Goal: Task Accomplishment & Management: Manage account settings

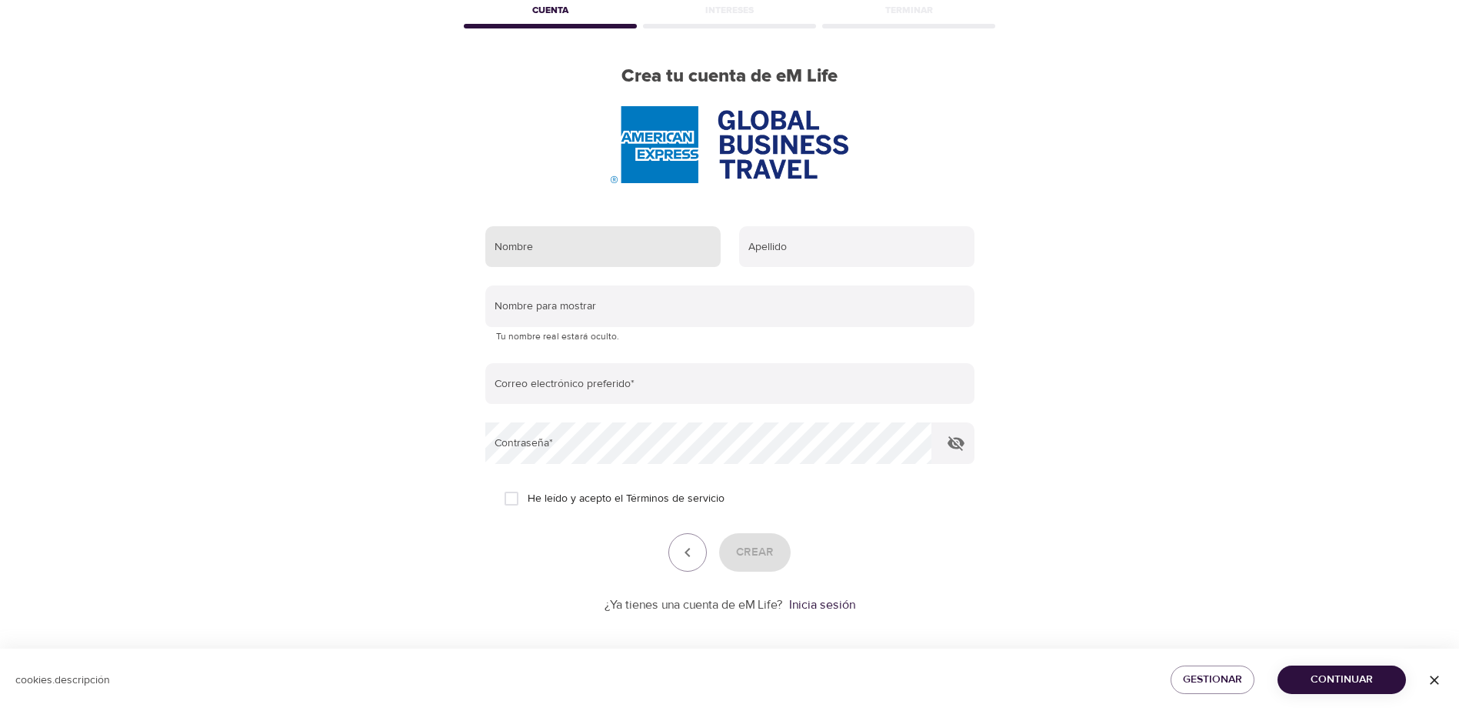
scroll to position [88, 0]
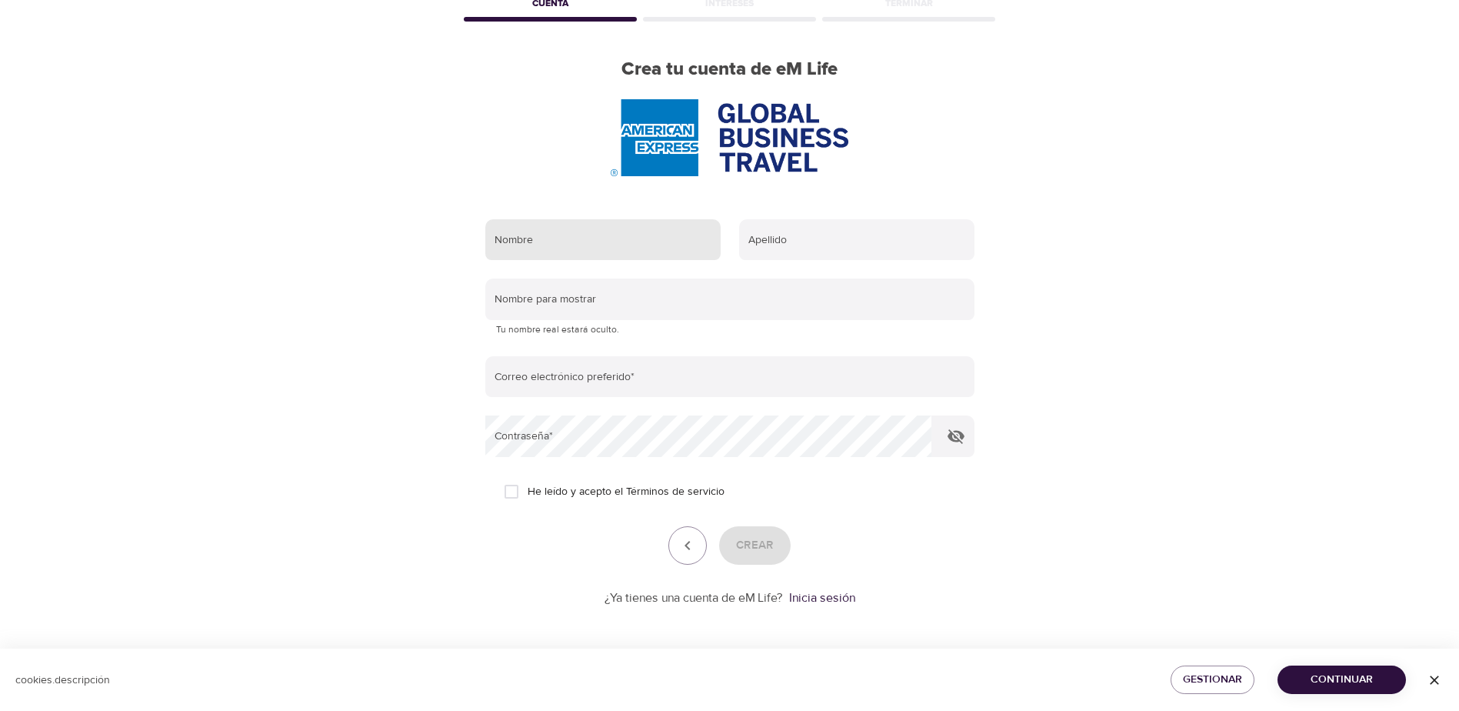
click at [579, 240] on input "text" at bounding box center [602, 240] width 235 height 42
type input "[PERSON_NAME]"
type input "[EMAIL_ADDRESS][DOMAIN_NAME]"
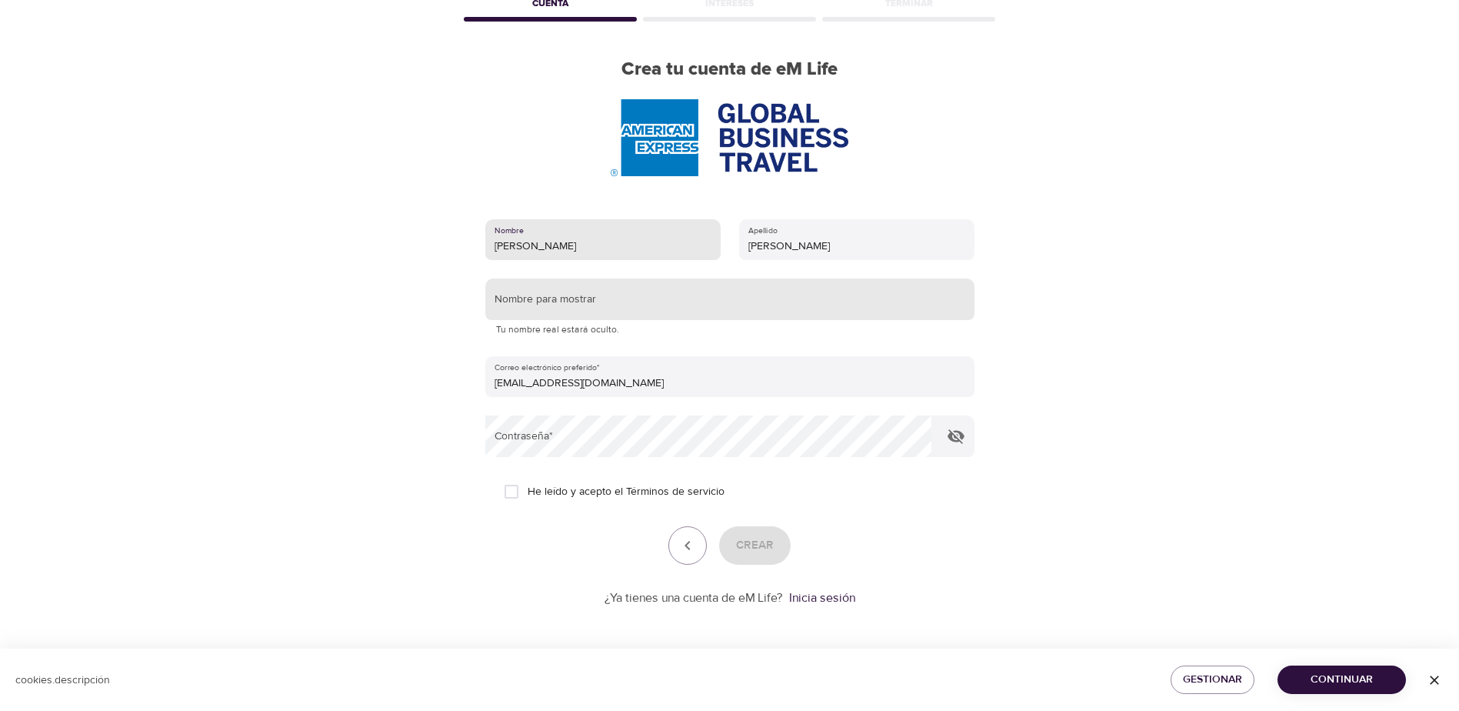
click at [575, 298] on input "text" at bounding box center [729, 299] width 489 height 42
type input "[PERSON_NAME]"
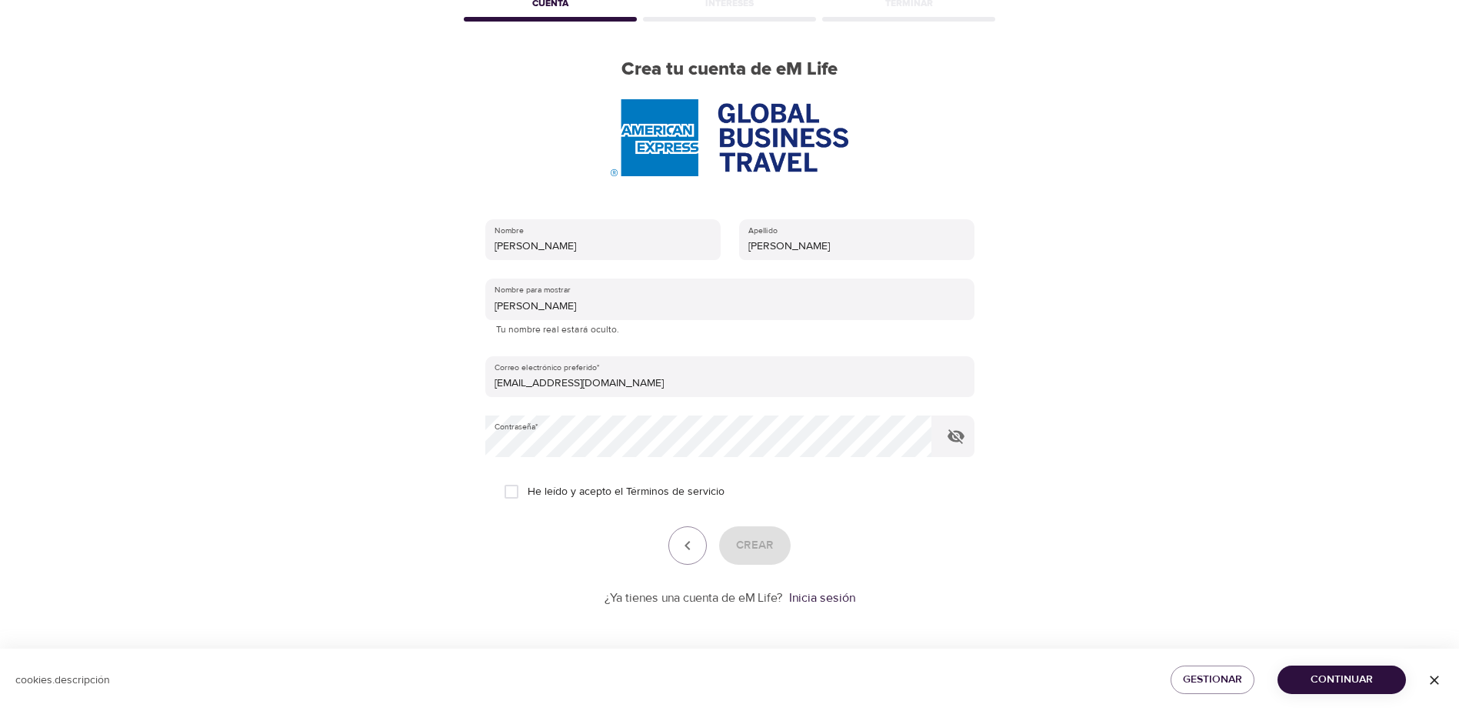
click at [580, 496] on font "He leído y acepto el" at bounding box center [575, 492] width 95 height 14
click at [528, 496] on input "He leído y acepto el Términos de servicio" at bounding box center [511, 491] width 32 height 32
click at [548, 491] on font "He leído y acepto el" at bounding box center [575, 492] width 95 height 14
click at [528, 491] on input "He leído y acepto el Términos de servicio" at bounding box center [511, 491] width 32 height 32
click at [559, 493] on font "He leído y acepto el" at bounding box center [575, 492] width 95 height 14
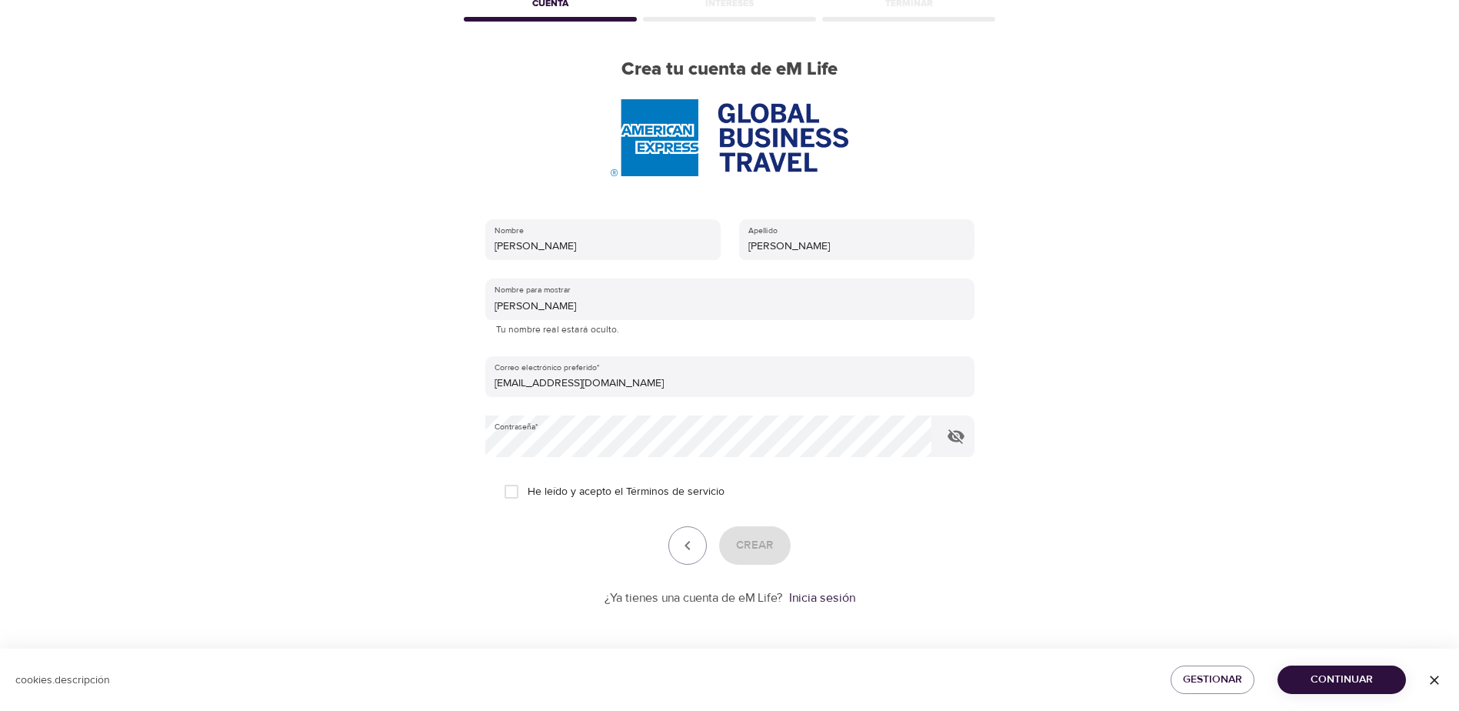
click at [528, 493] on input "He leído y acepto el Términos de servicio" at bounding box center [511, 491] width 32 height 32
checkbox input "true"
click at [960, 433] on icon "button" at bounding box center [956, 436] width 17 height 15
click at [760, 543] on span "Crear" at bounding box center [755, 545] width 38 height 20
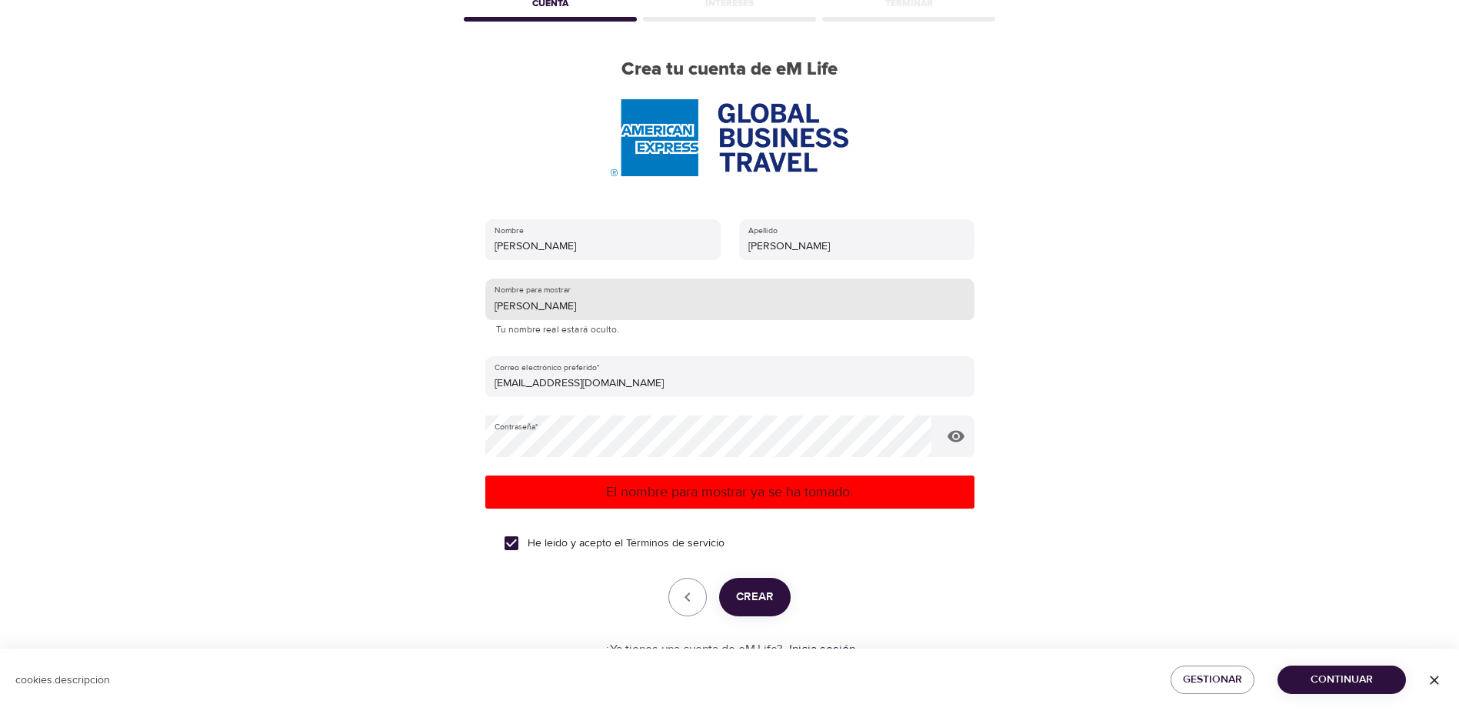
click at [524, 305] on input "[PERSON_NAME]" at bounding box center [729, 299] width 489 height 42
type input "[PERSON_NAME]"
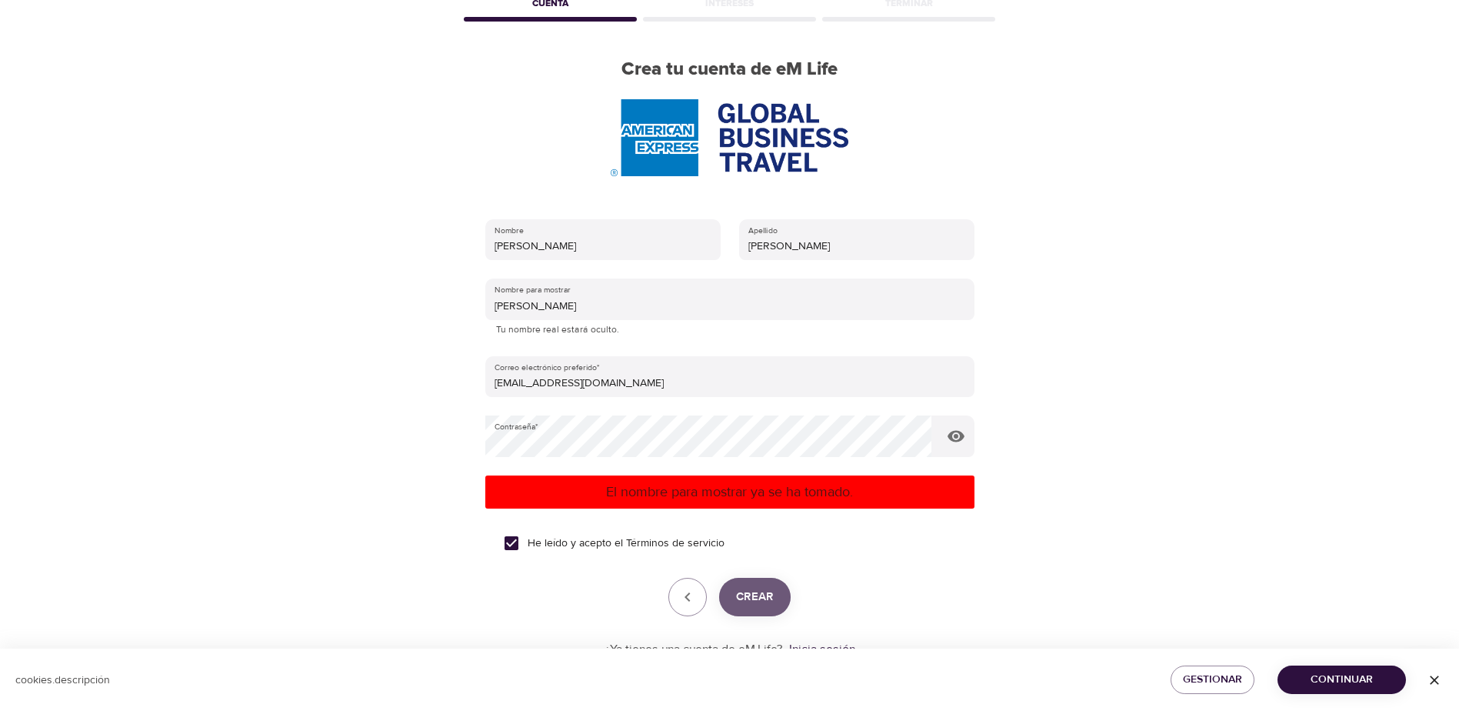
click at [755, 600] on span "Crear" at bounding box center [755, 597] width 38 height 20
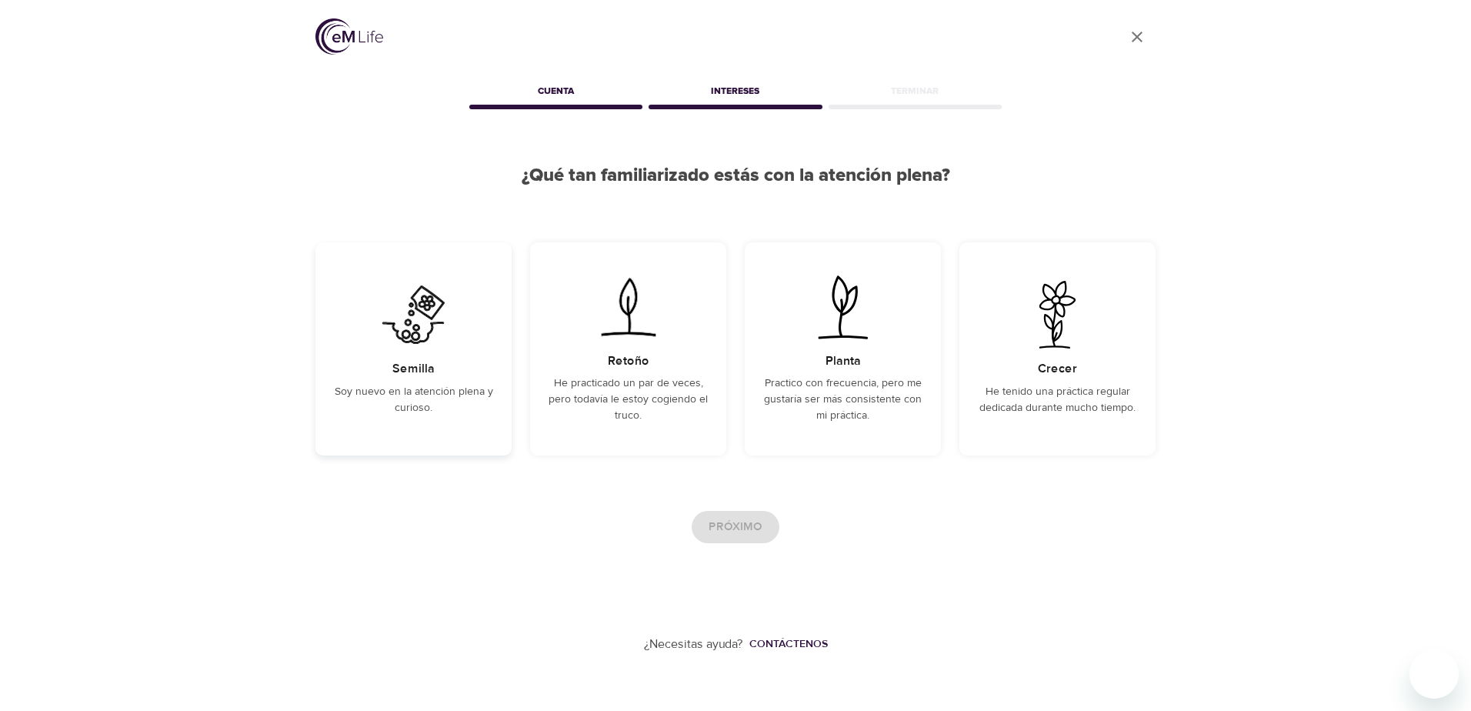
click at [420, 355] on div "Semilla Soy nuevo en la atención plena y curioso." at bounding box center [413, 348] width 196 height 213
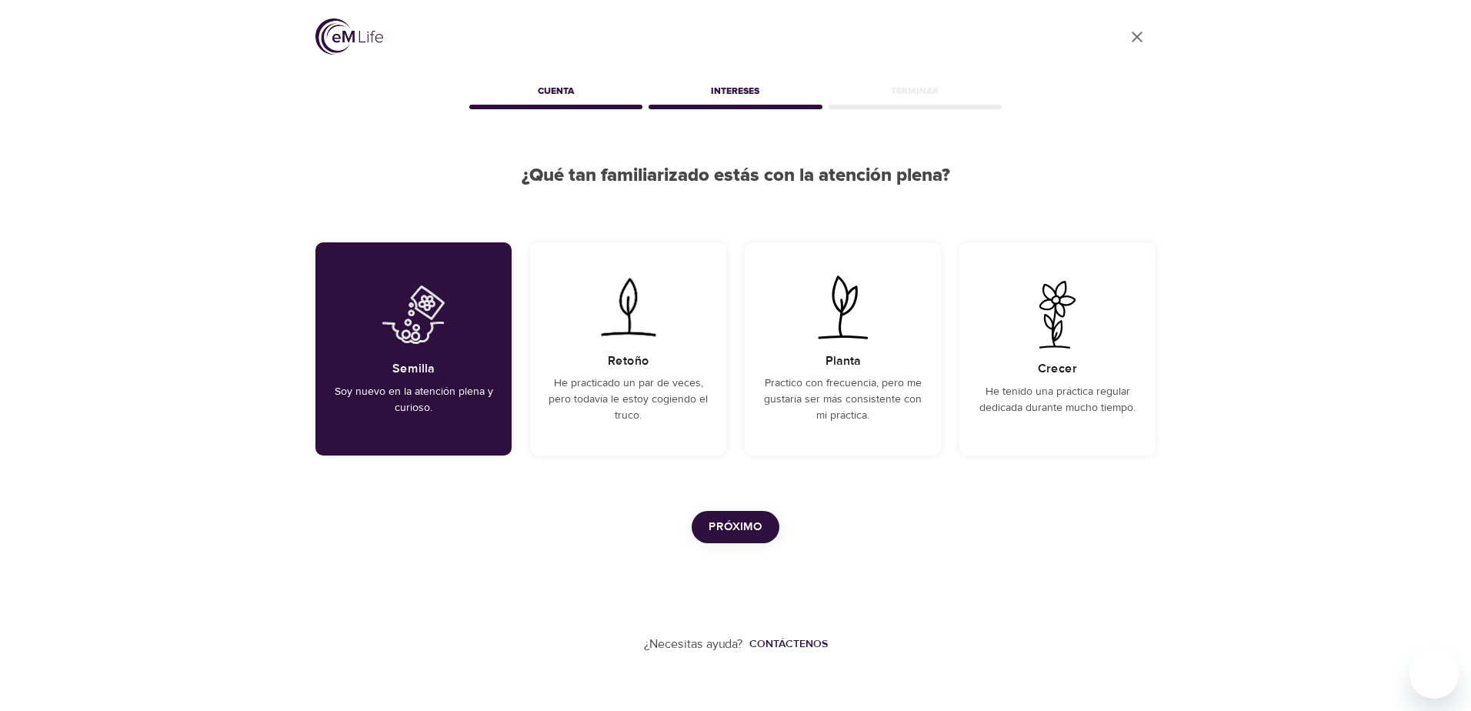
click at [553, 85] on div "Cuenta" at bounding box center [555, 93] width 179 height 31
click at [553, 97] on div "Cuenta" at bounding box center [555, 93] width 179 height 31
click at [723, 97] on div "Intereses" at bounding box center [734, 93] width 179 height 31
click at [750, 535] on span "Próximo" at bounding box center [735, 527] width 54 height 20
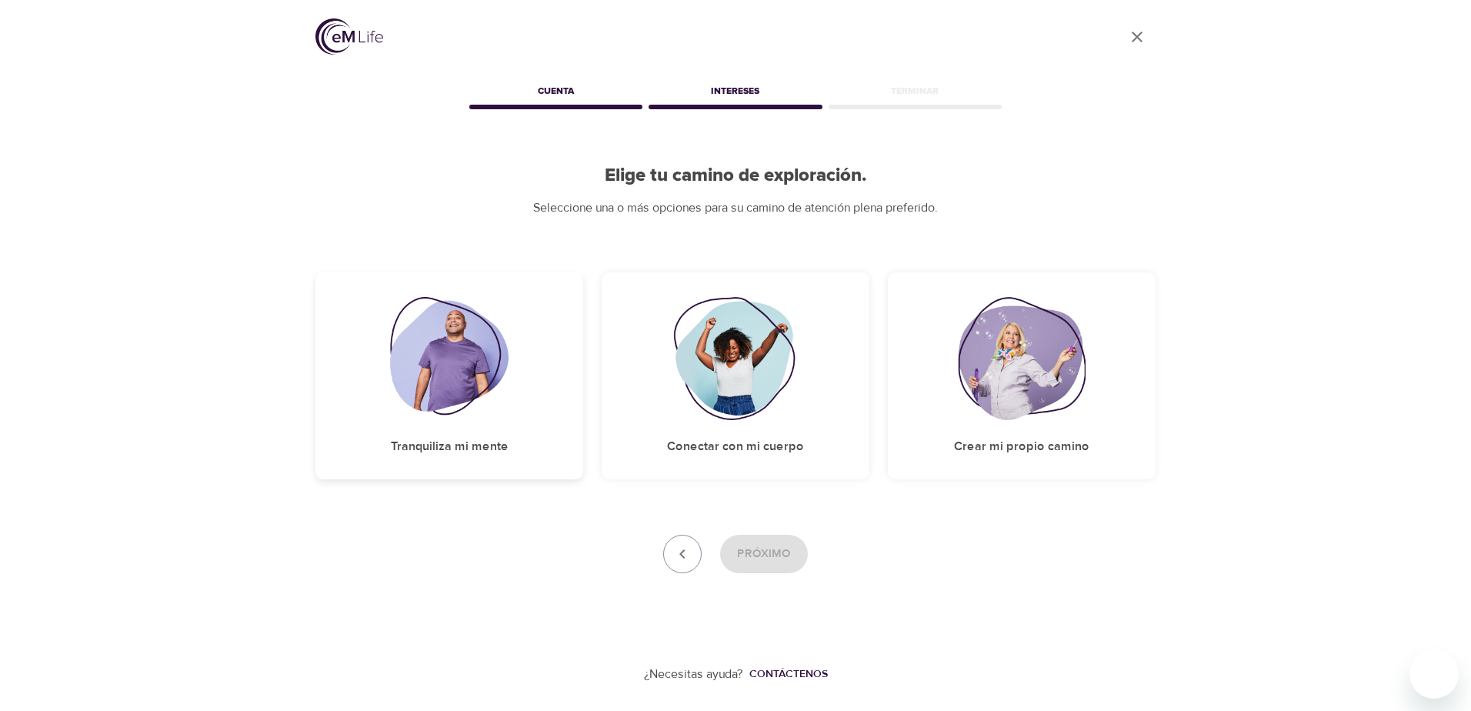
click at [442, 442] on h5 "Tranquiliza mi mente" at bounding box center [450, 446] width 118 height 16
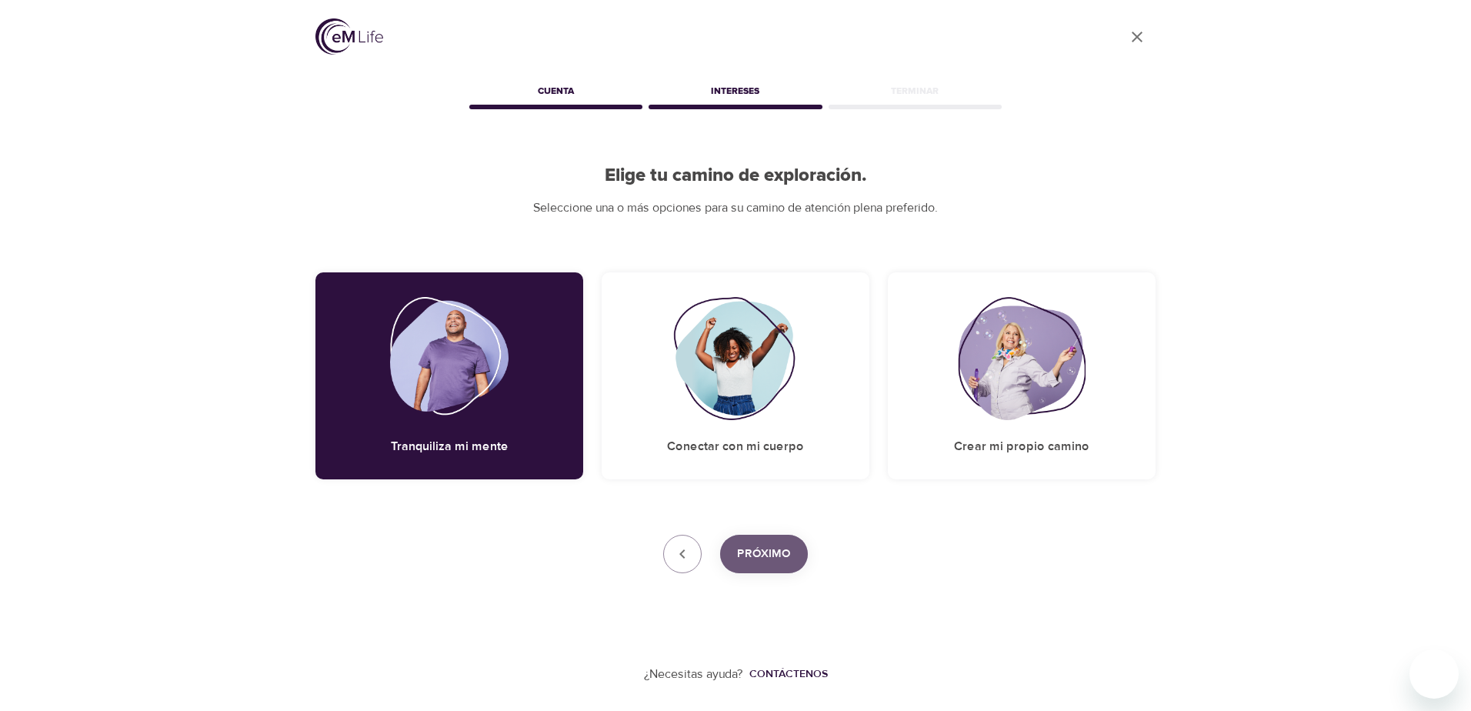
click at [762, 548] on span "Próximo" at bounding box center [764, 554] width 54 height 20
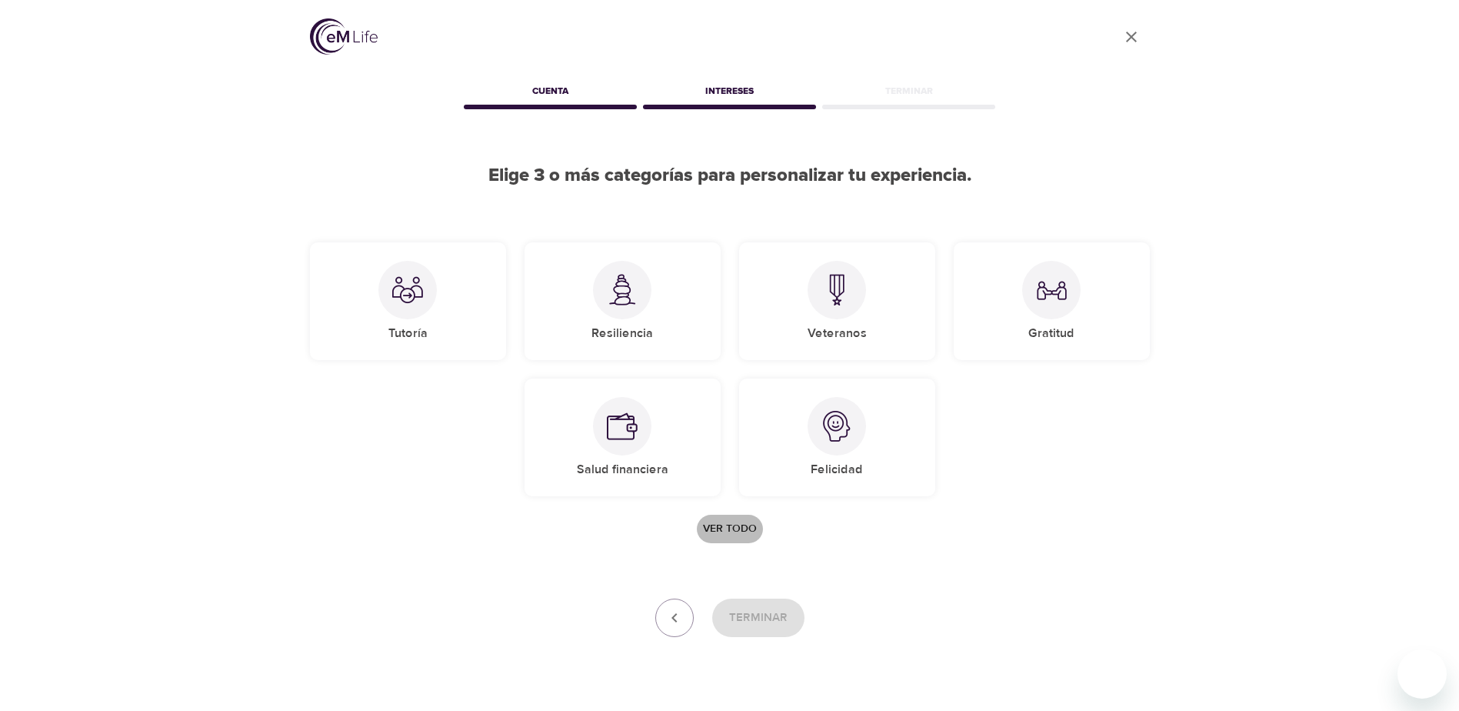
click at [731, 525] on span "Ver todo" at bounding box center [730, 528] width 54 height 19
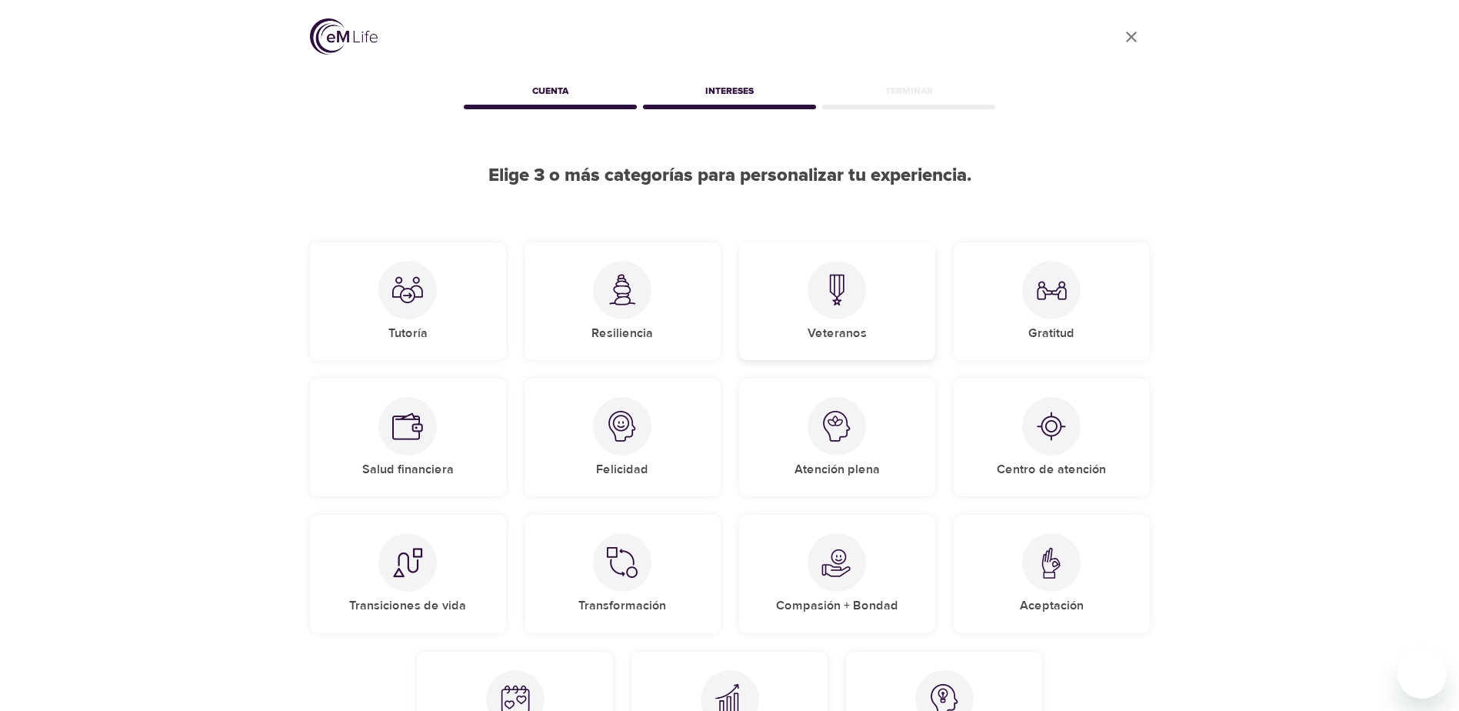
click at [820, 335] on h5 "Veteranos" at bounding box center [837, 333] width 59 height 16
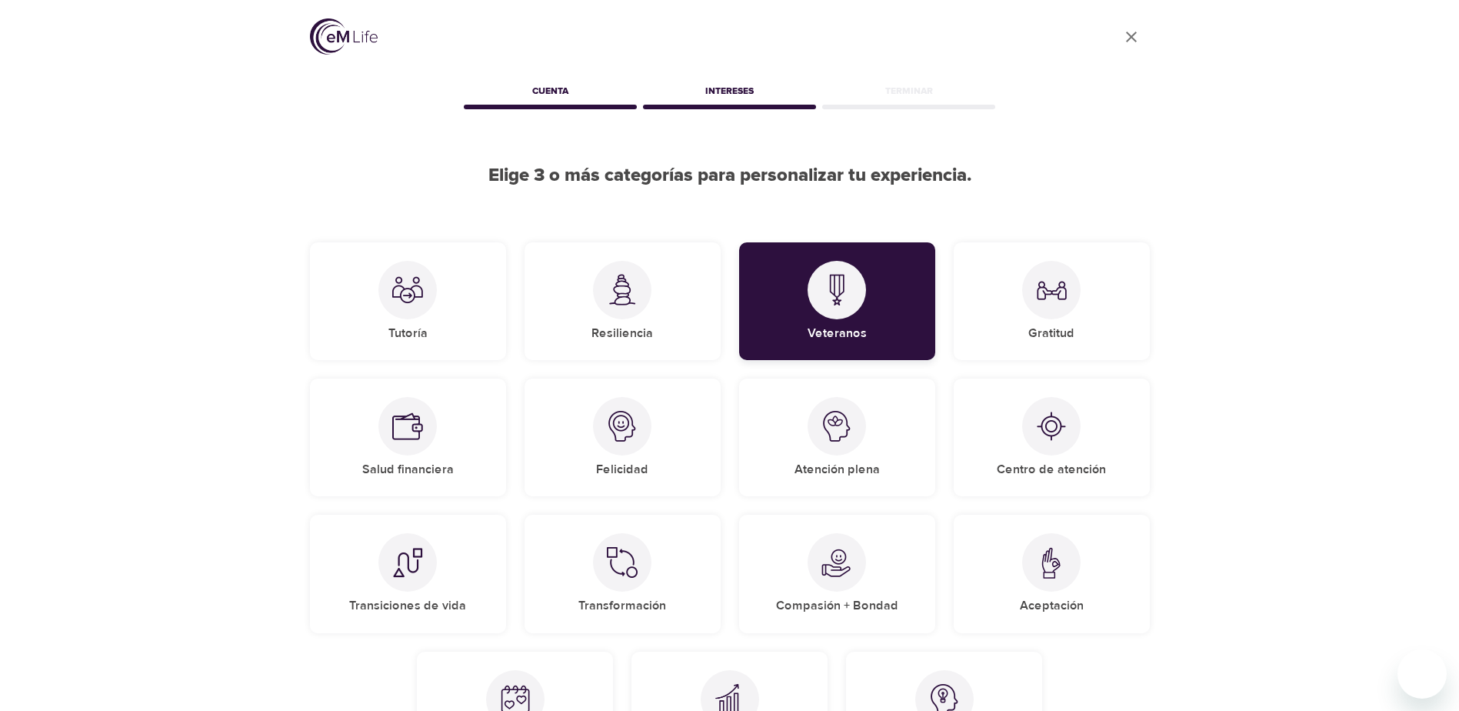
click at [820, 335] on h5 "Veteranos" at bounding box center [837, 333] width 59 height 16
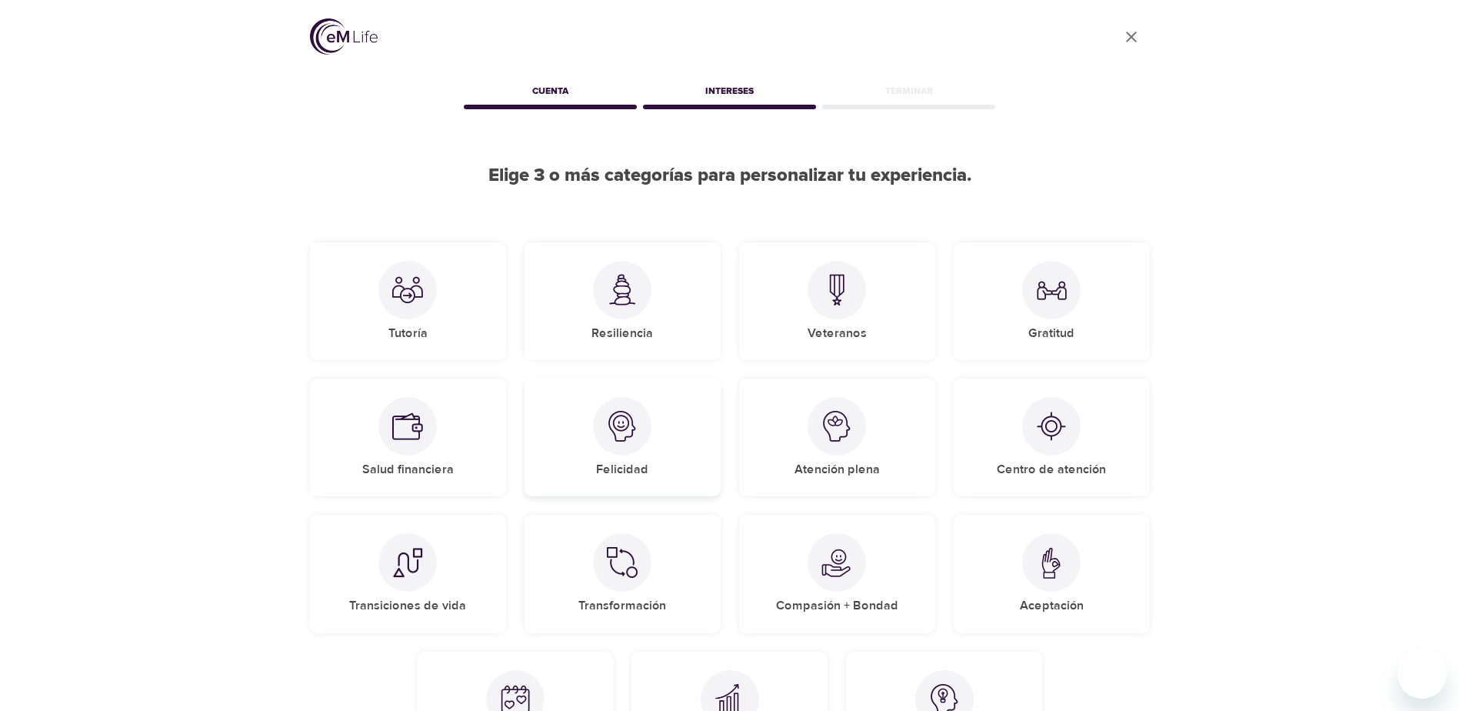
click at [632, 469] on h5 "Felicidad" at bounding box center [622, 470] width 52 height 16
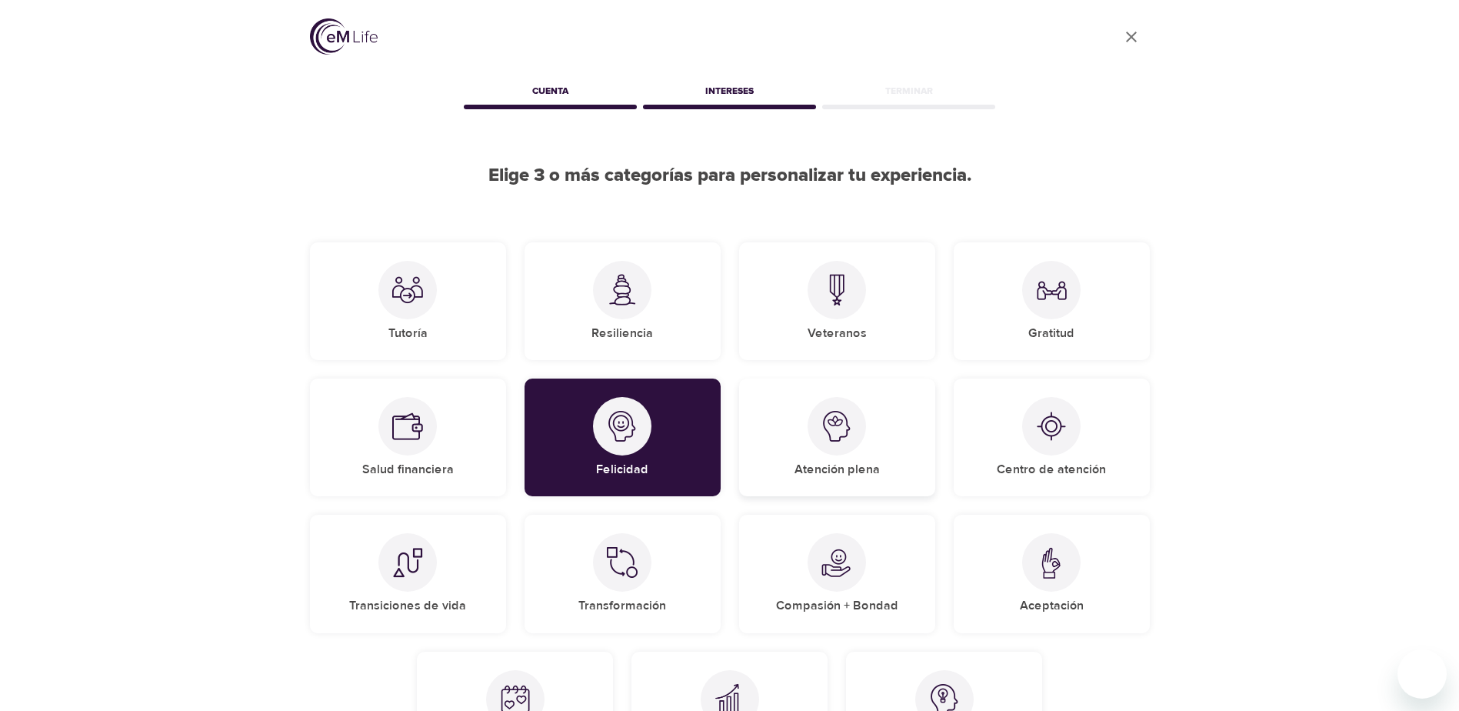
click at [806, 468] on h5 "Atención plena" at bounding box center [837, 470] width 85 height 16
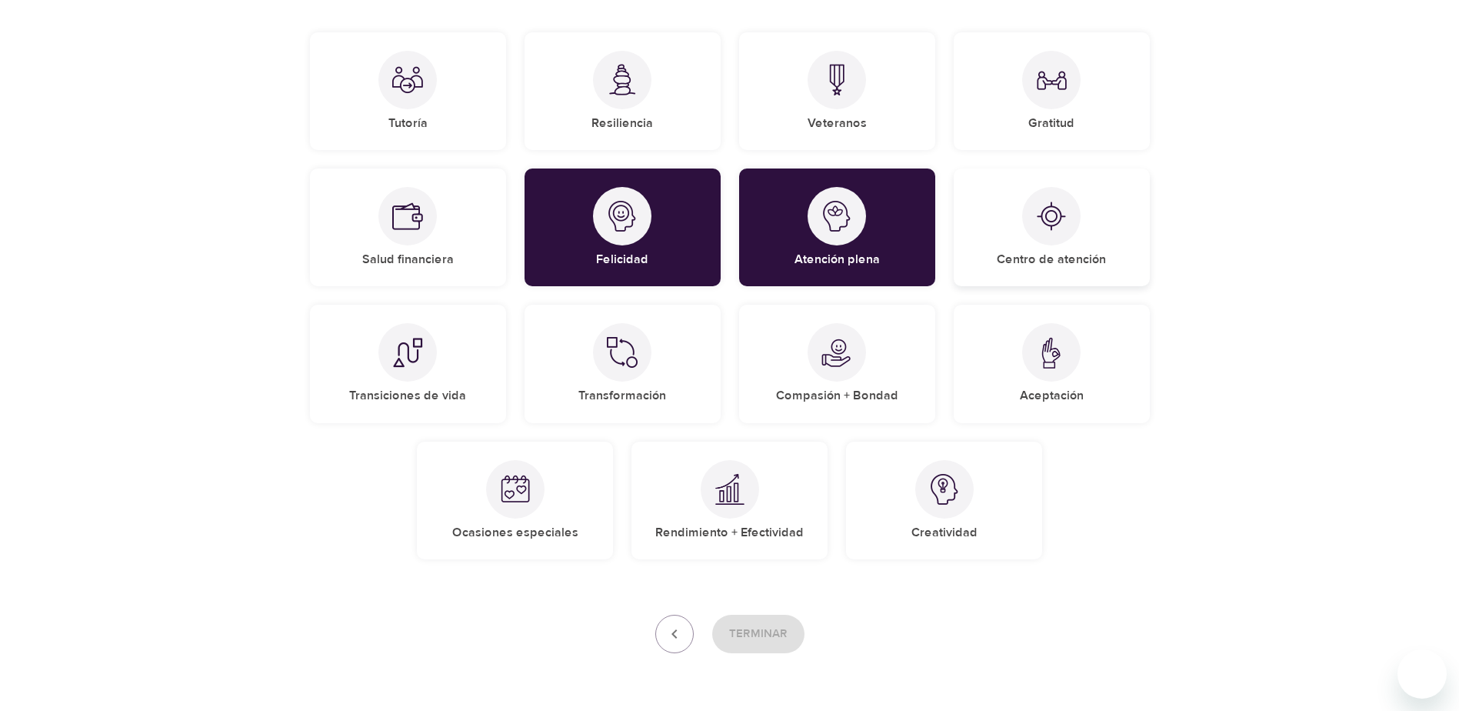
scroll to position [231, 0]
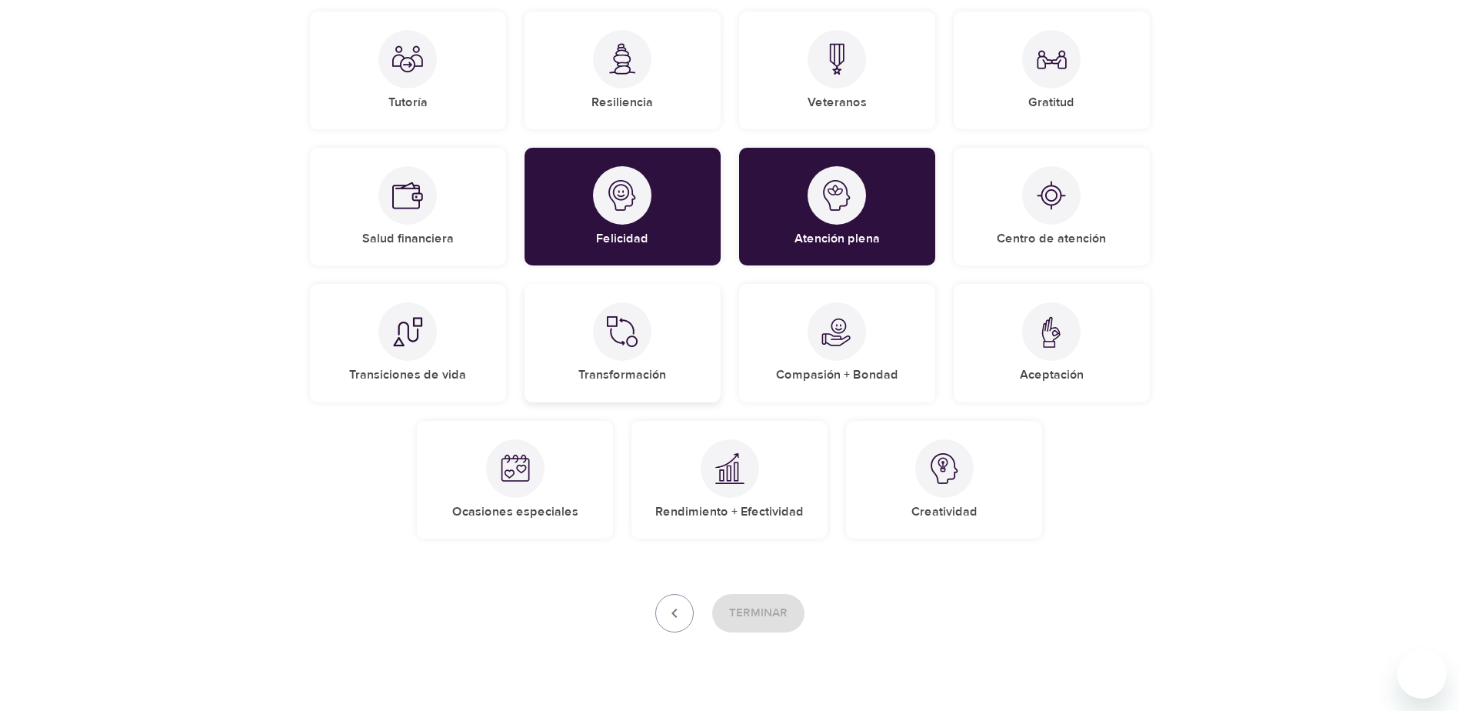
click at [604, 368] on h5 "Transformación" at bounding box center [622, 375] width 88 height 16
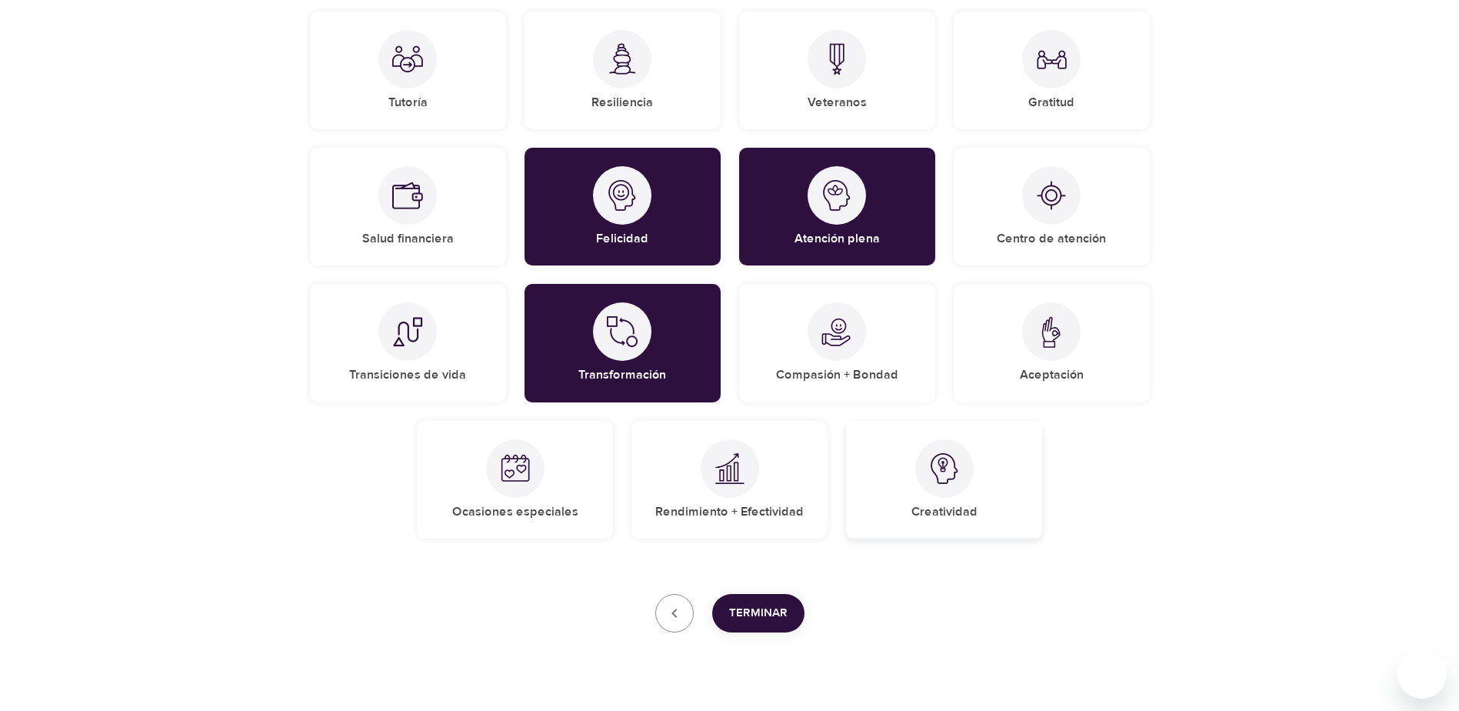
click at [945, 513] on h5 "Creatividad" at bounding box center [945, 512] width 66 height 16
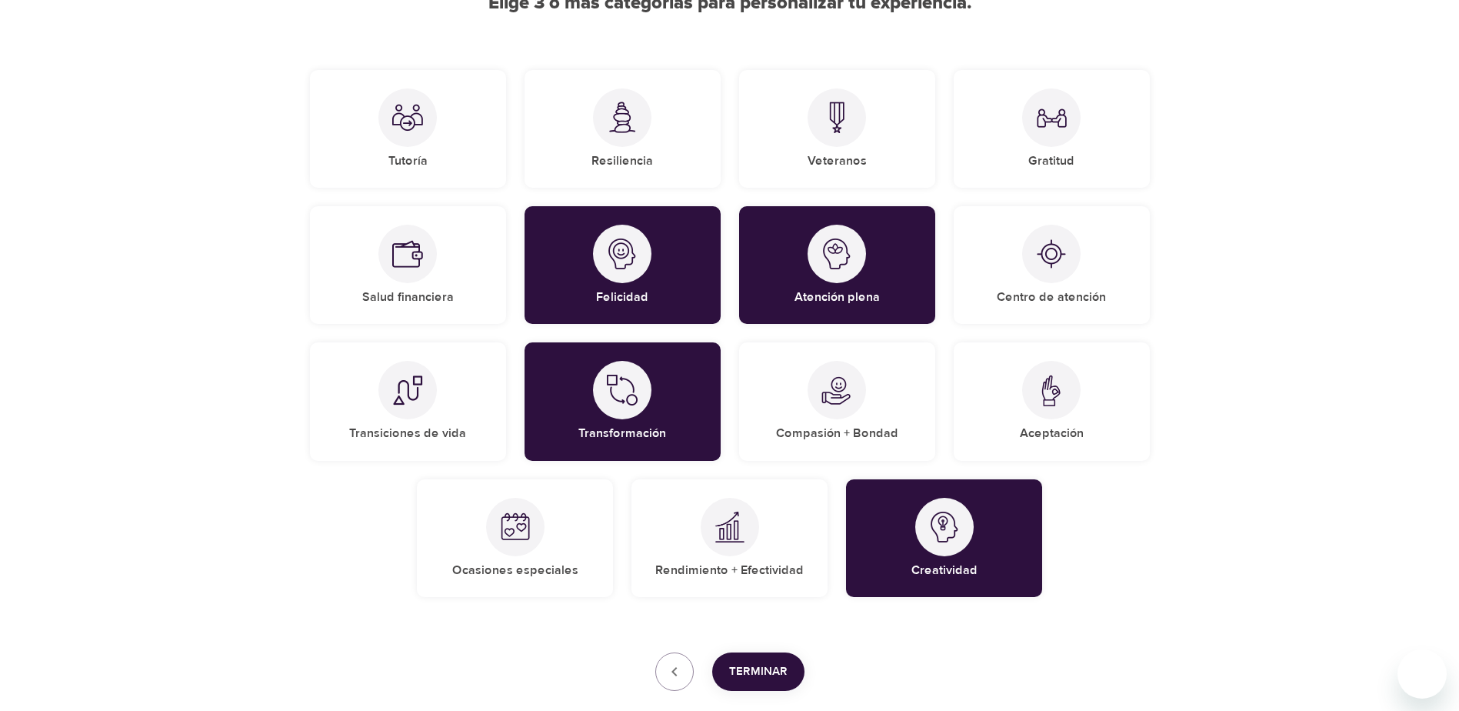
scroll to position [77, 0]
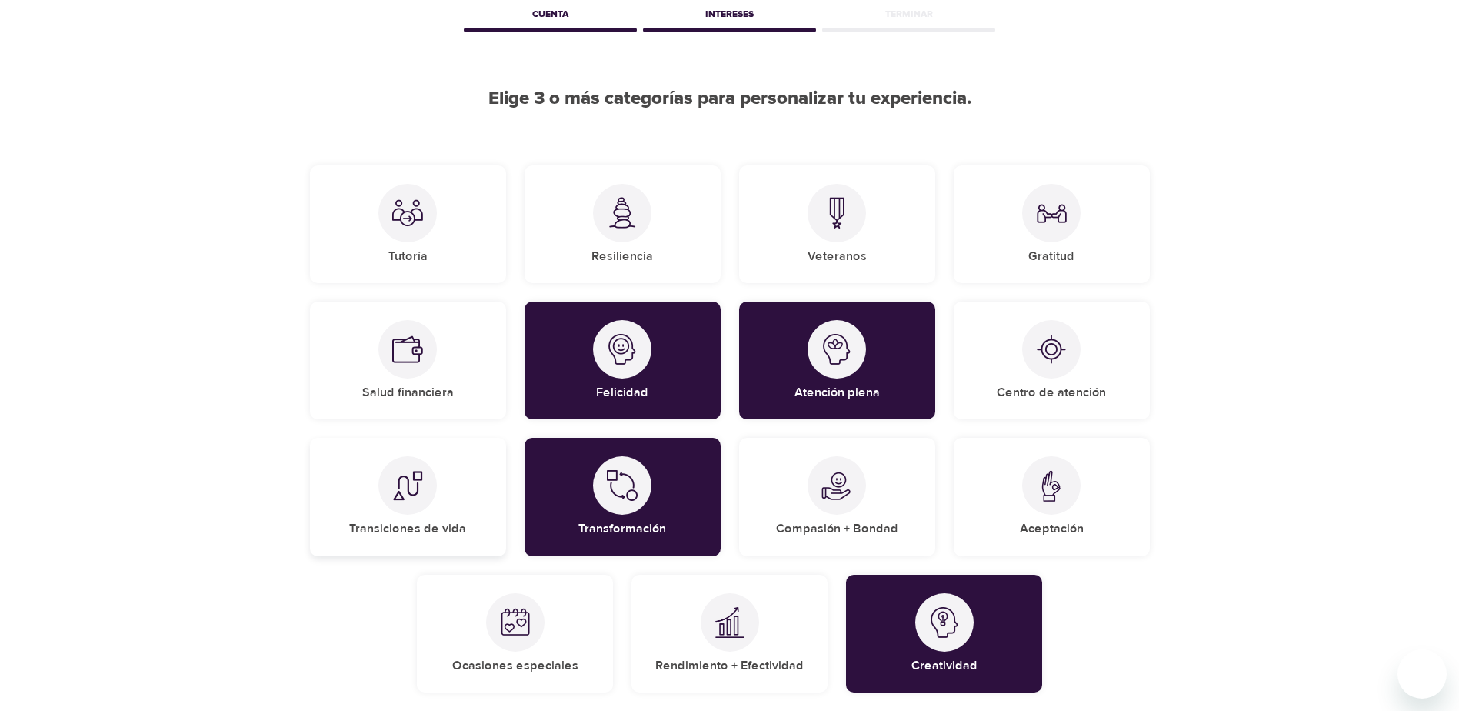
click at [390, 527] on h5 "Transiciones de vida" at bounding box center [407, 529] width 117 height 16
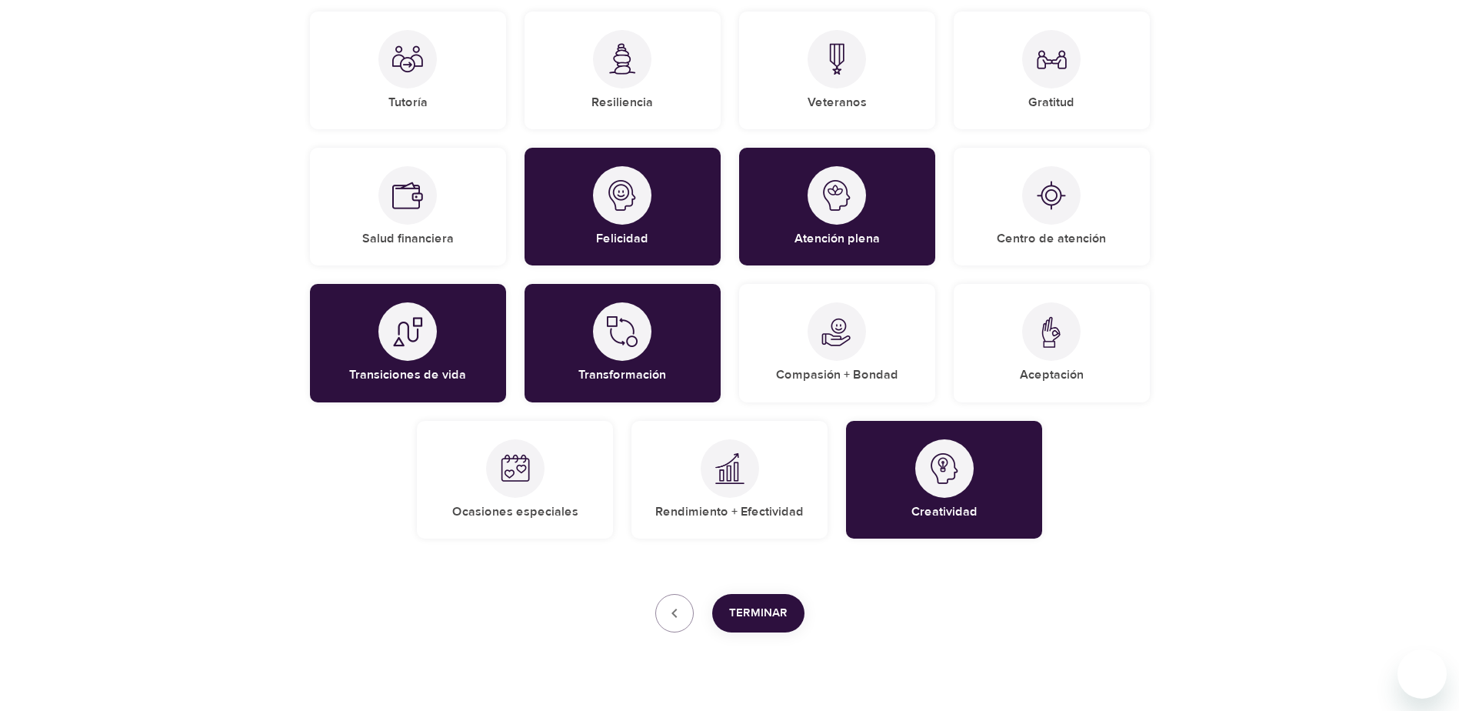
scroll to position [262, 0]
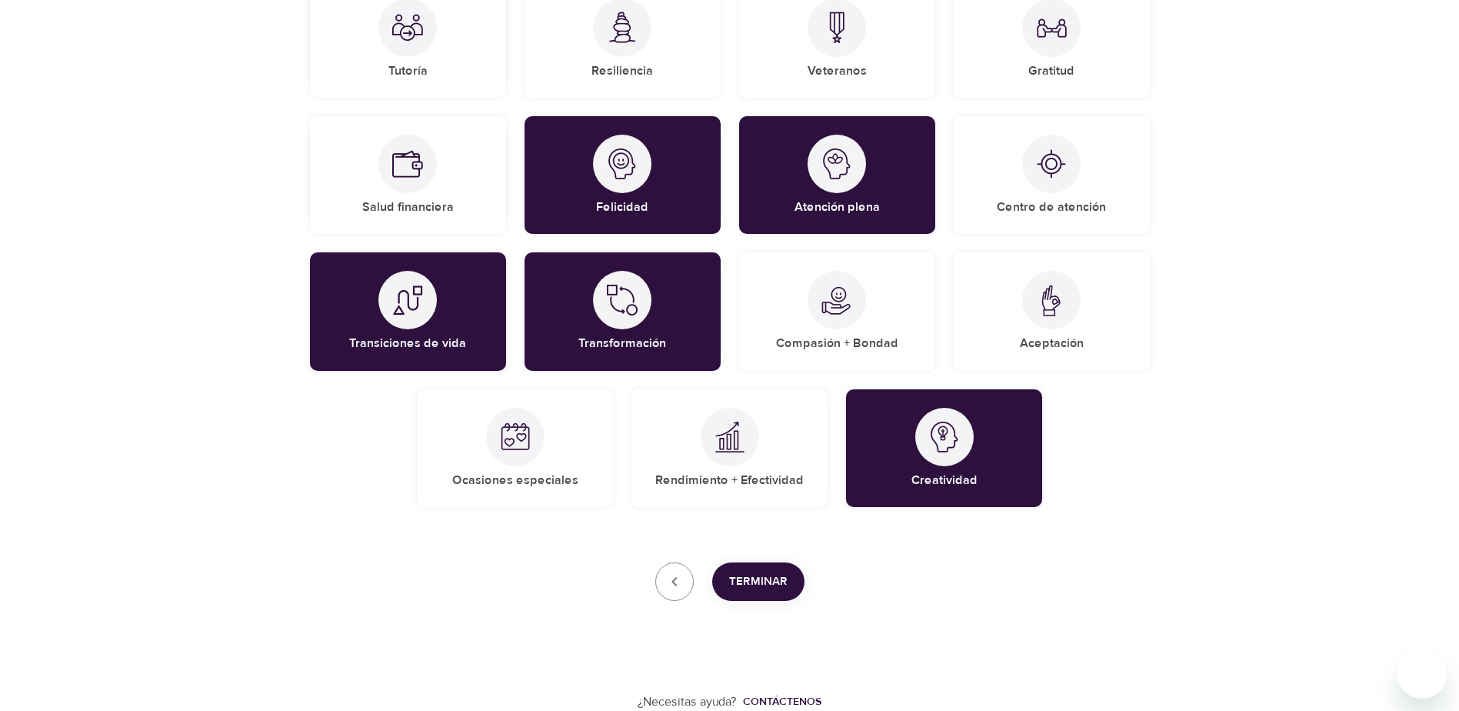
click at [765, 587] on span "Terminar" at bounding box center [758, 582] width 58 height 20
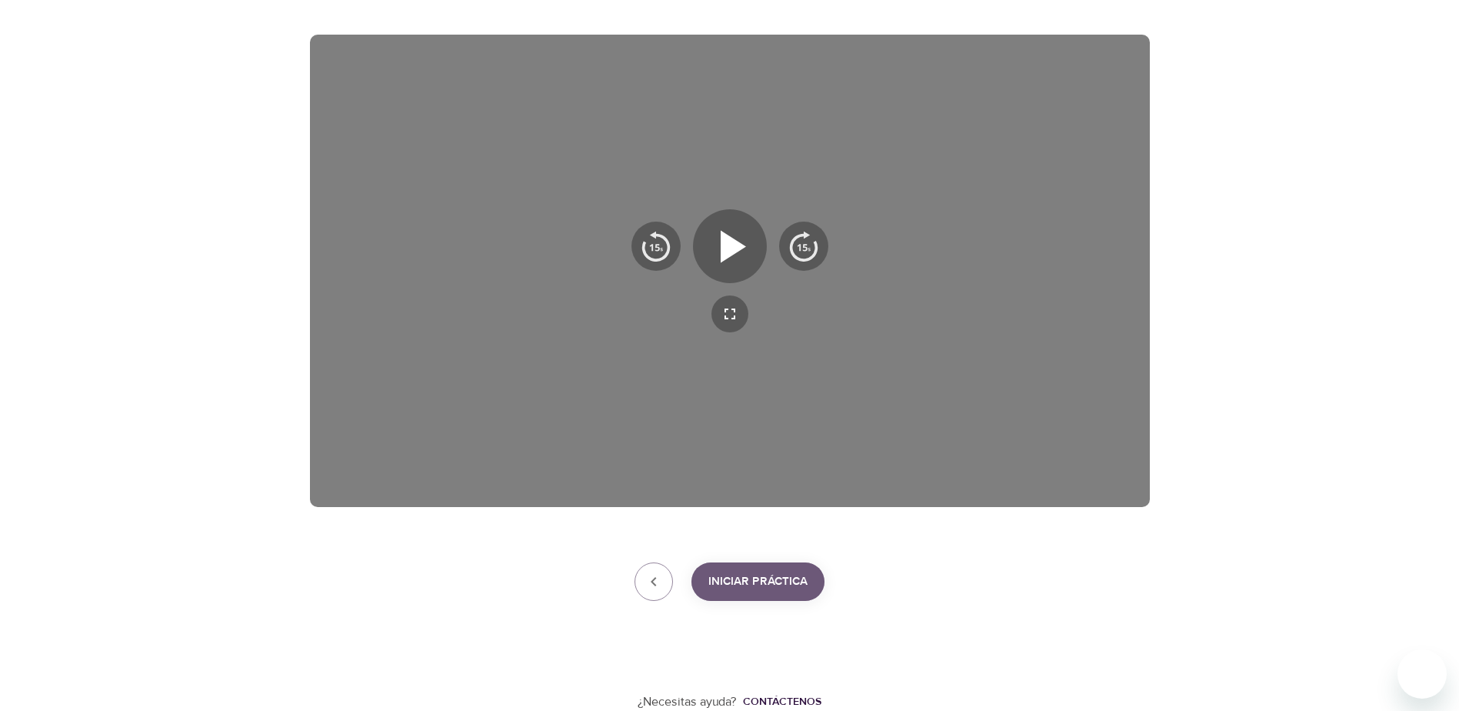
click at [746, 585] on span "Iniciar práctica" at bounding box center [757, 582] width 99 height 20
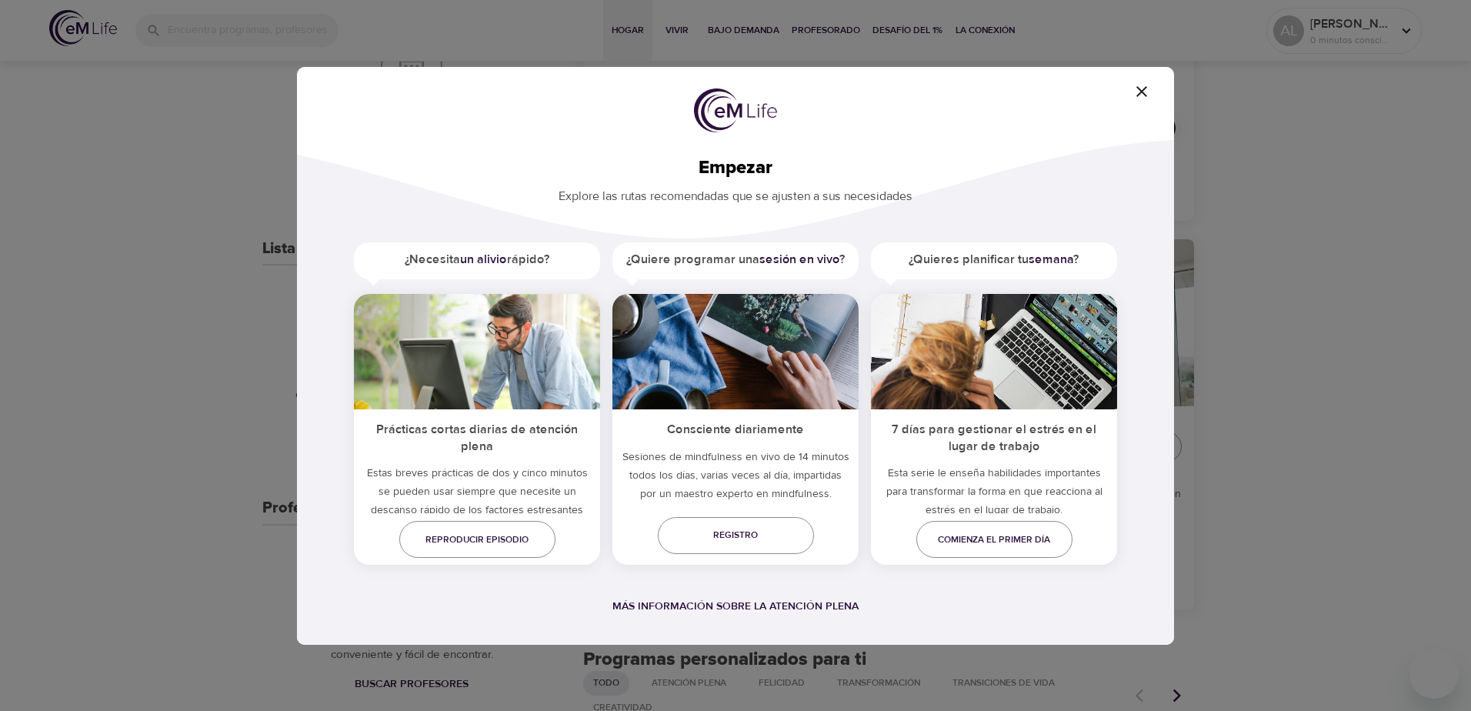
click at [1145, 88] on icon "button" at bounding box center [1141, 91] width 18 height 18
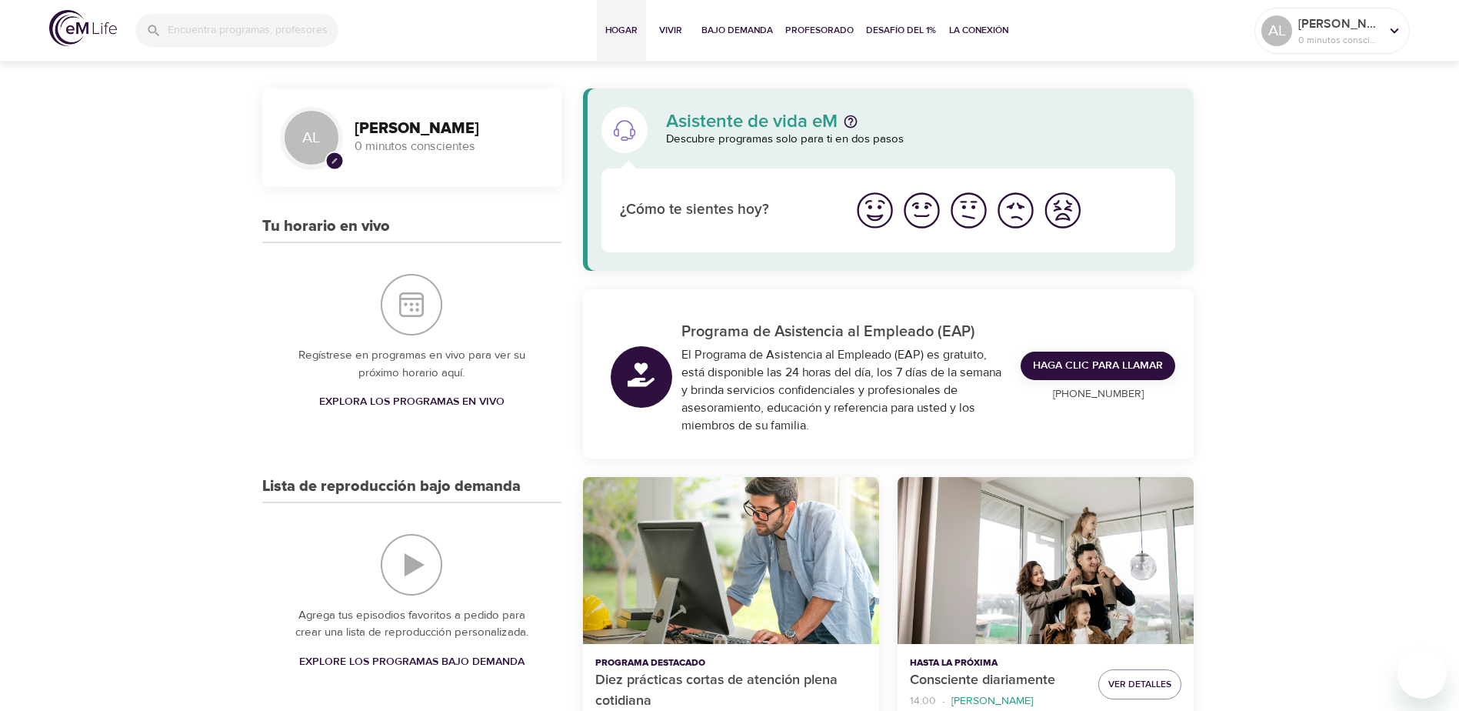
drag, startPoint x: 1354, startPoint y: 1, endPoint x: 1336, endPoint y: 483, distance: 482.7
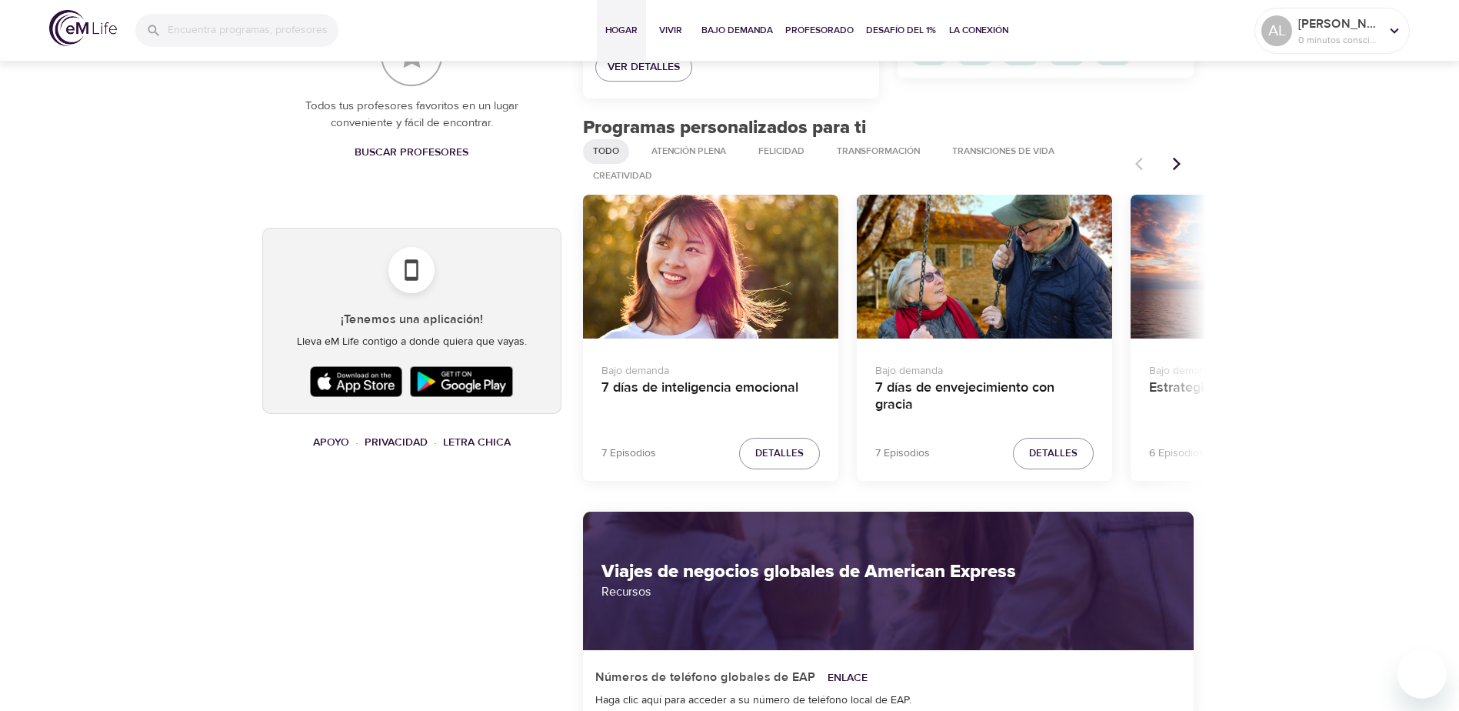
scroll to position [308, 0]
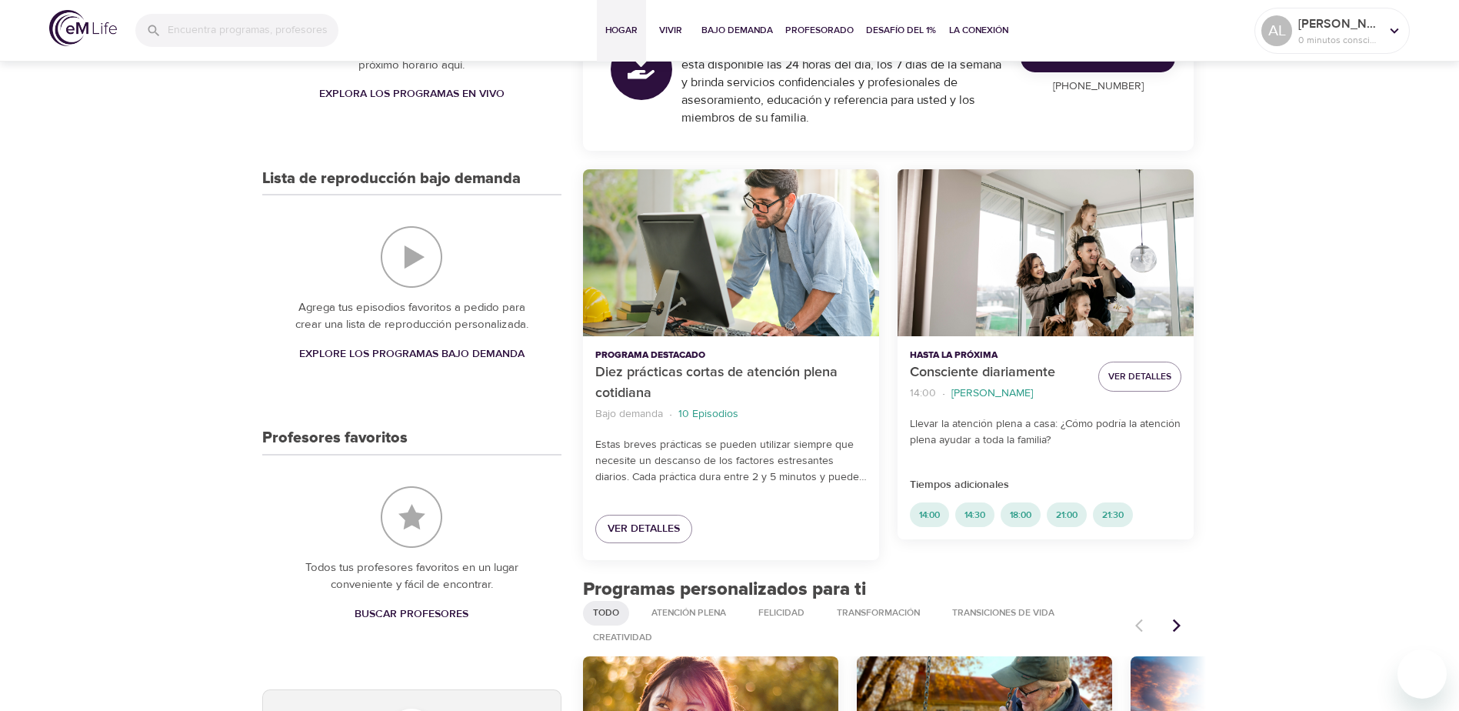
click at [412, 258] on img "On-Demand Playlist" at bounding box center [412, 257] width 62 height 62
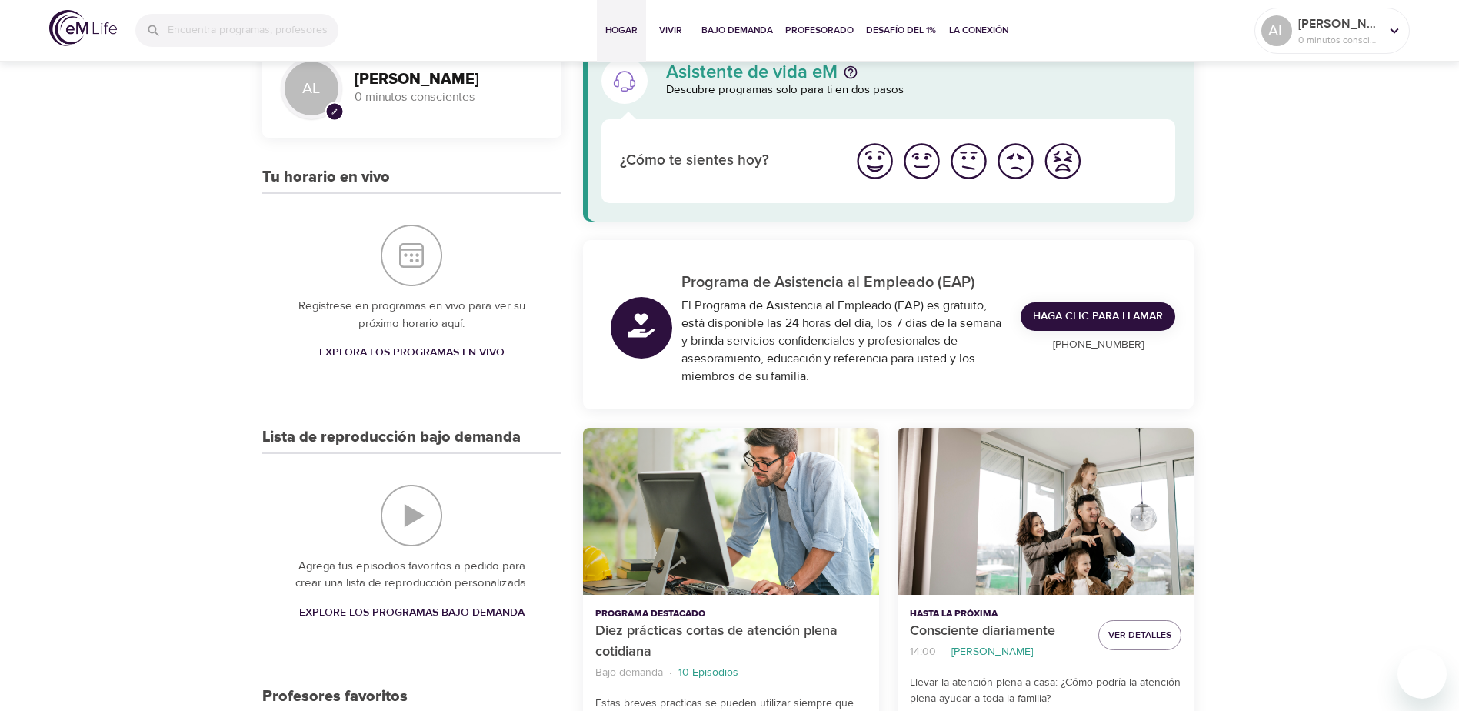
scroll to position [0, 0]
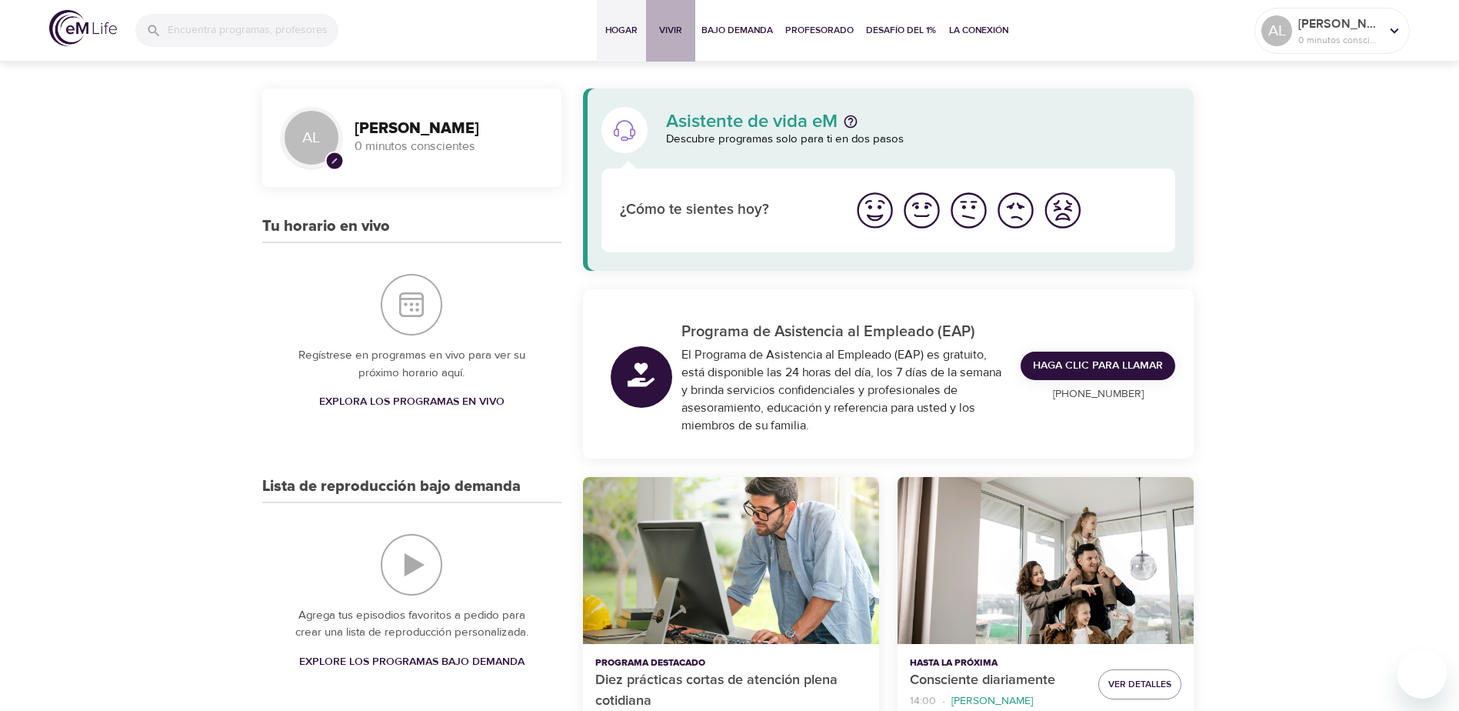
click at [668, 28] on span "Vivir" at bounding box center [670, 30] width 37 height 16
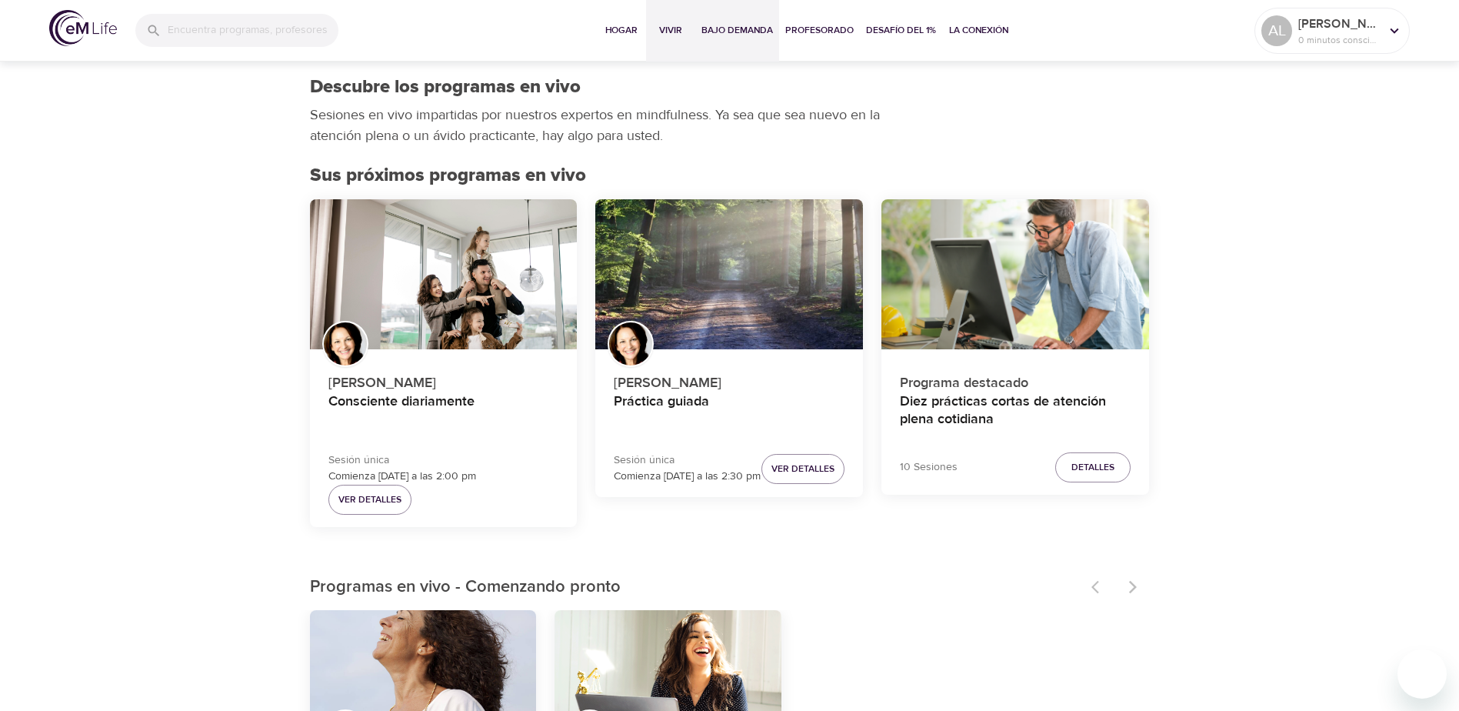
click at [755, 31] on span "Bajo demanda" at bounding box center [738, 30] width 72 height 16
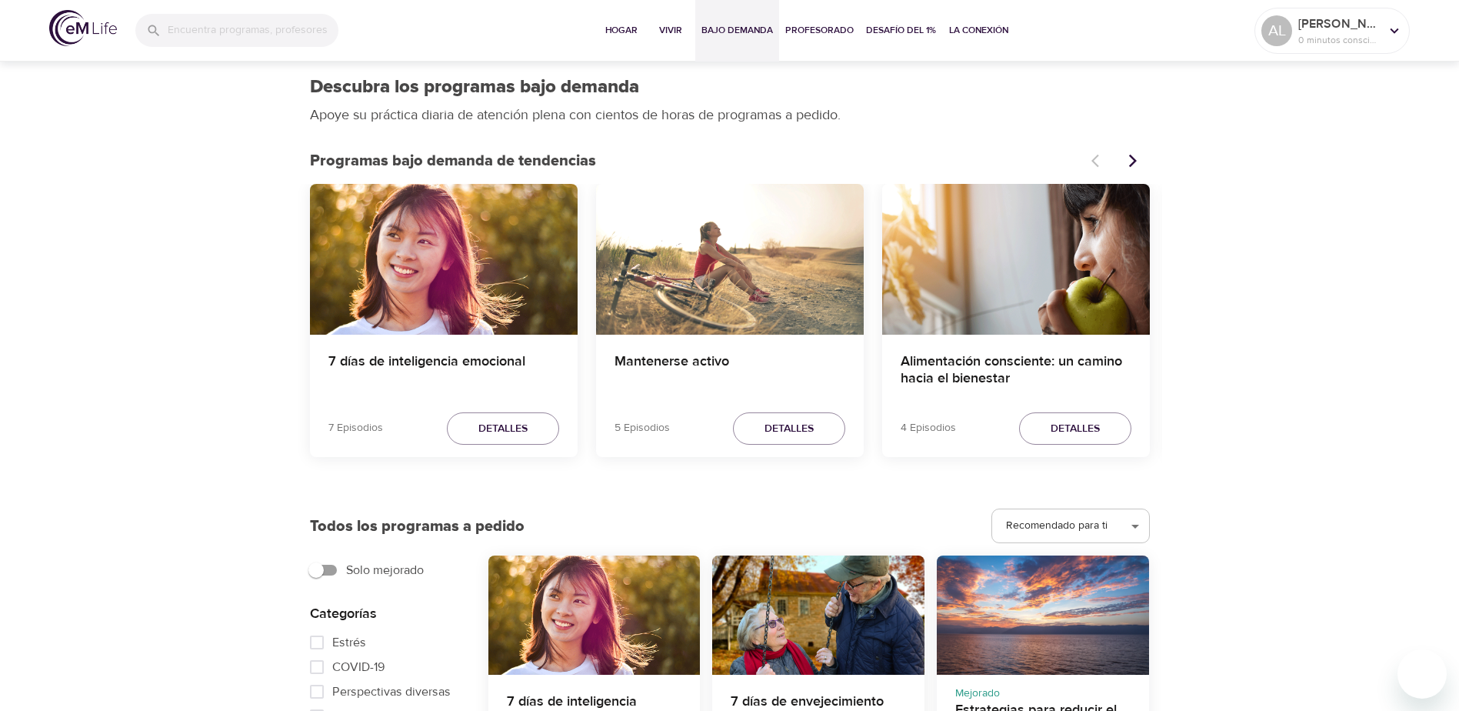
click at [72, 32] on img at bounding box center [83, 28] width 68 height 36
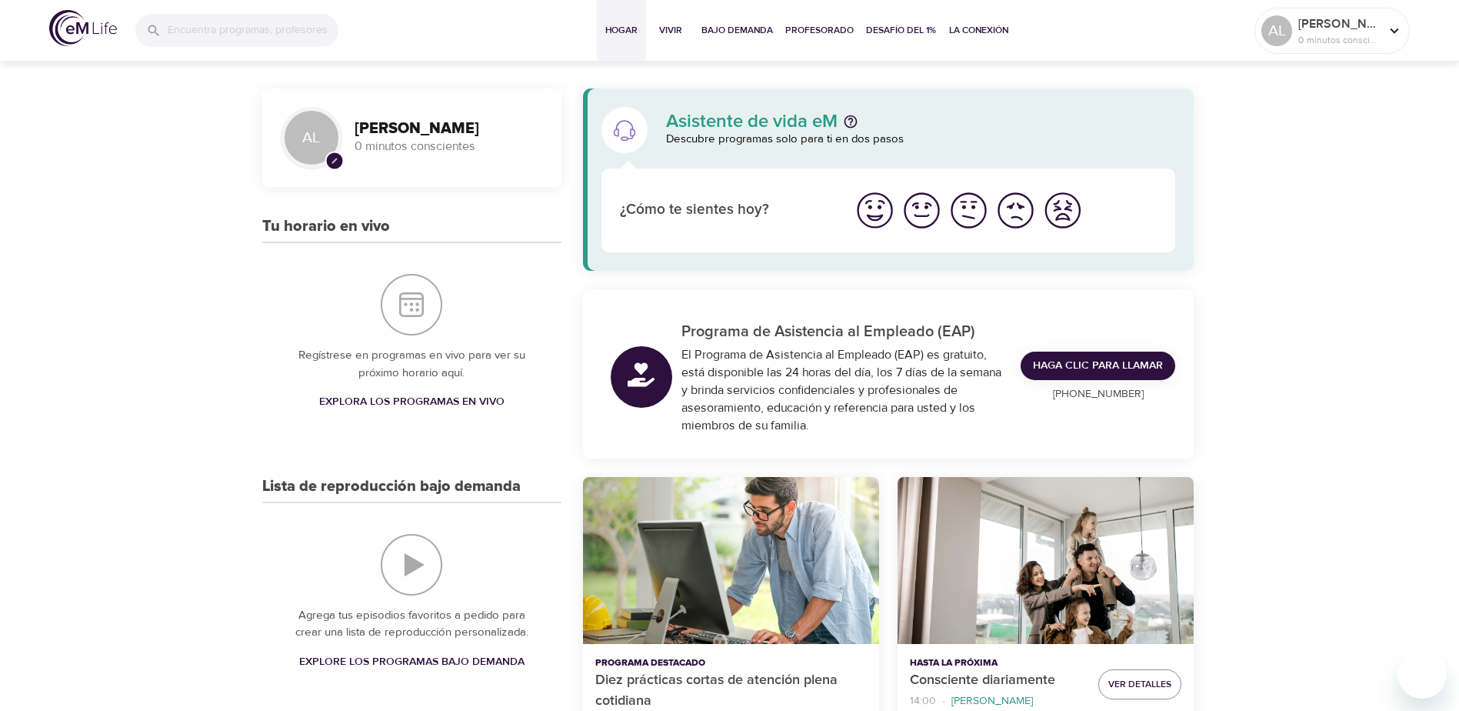
click at [425, 397] on span "Explora los programas en vivo" at bounding box center [411, 401] width 185 height 19
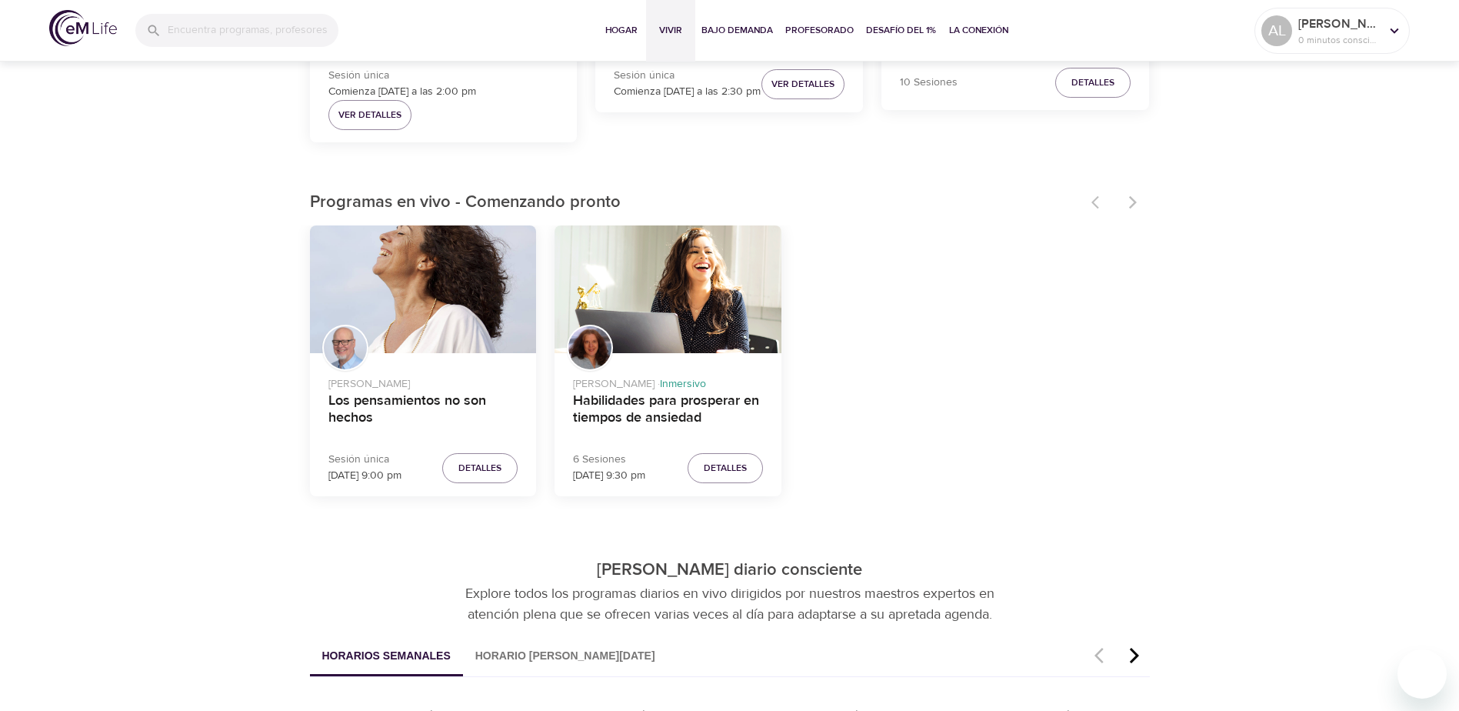
scroll to position [692, 0]
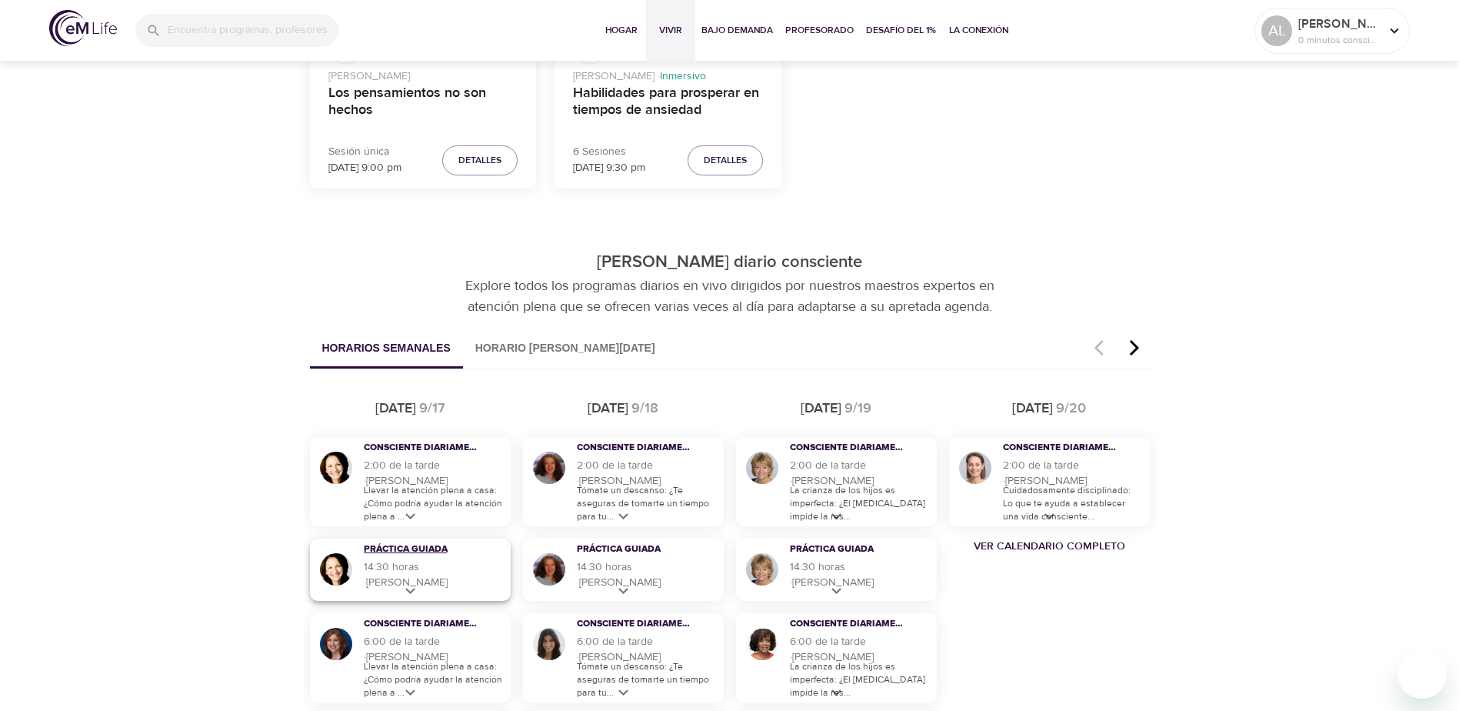
click at [400, 556] on h3 "Práctica guiada" at bounding box center [423, 549] width 119 height 13
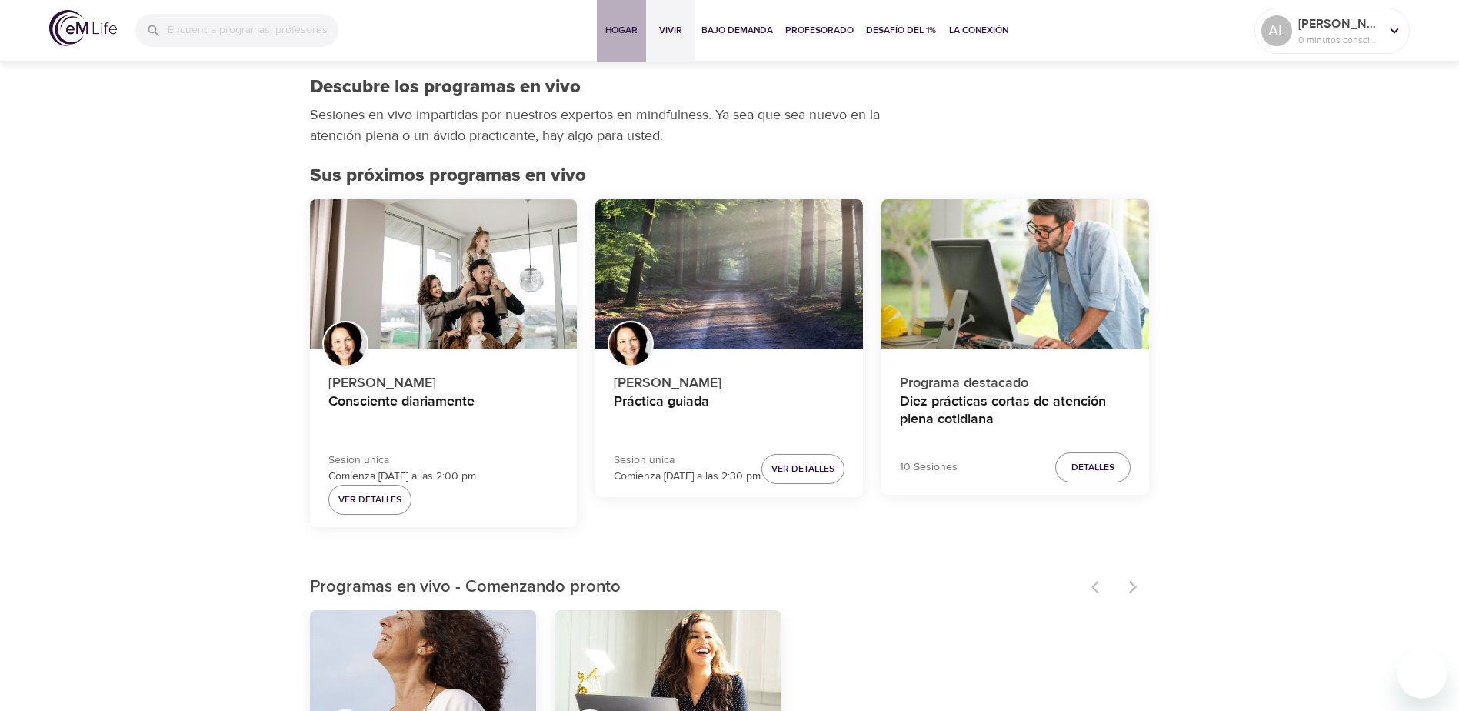
click at [617, 31] on span "Hogar" at bounding box center [621, 30] width 37 height 16
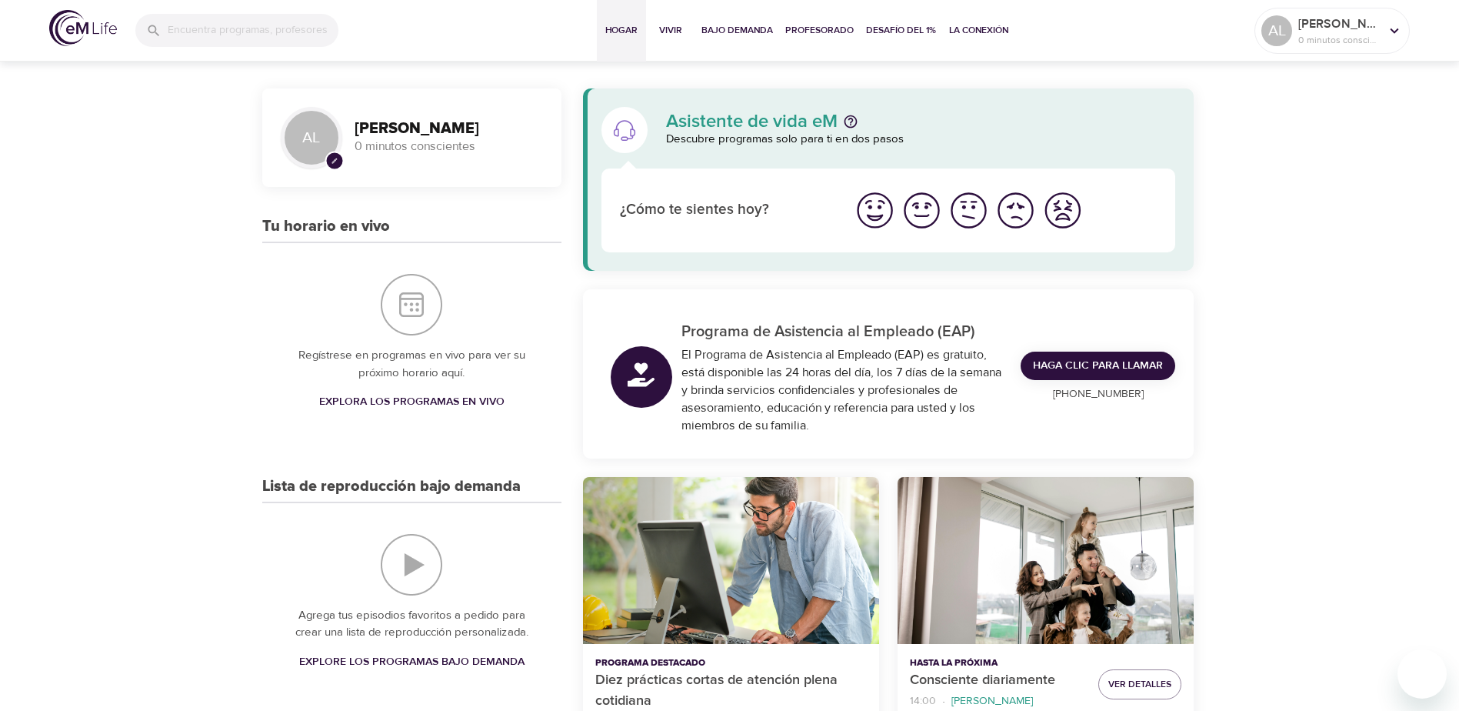
click at [388, 143] on p "0 minutos conscientes" at bounding box center [449, 147] width 188 height 18
click at [411, 562] on img "Lista de reproducción bajo demanda" at bounding box center [412, 565] width 62 height 62
click at [870, 30] on span "Desafío del 1%" at bounding box center [901, 30] width 71 height 16
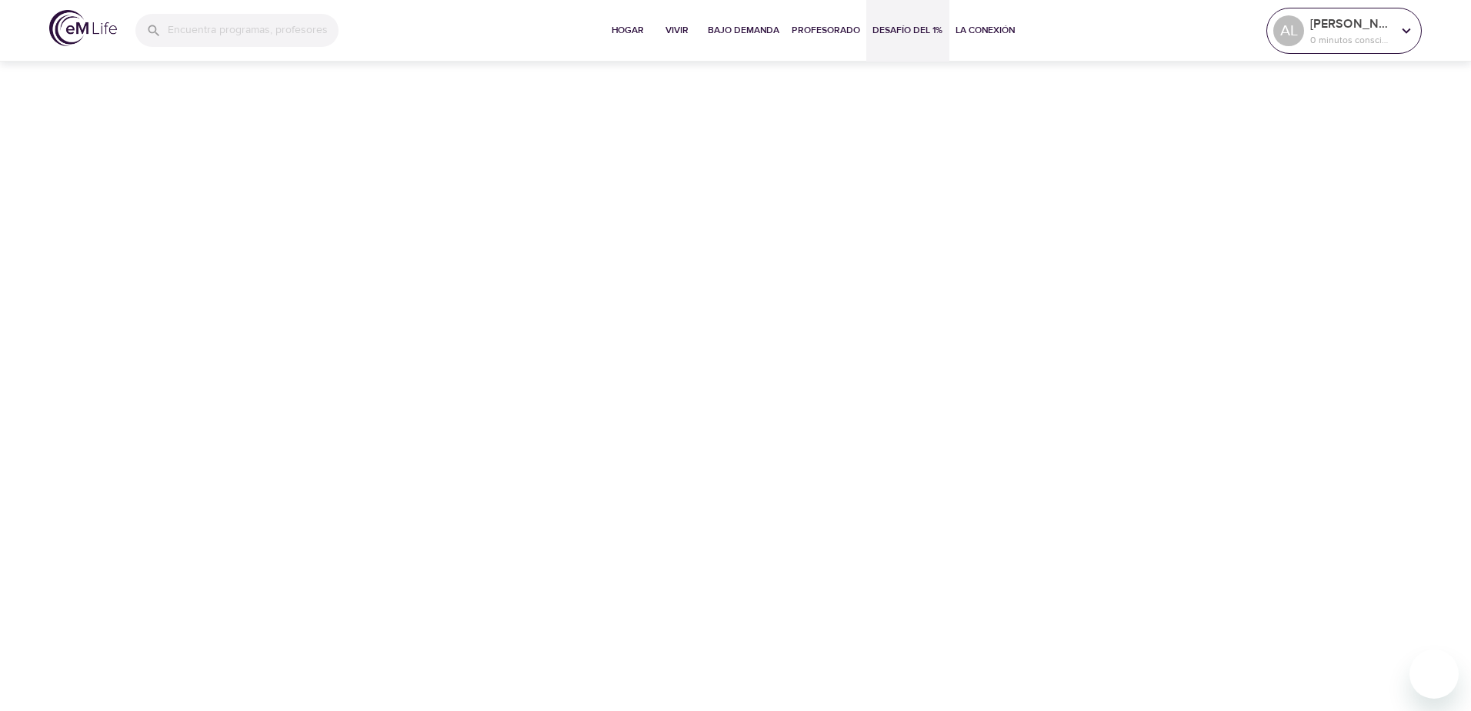
click at [1403, 32] on icon at bounding box center [1406, 30] width 17 height 17
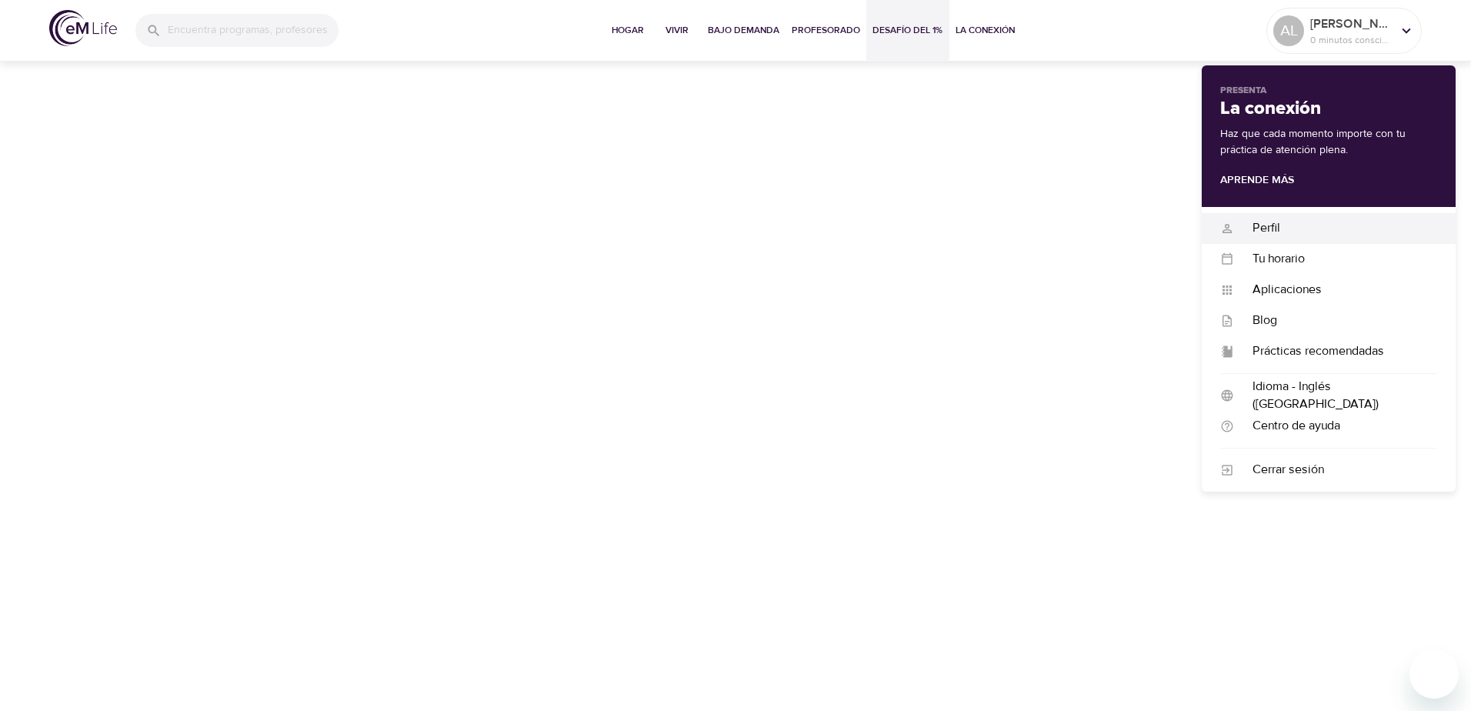
click at [1269, 222] on div "Perfil" at bounding box center [1335, 228] width 203 height 18
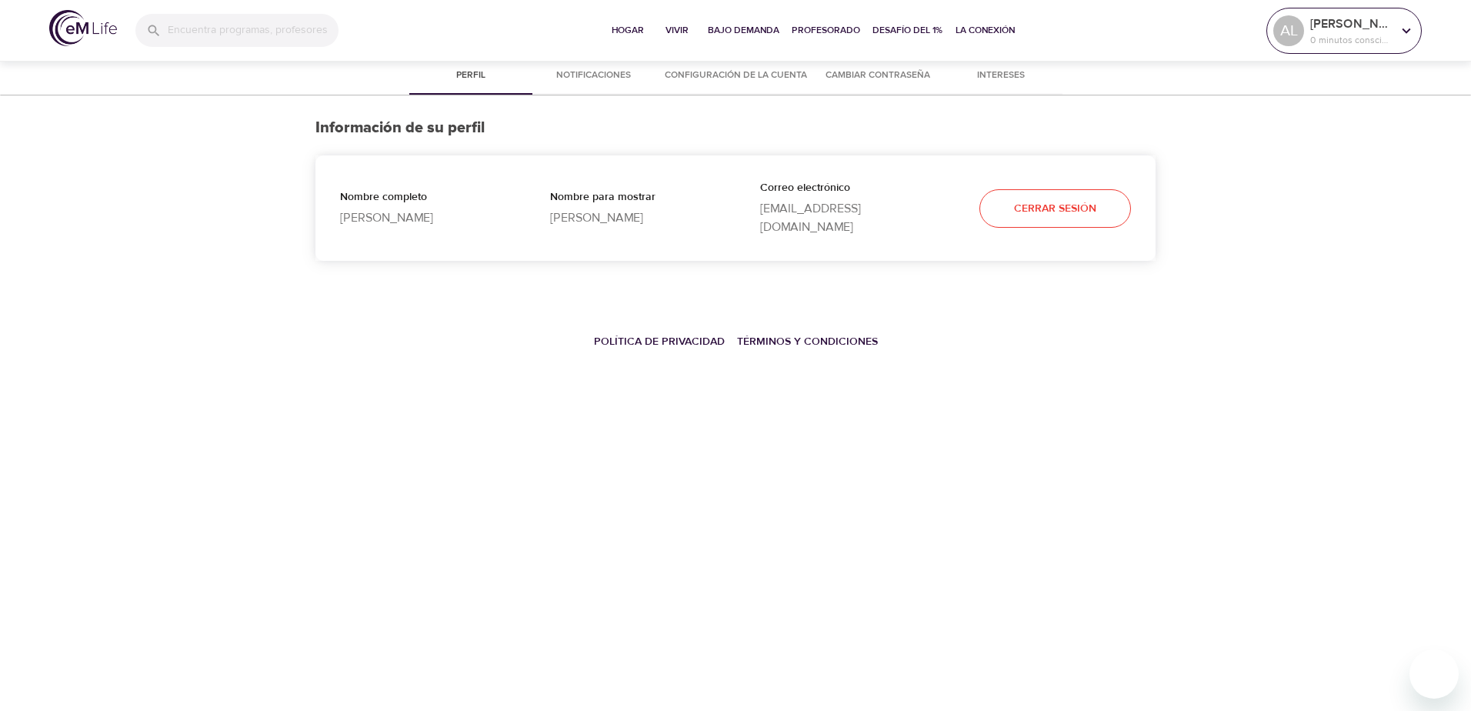
click at [1397, 30] on div at bounding box center [1406, 30] width 23 height 23
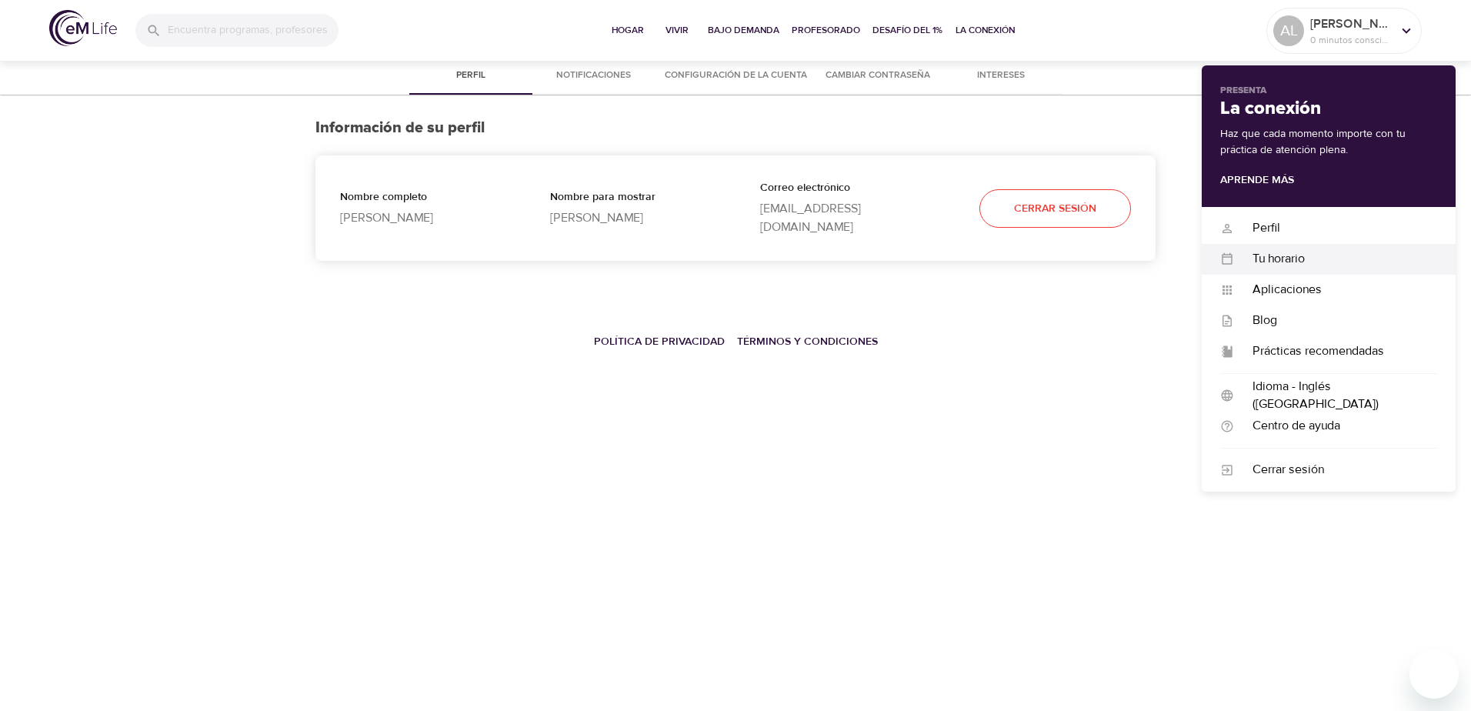
click at [1271, 253] on div "Tu horario" at bounding box center [1335, 259] width 203 height 18
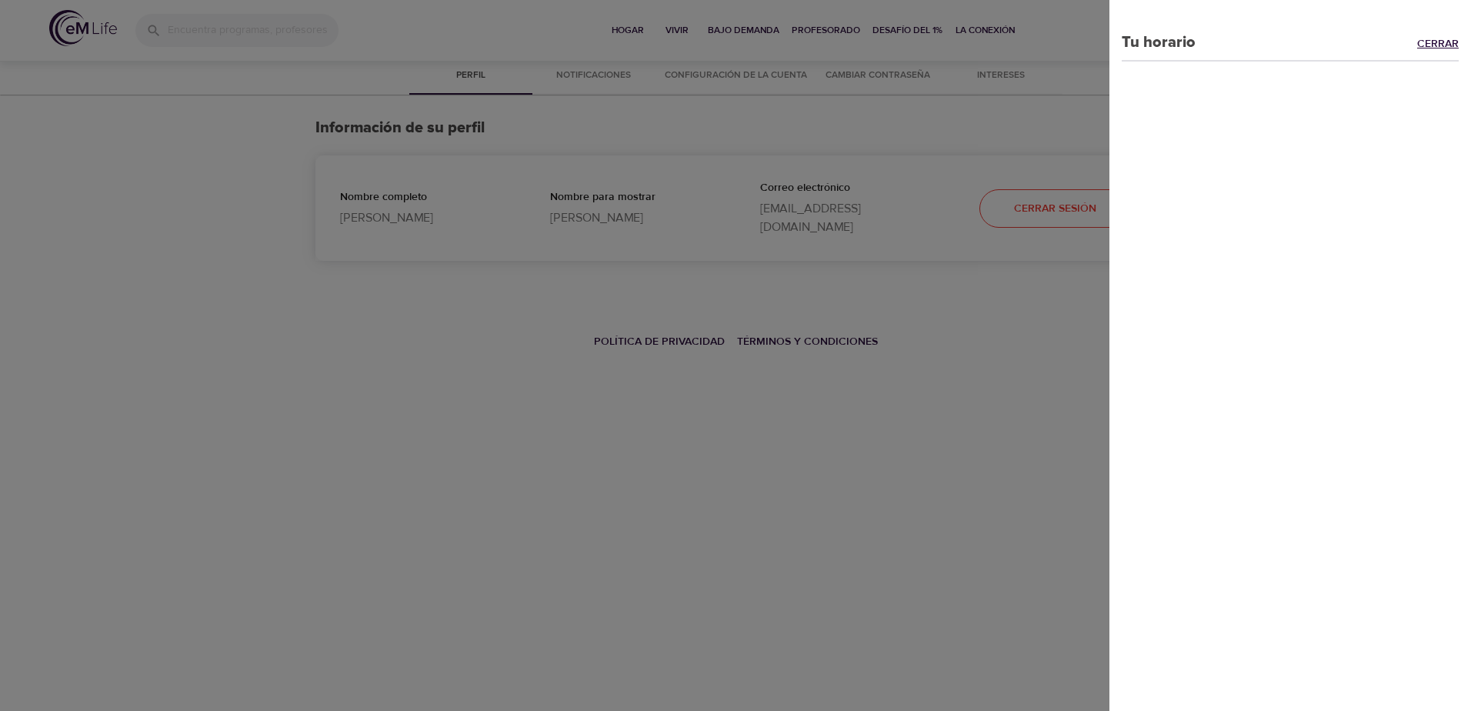
click at [1439, 41] on link "Cerrar" at bounding box center [1444, 45] width 54 height 18
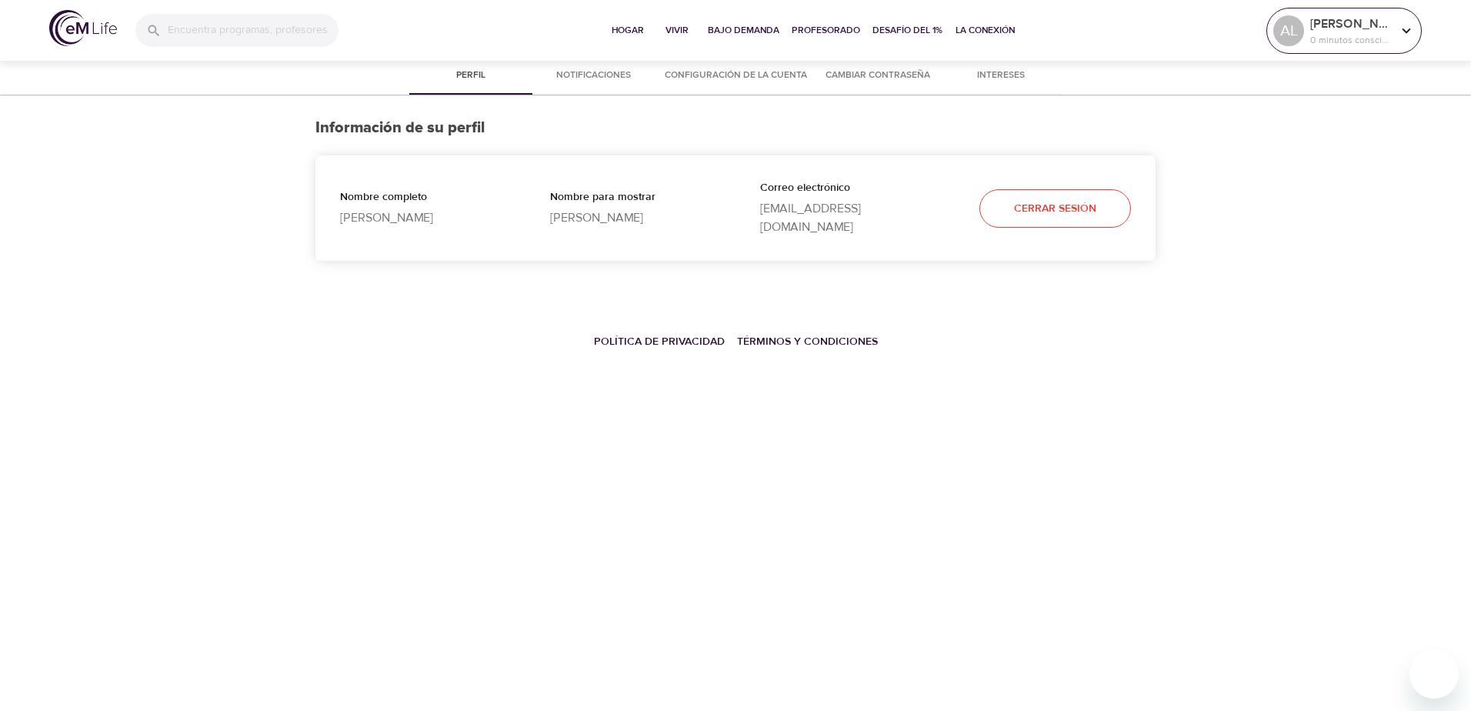
click at [1399, 35] on icon at bounding box center [1406, 30] width 17 height 17
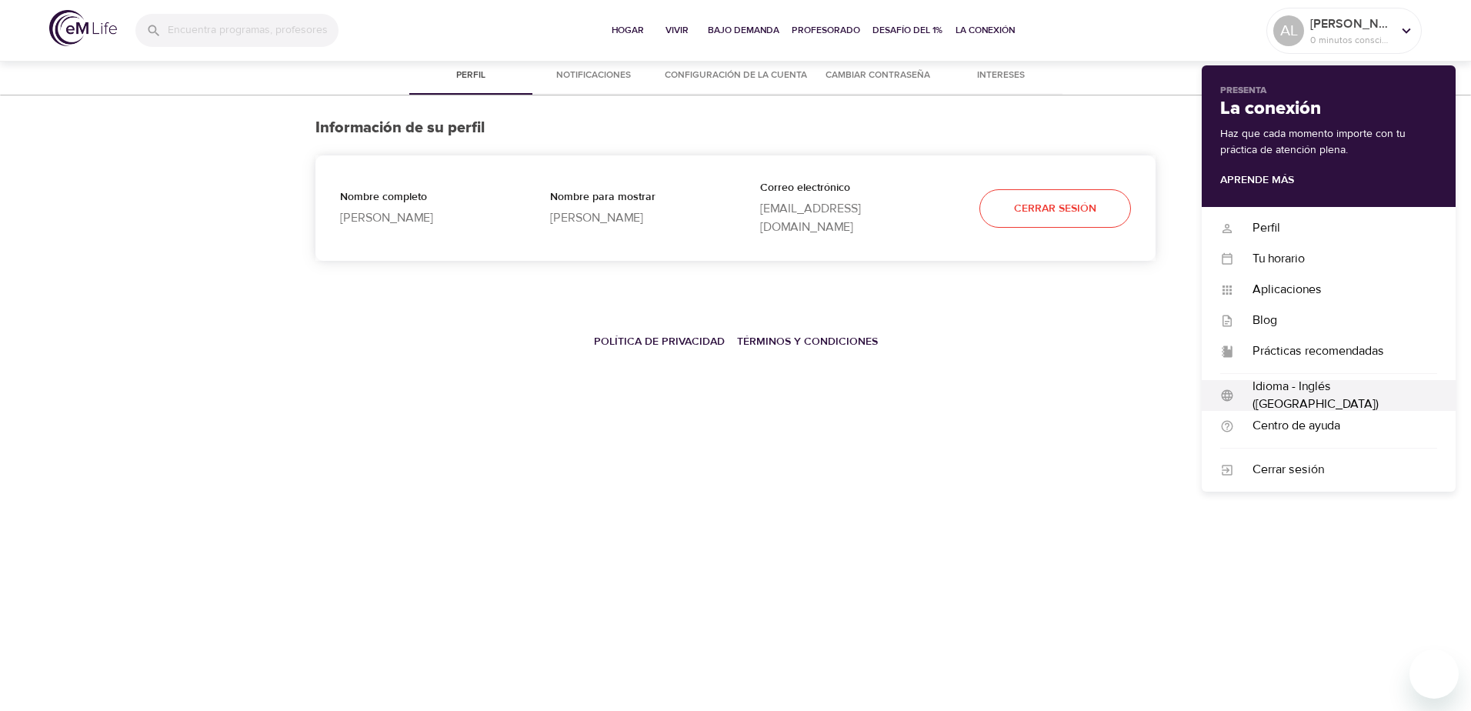
click at [1318, 388] on div "Idioma - Inglés ([GEOGRAPHIC_DATA])" at bounding box center [1335, 395] width 203 height 35
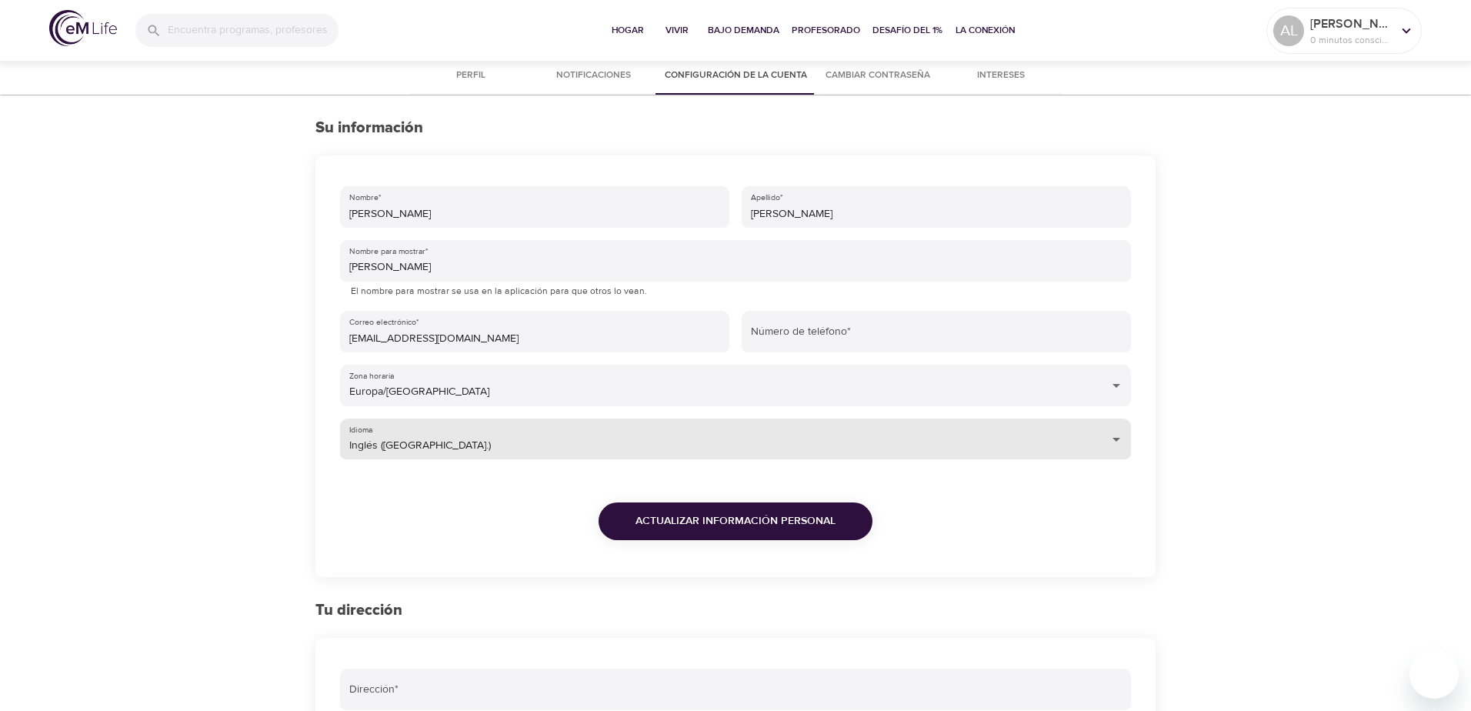
click at [1115, 442] on body "Hogar Vivir Bajo demanda Profesorado Desafío del 1% La conexión AL [PERSON_NAME…" at bounding box center [735, 572] width 1471 height 1145
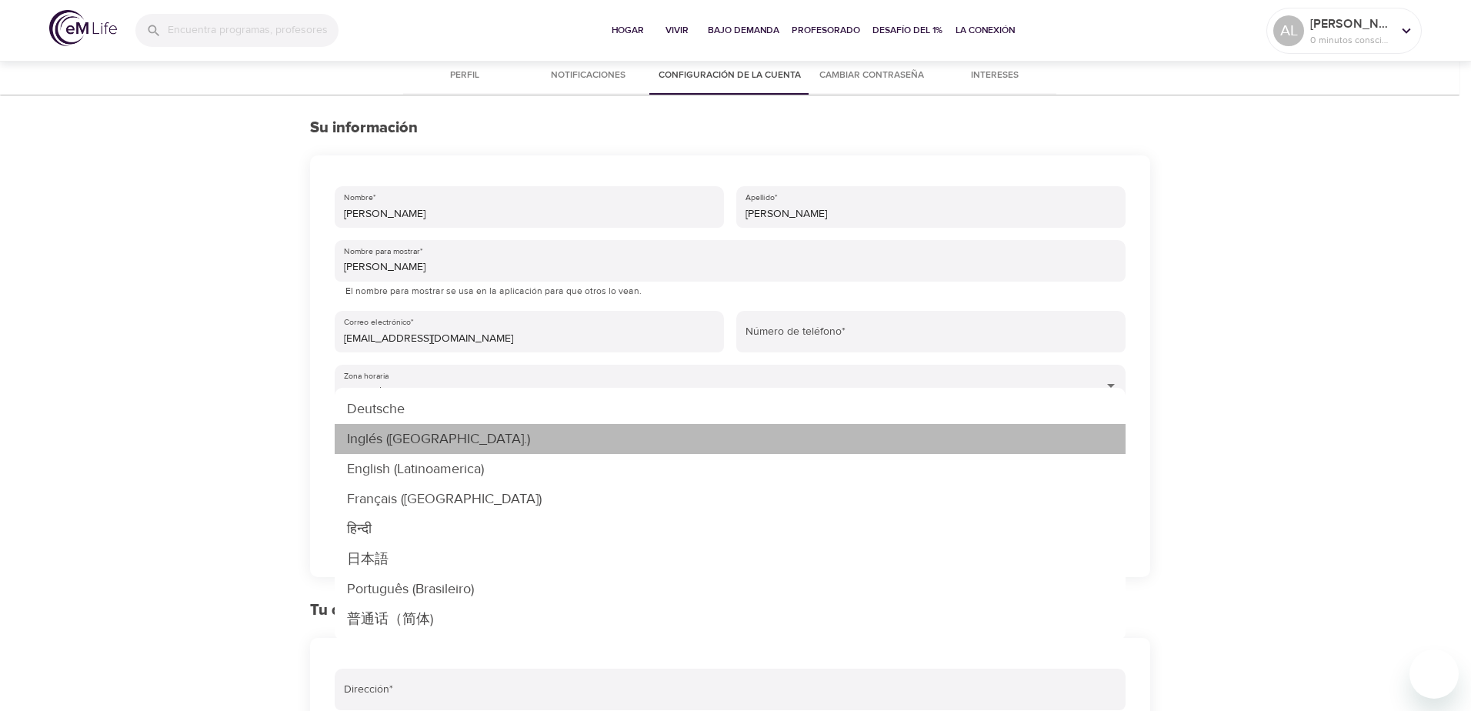
click at [496, 438] on li "Inglés ([GEOGRAPHIC_DATA].)" at bounding box center [730, 439] width 791 height 30
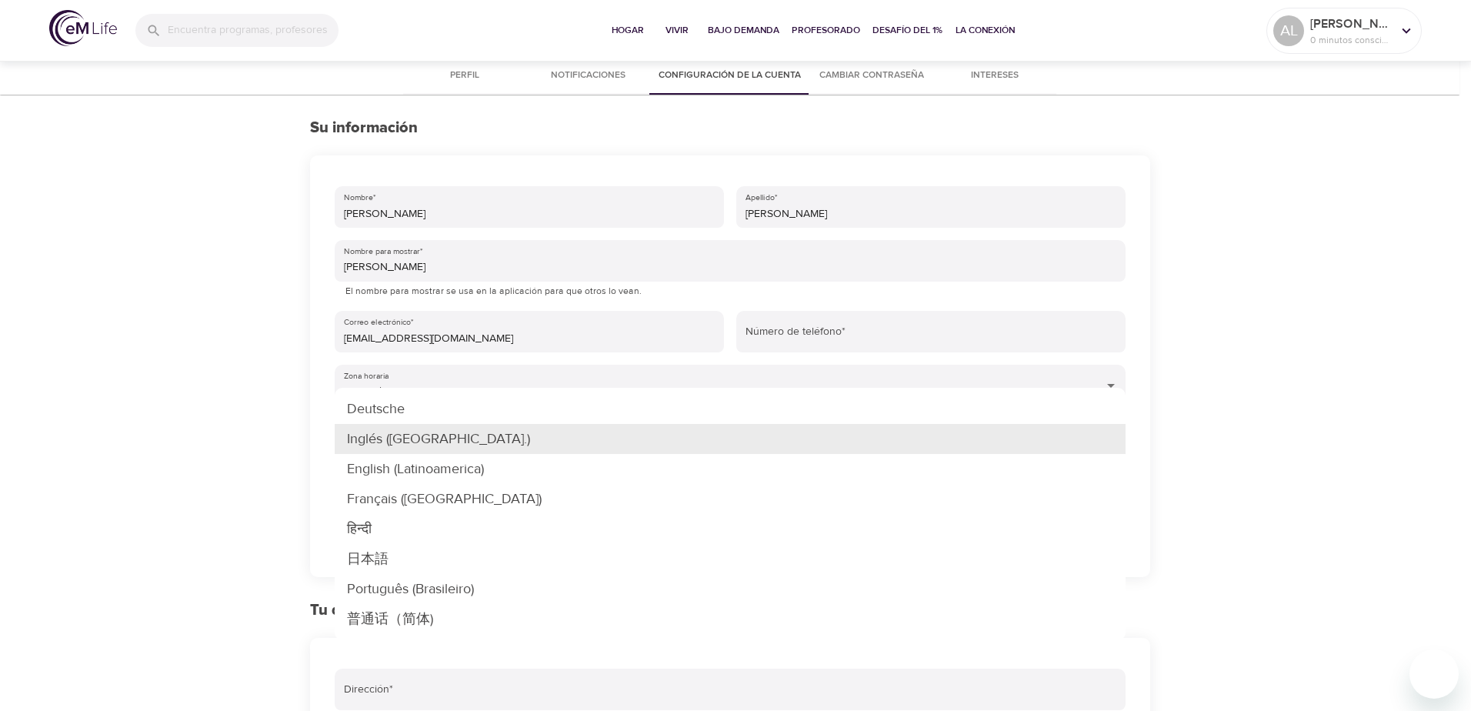
click at [862, 435] on body "Hogar Vivir Bajo demanda Profesorado Desafío del 1% La conexión AL [PERSON_NAME…" at bounding box center [735, 572] width 1471 height 1145
click at [220, 354] on div at bounding box center [735, 355] width 1471 height 711
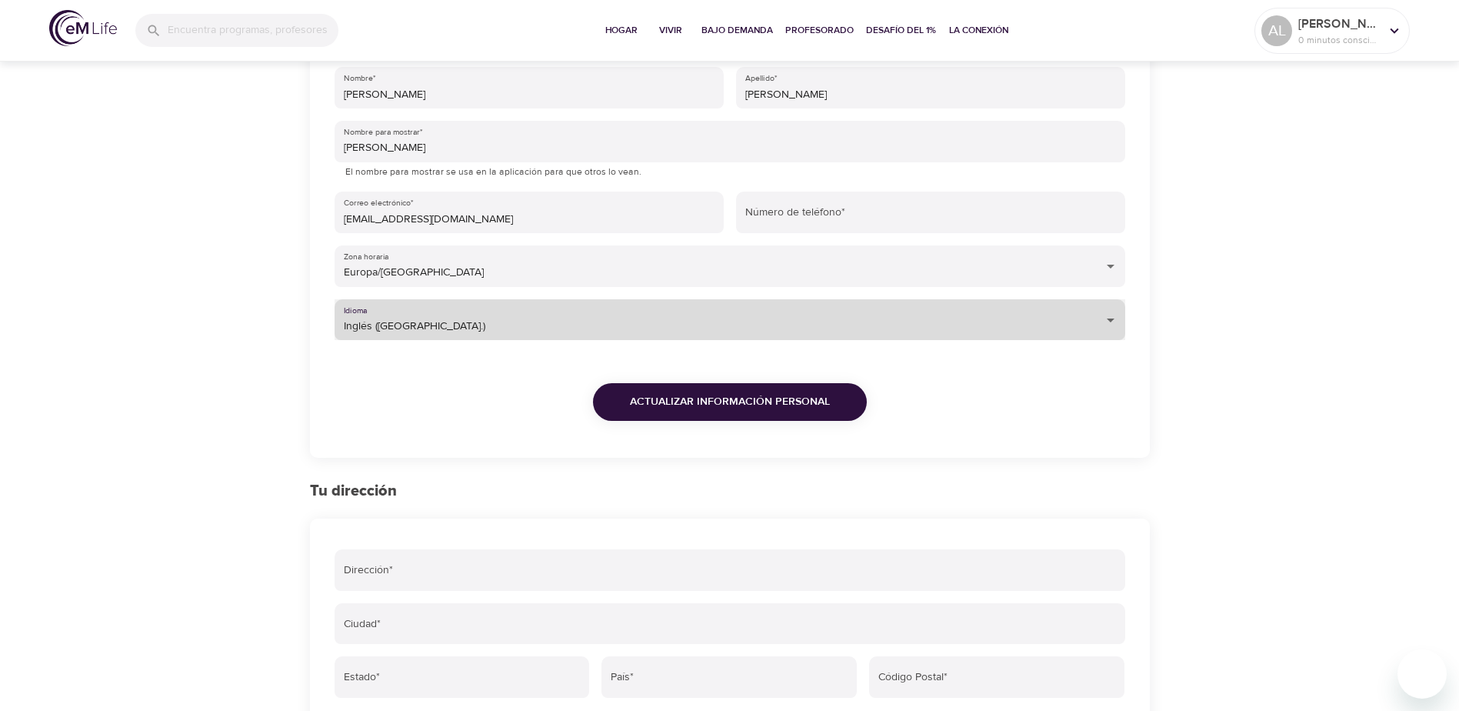
scroll to position [231, 0]
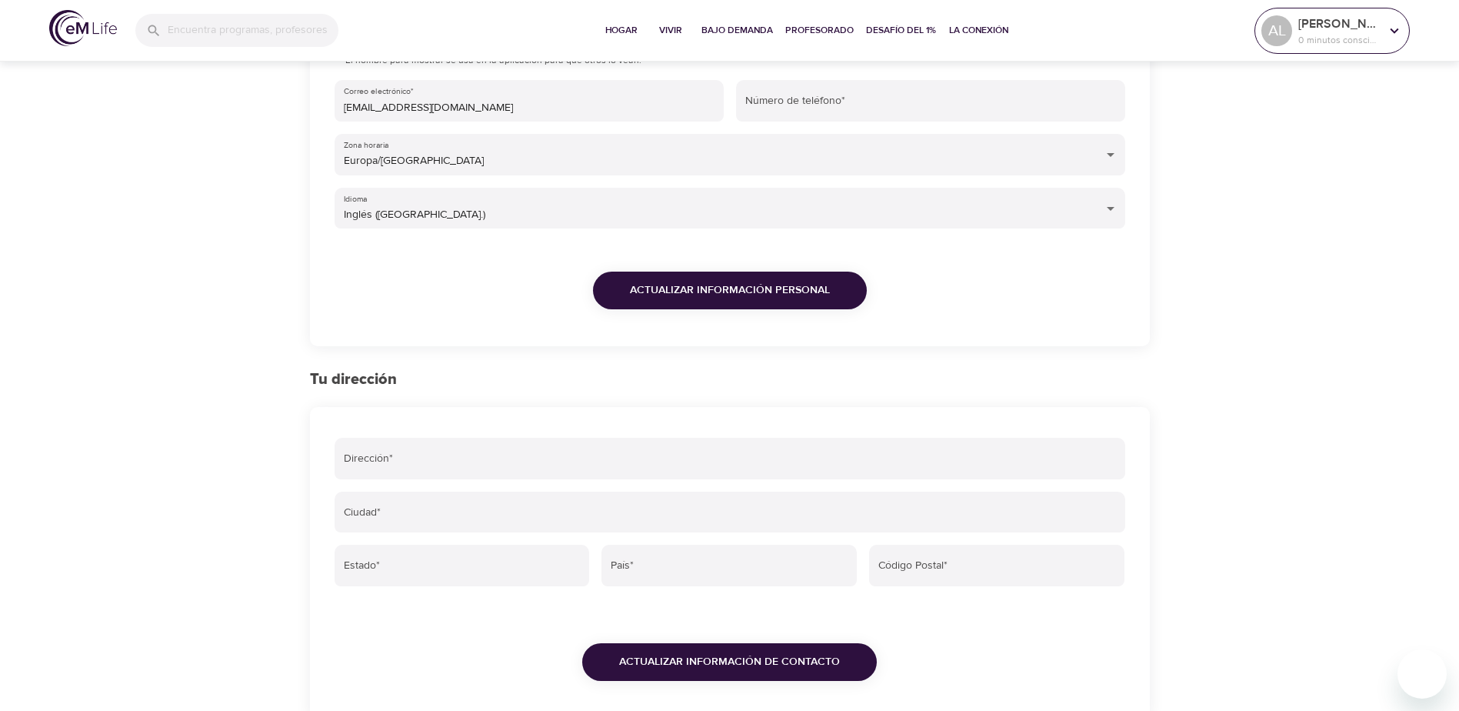
click at [1398, 33] on icon at bounding box center [1394, 30] width 17 height 17
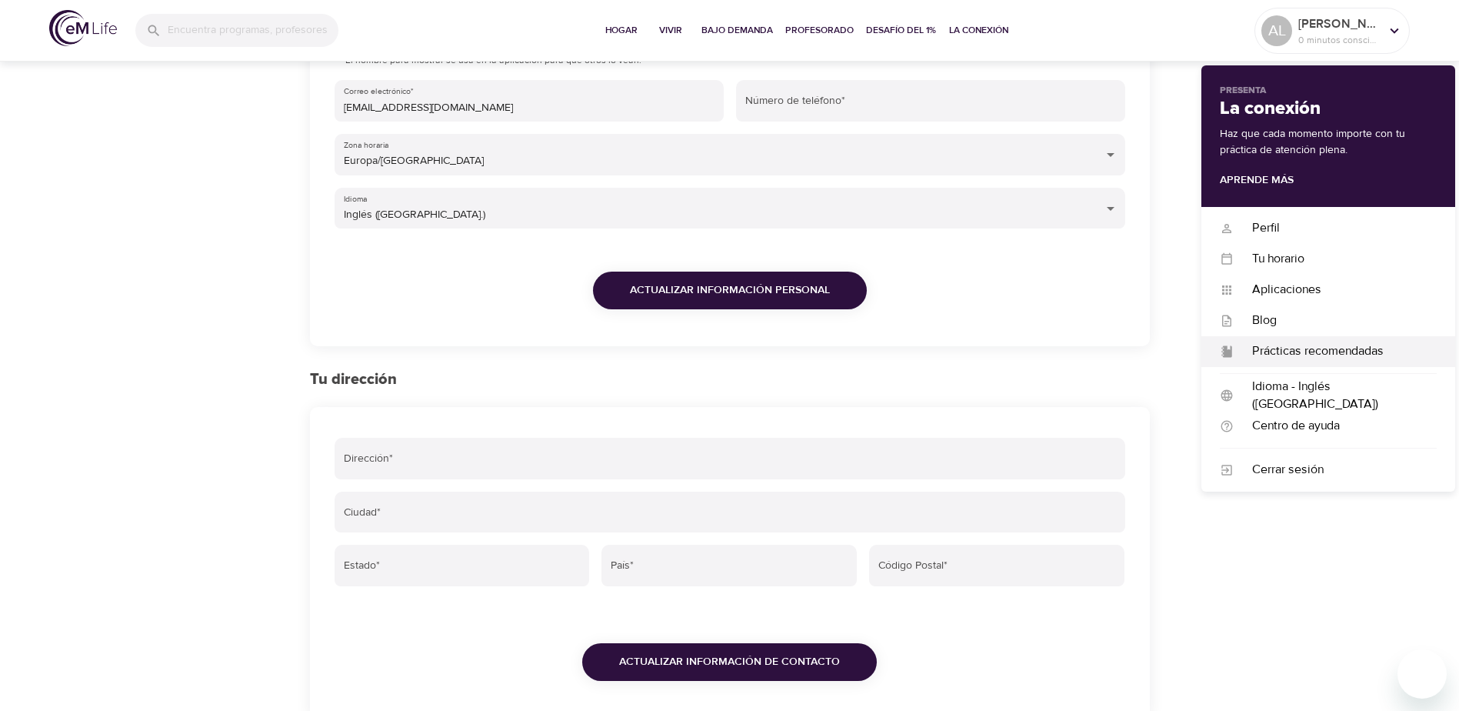
click at [1286, 352] on div "Prácticas recomendadas" at bounding box center [1335, 351] width 203 height 18
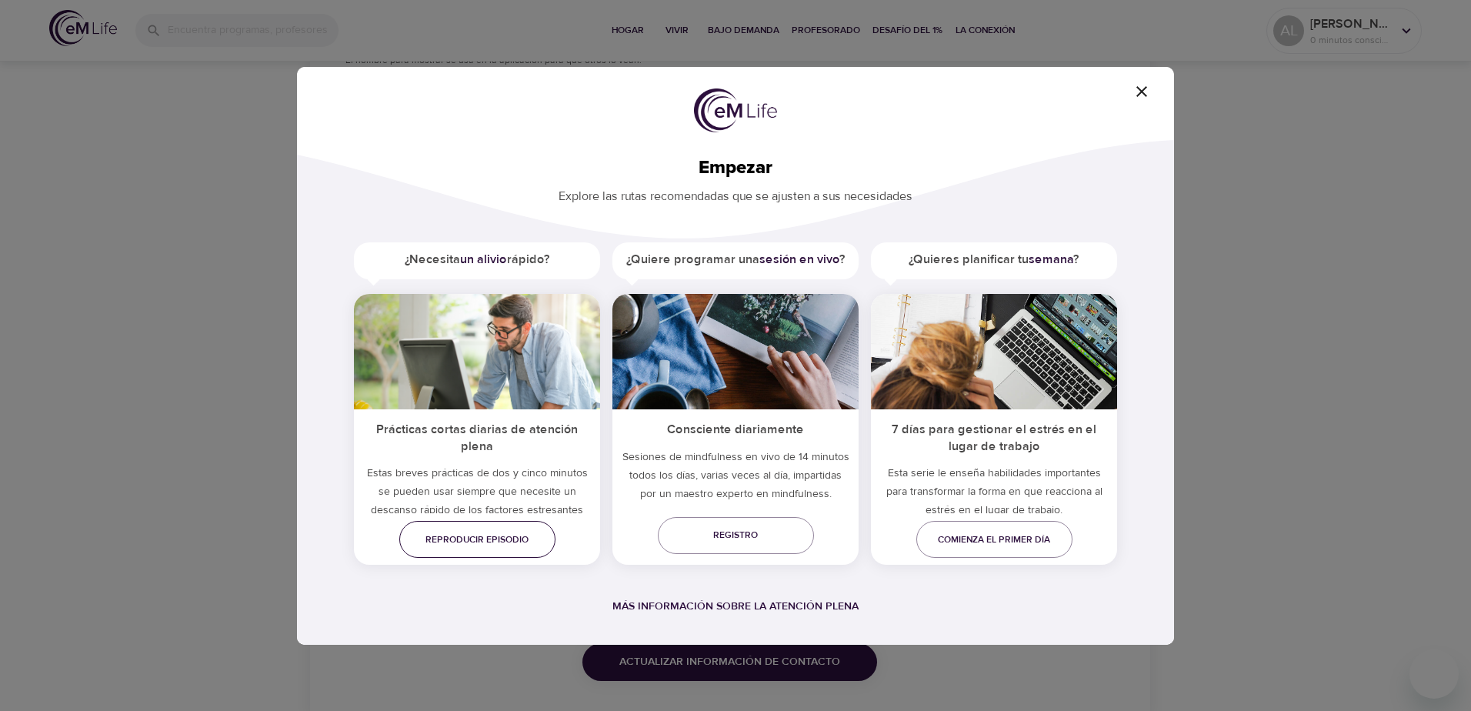
click at [481, 540] on span "Reproducir episodio" at bounding box center [478, 540] width 132 height 16
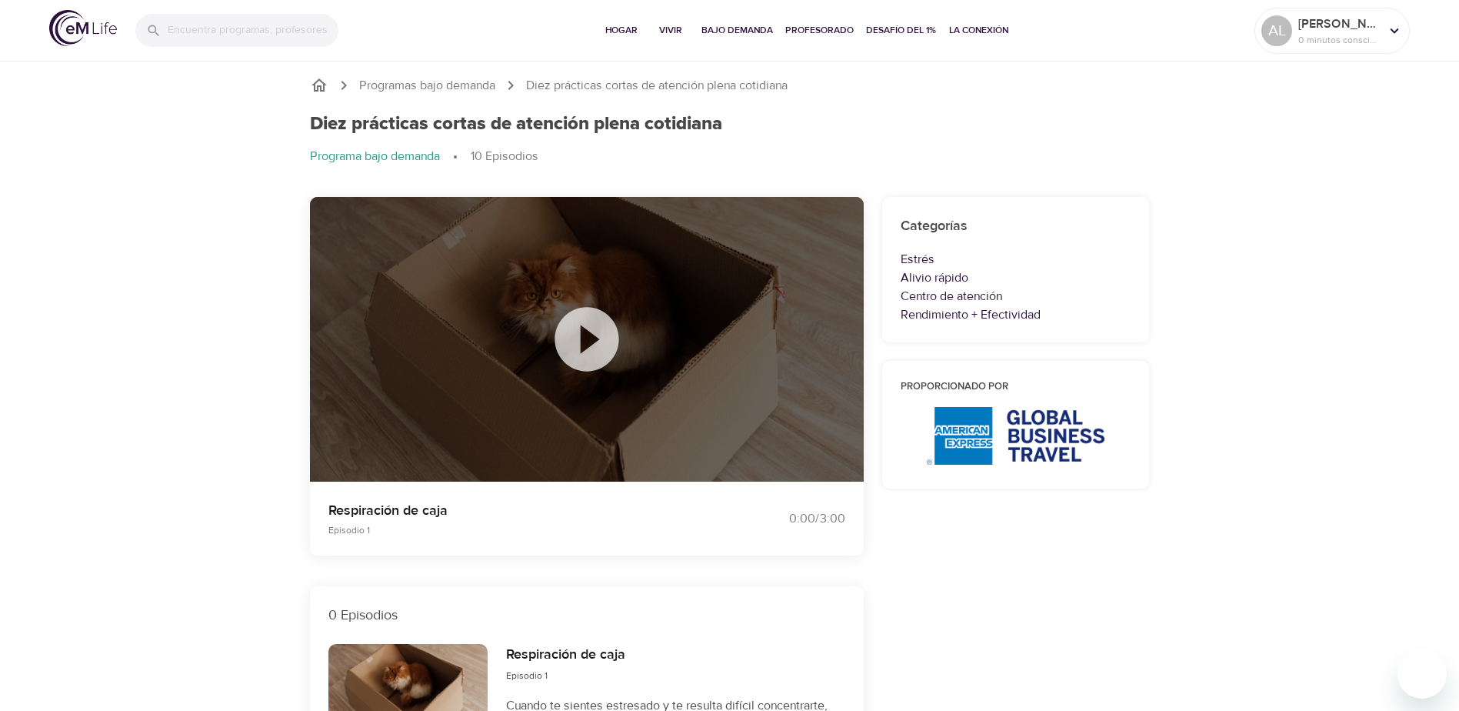
click at [581, 338] on icon at bounding box center [586, 339] width 77 height 77
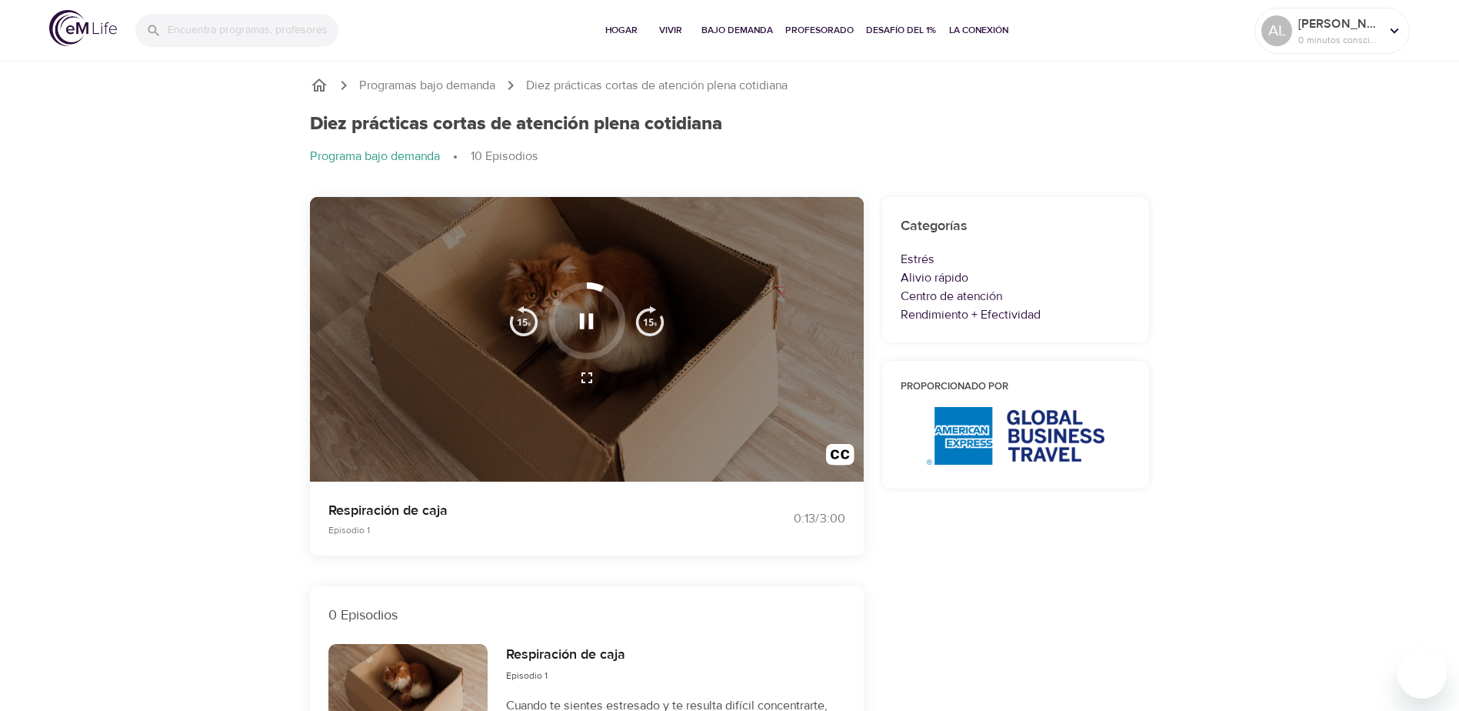
drag, startPoint x: 724, startPoint y: 400, endPoint x: 472, endPoint y: 282, distance: 277.7
click at [472, 282] on div at bounding box center [587, 339] width 554 height 285
click at [591, 316] on icon "button" at bounding box center [587, 320] width 14 height 15
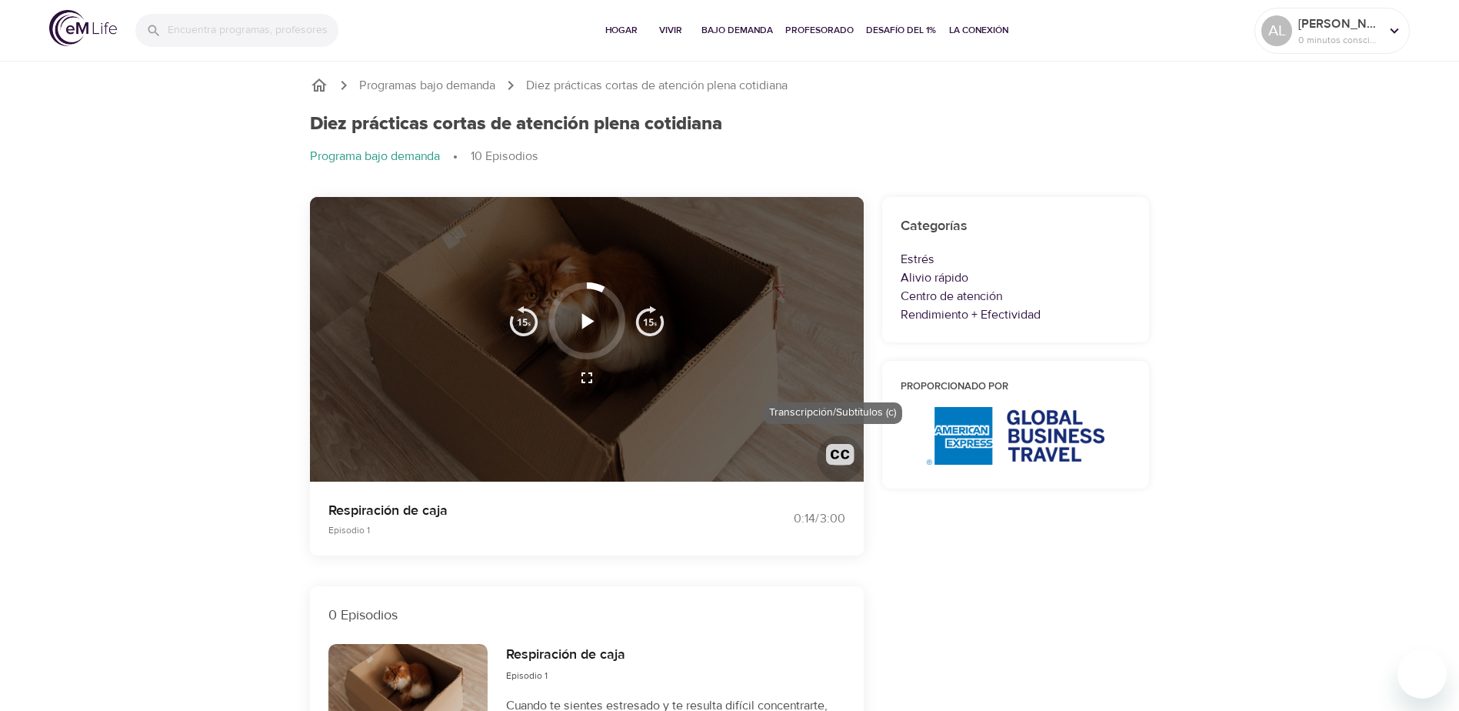
click at [838, 450] on img "button" at bounding box center [840, 458] width 28 height 28
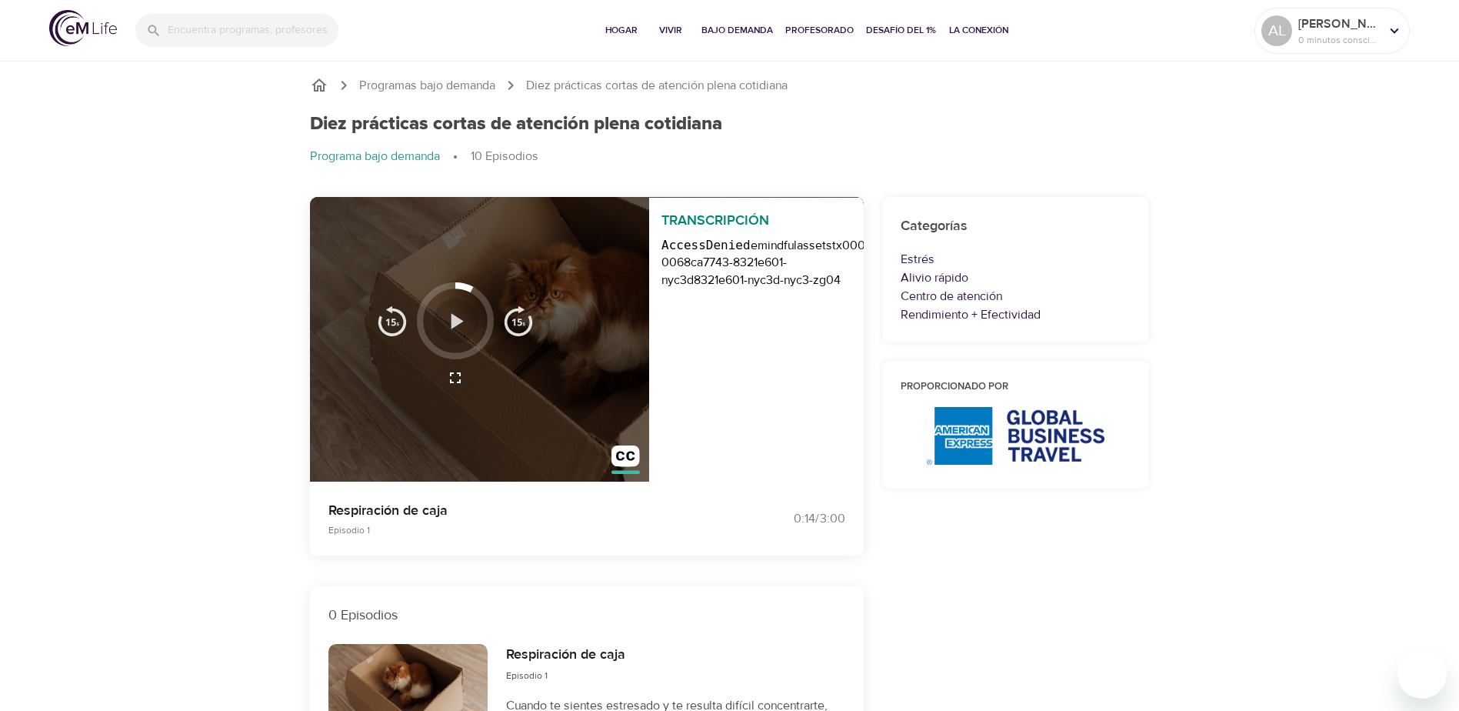
click at [454, 321] on icon "button" at bounding box center [457, 320] width 12 height 15
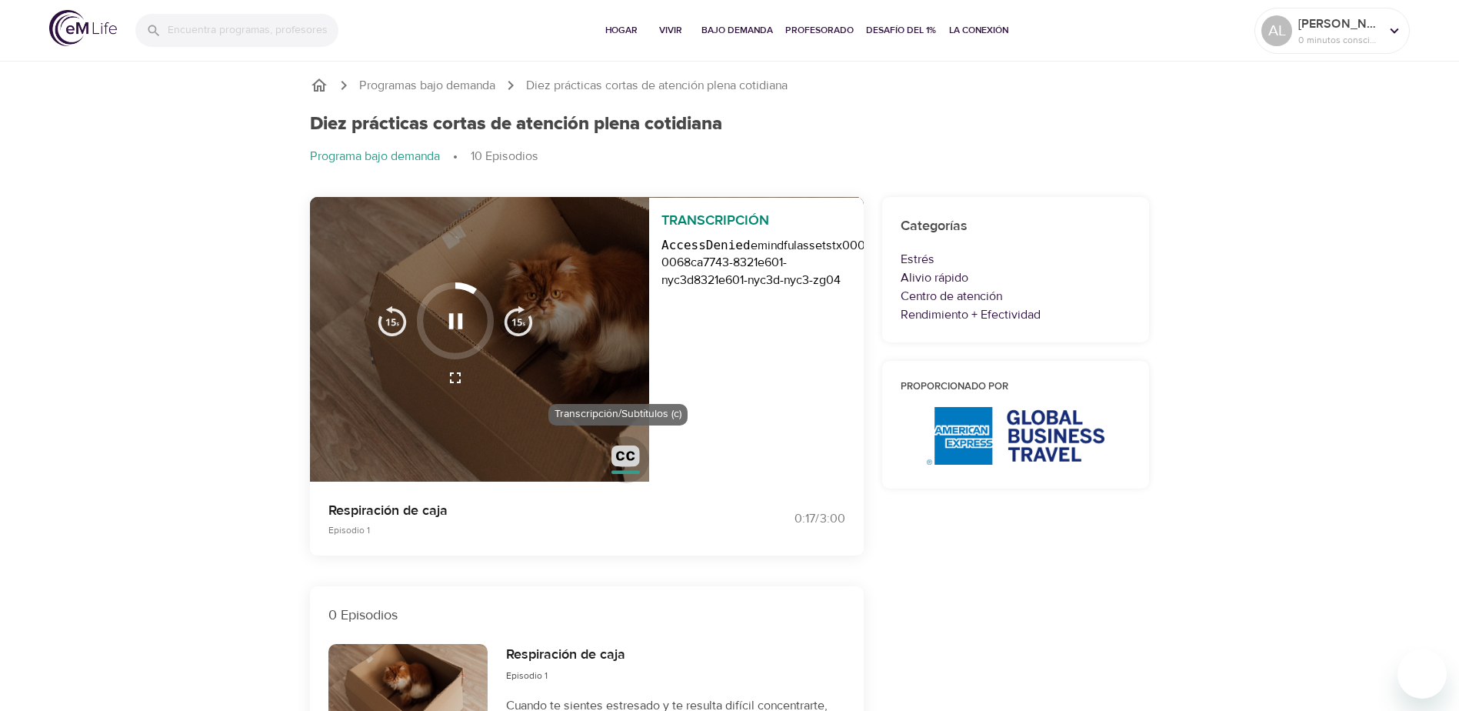
click at [628, 458] on img "button" at bounding box center [626, 459] width 28 height 28
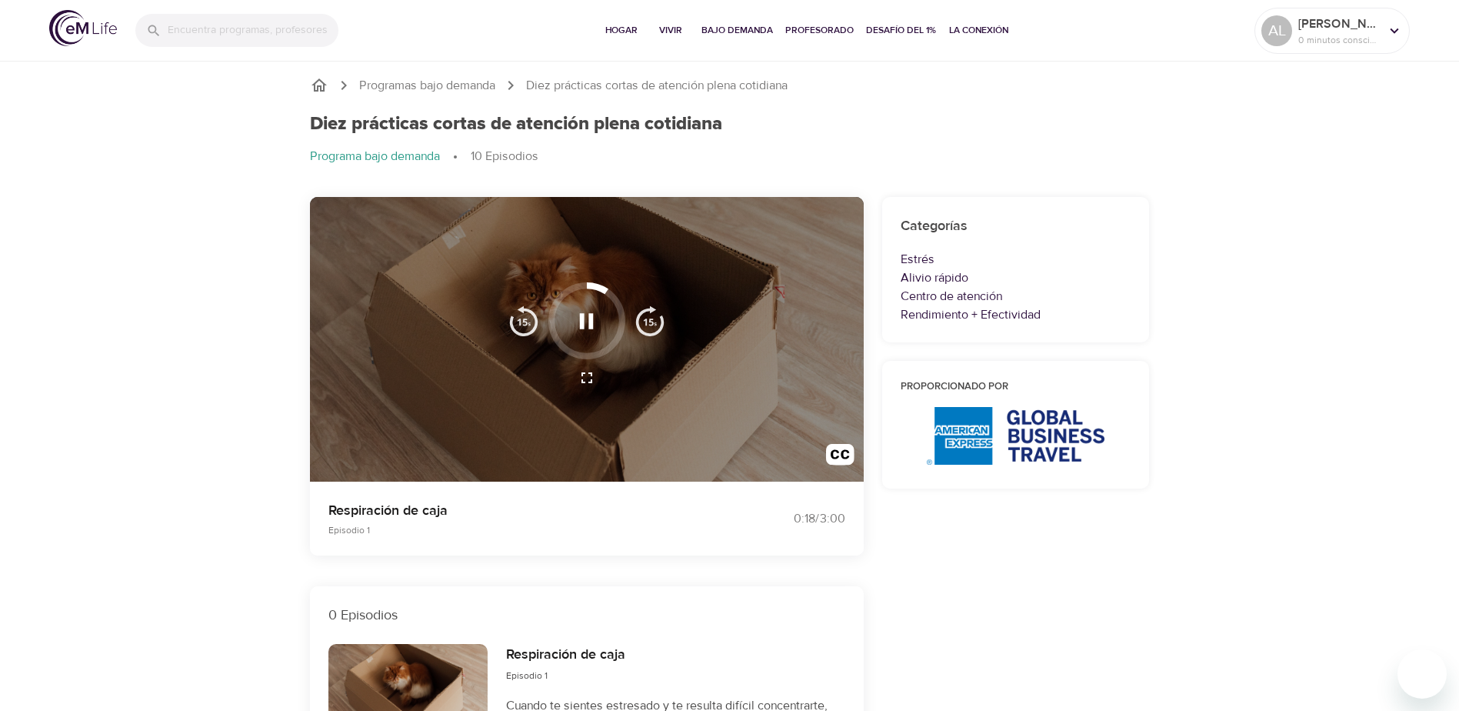
click at [628, 458] on div at bounding box center [587, 339] width 554 height 285
click at [832, 452] on img "button" at bounding box center [840, 458] width 28 height 28
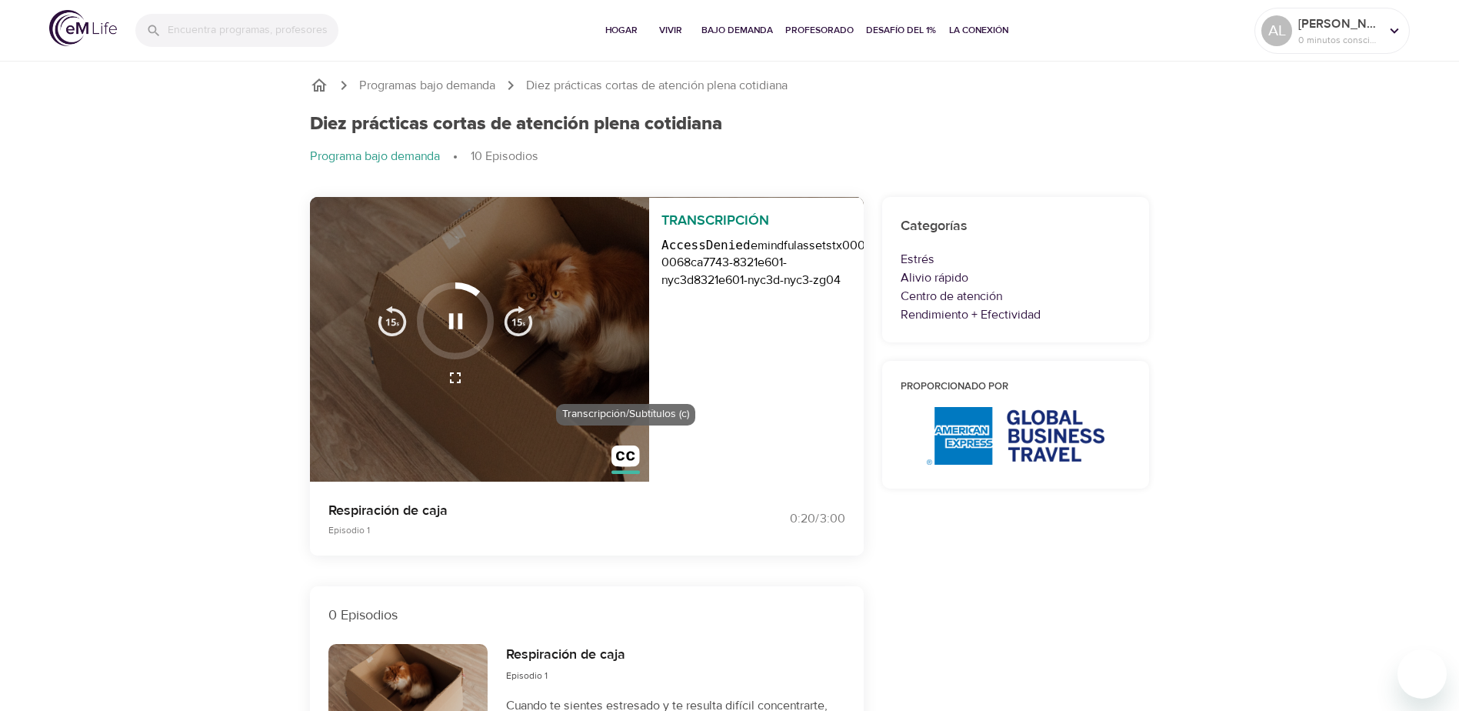
click at [613, 458] on img "button" at bounding box center [626, 459] width 28 height 28
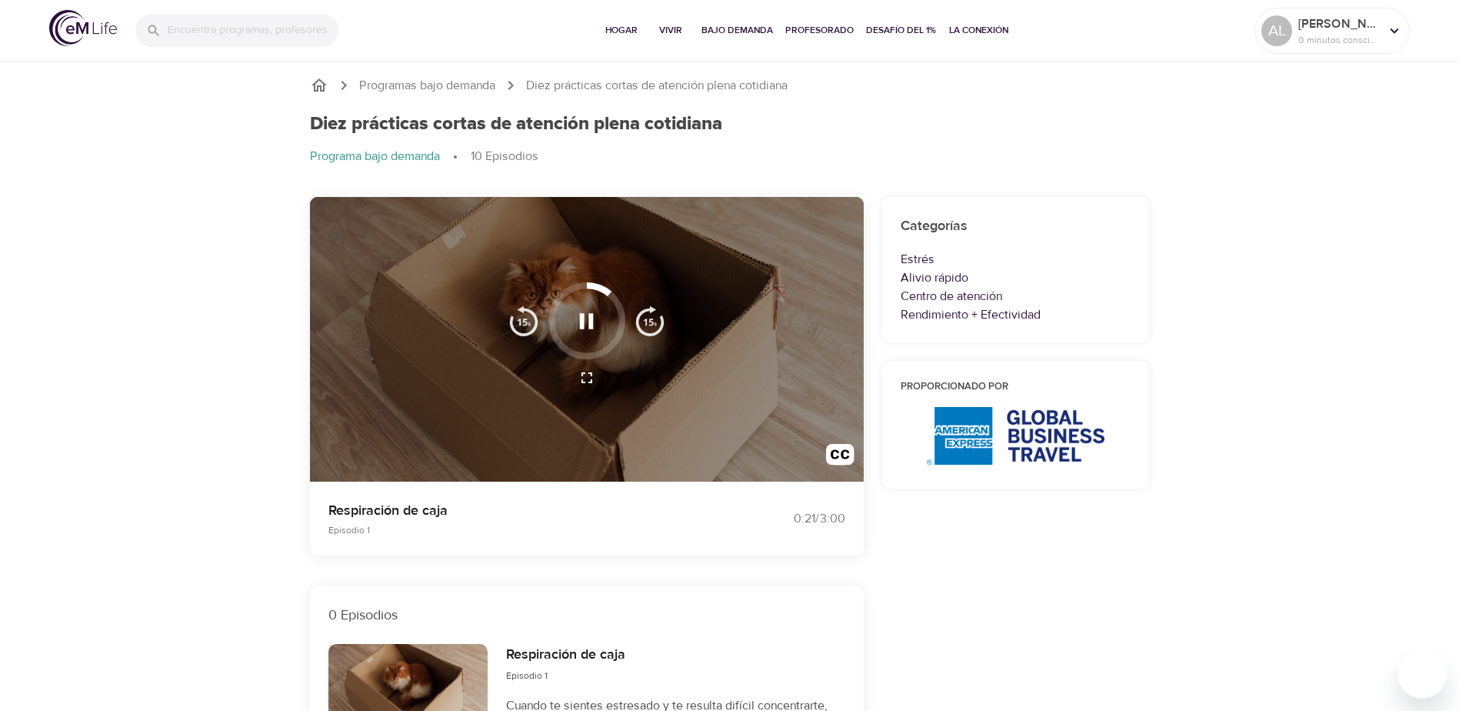
click at [613, 458] on div at bounding box center [587, 339] width 554 height 285
click at [822, 457] on button "button" at bounding box center [840, 458] width 47 height 47
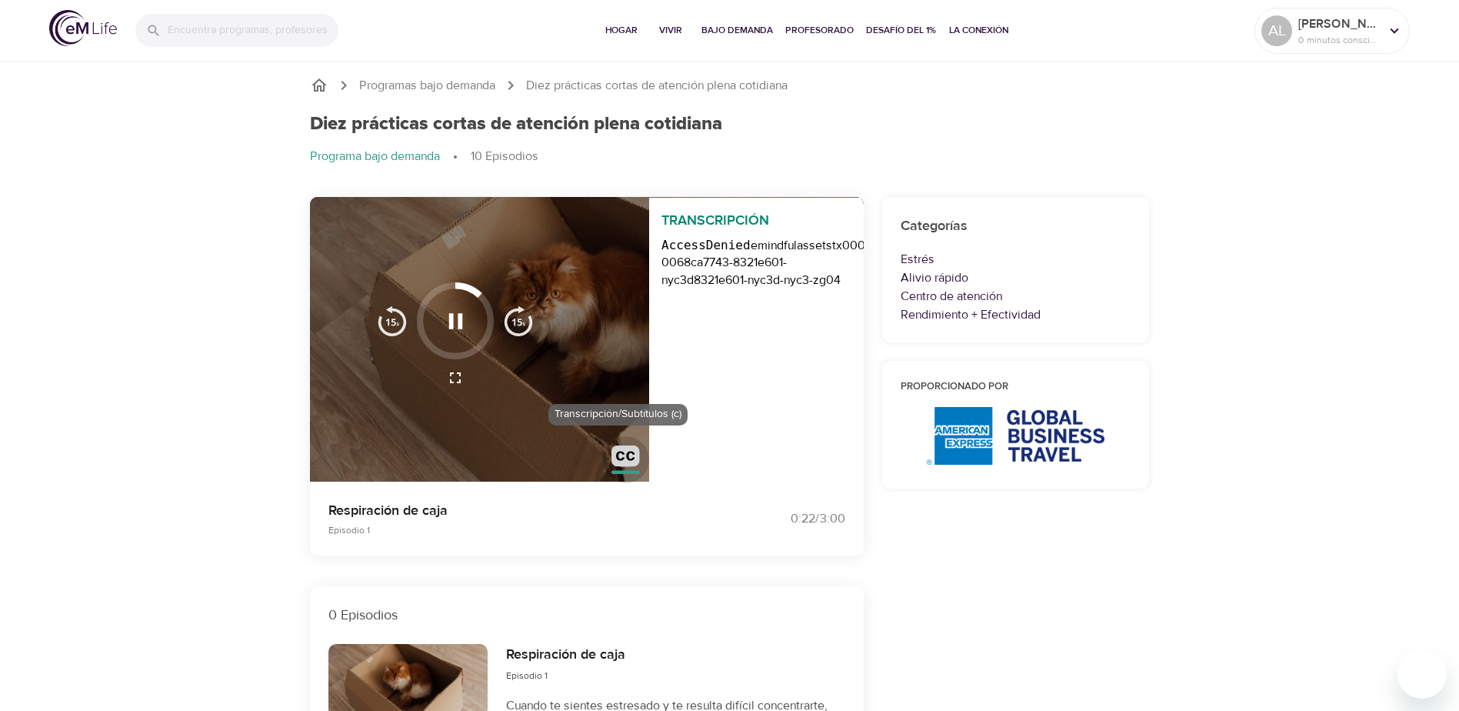
click at [624, 457] on img "button" at bounding box center [626, 459] width 28 height 28
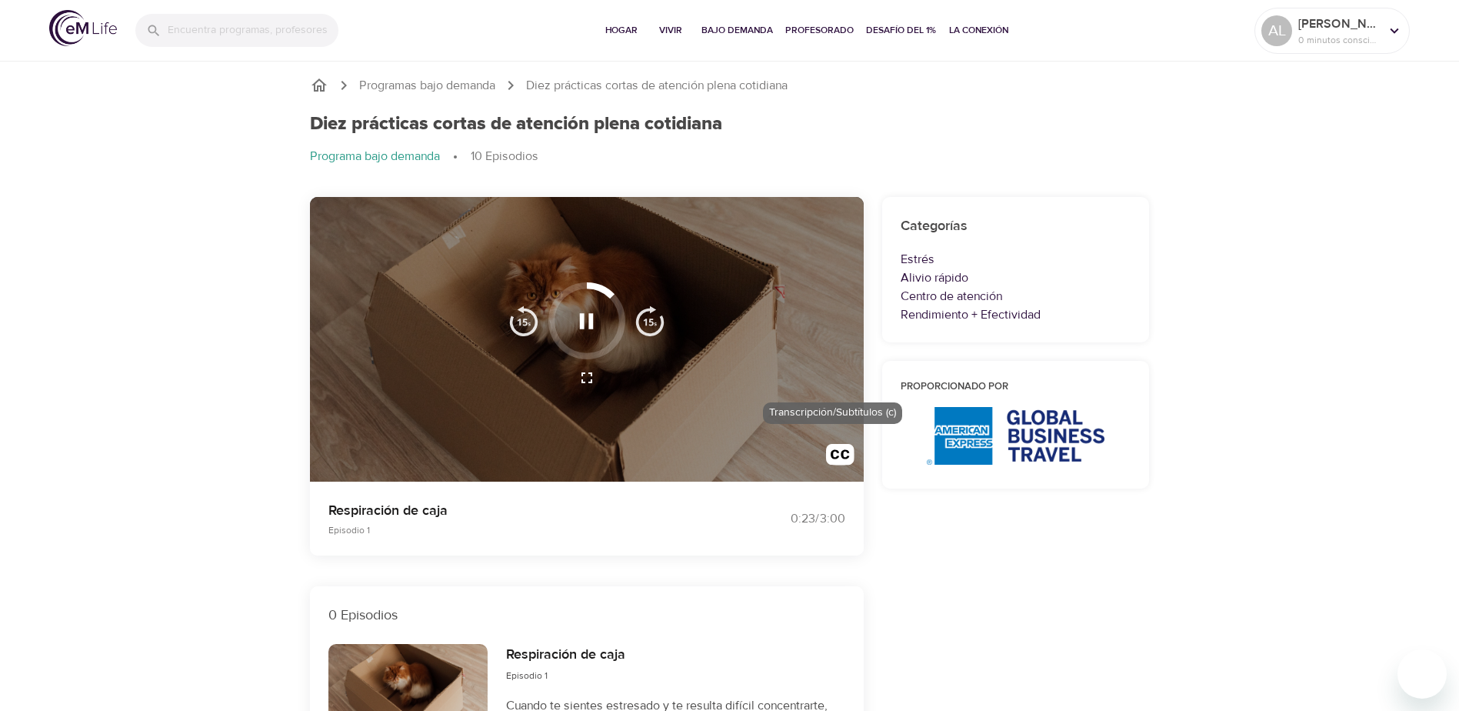
click at [829, 451] on img "button" at bounding box center [840, 458] width 28 height 28
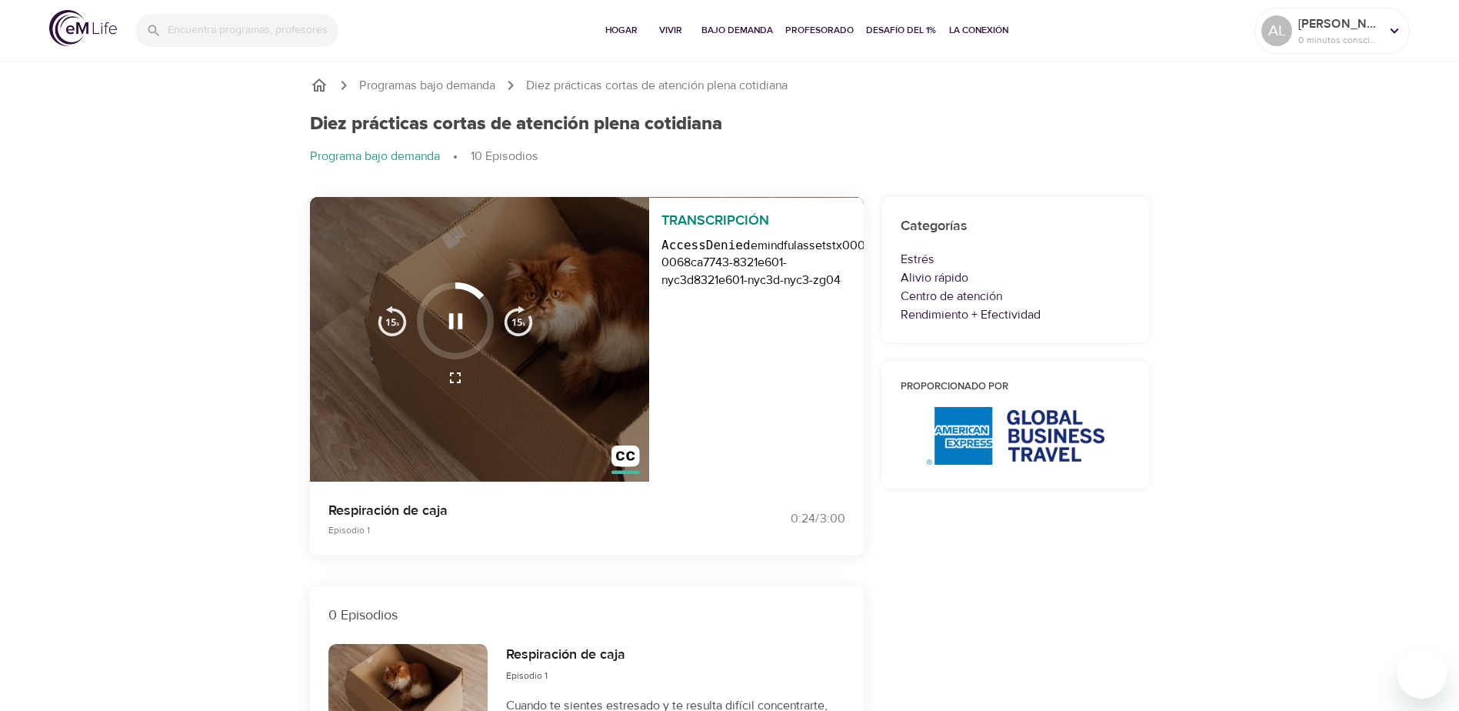
click at [811, 290] on div "AccessDenied emindfulassets tx00000264b28cc879b1b30-0068ca7743-8321e601-nyc3d 8…" at bounding box center [756, 260] width 215 height 59
click at [803, 290] on div "AccessDenied emindfulassets tx00000264b28cc879b1b30-0068ca7743-8321e601-nyc3d 8…" at bounding box center [756, 260] width 215 height 59
click at [750, 254] on div "AccessDenied emindfulassets tx00000264b28cc879b1b30-0068ca7743-8321e601-nyc3d 8…" at bounding box center [756, 260] width 215 height 59
drag, startPoint x: 662, startPoint y: 238, endPoint x: 669, endPoint y: 306, distance: 68.9
click at [669, 290] on div "AccessDenied emindfulassets tx00000264b28cc879b1b30-0068ca7743-8321e601-nyc3d 8…" at bounding box center [756, 260] width 215 height 59
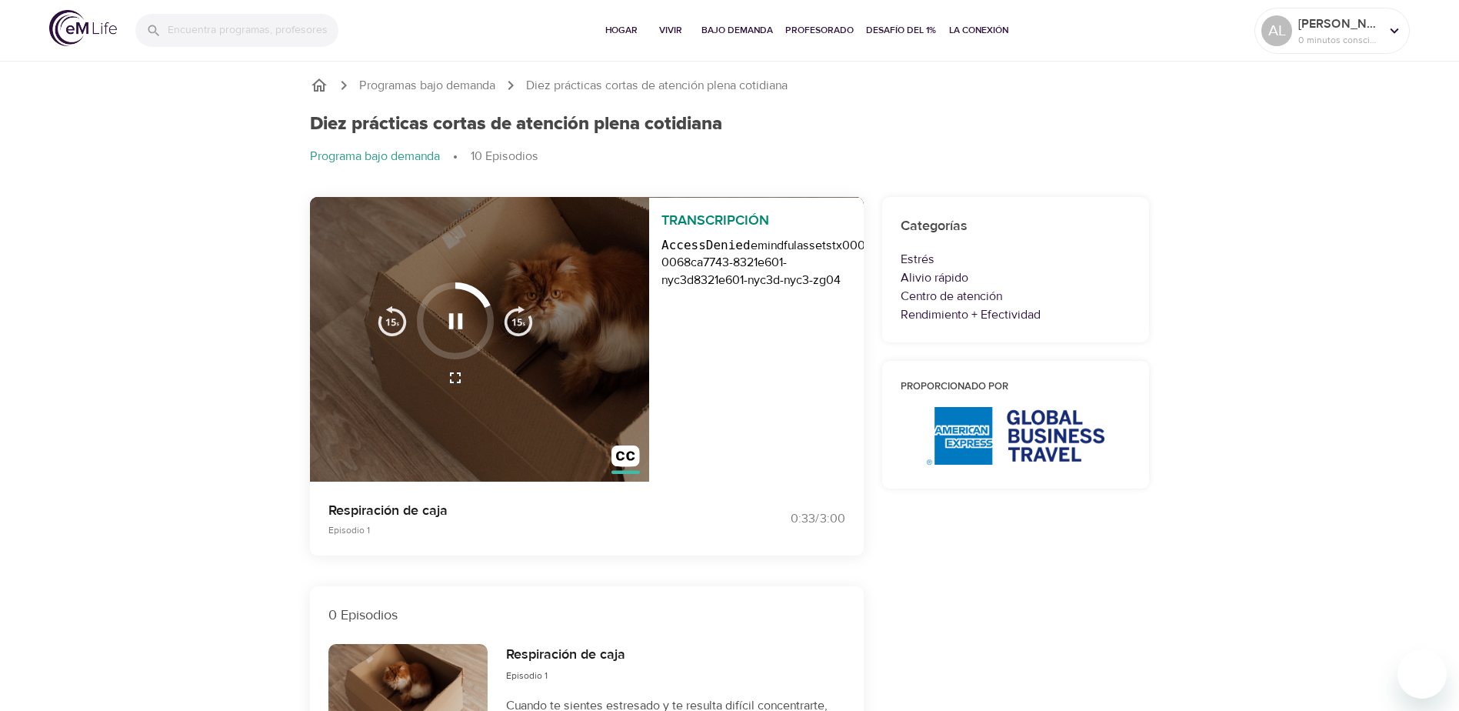
drag, startPoint x: 669, startPoint y: 306, endPoint x: 749, endPoint y: 380, distance: 108.9
click at [749, 380] on div "Transcripción AccessDenied emindfulassets tx00000264b28cc879b1b30-0068ca7743-83…" at bounding box center [756, 340] width 215 height 285
click at [451, 318] on icon "button" at bounding box center [455, 320] width 14 height 15
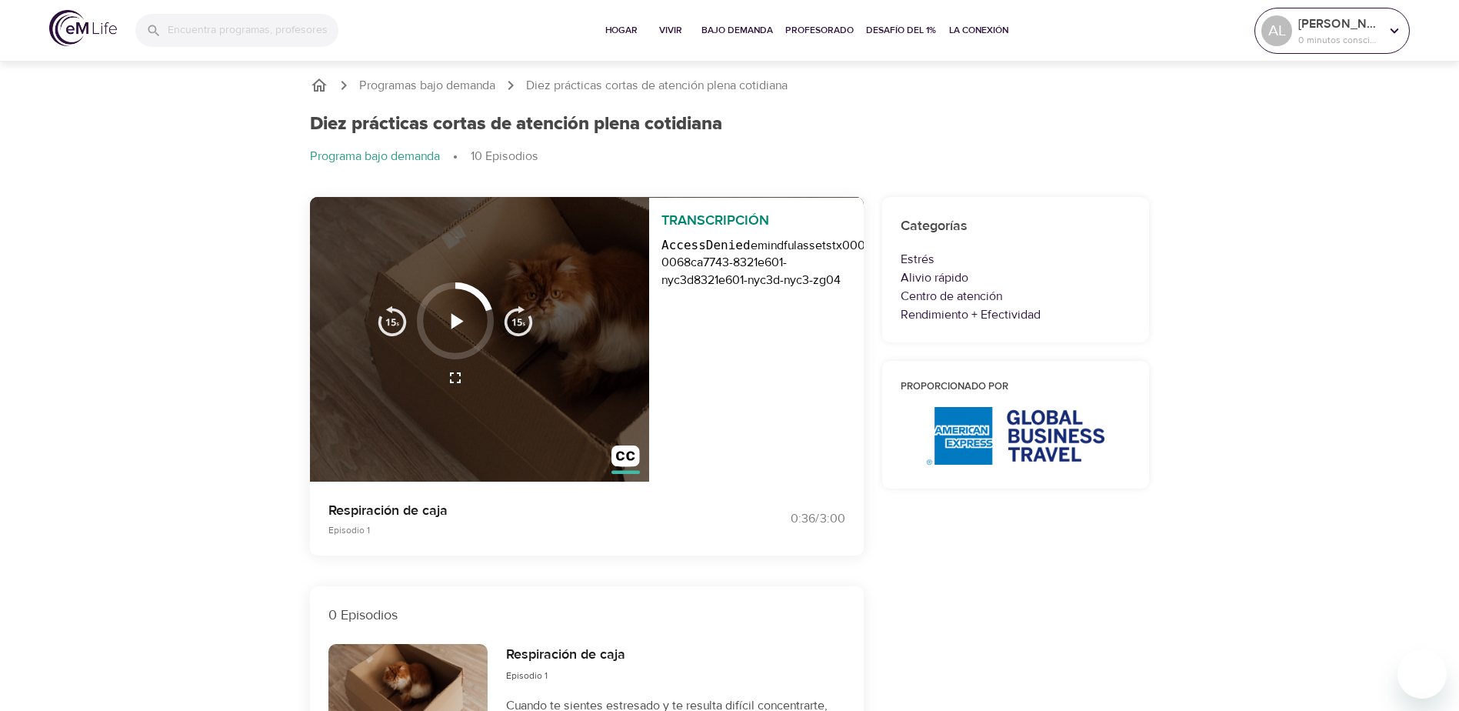
click at [1392, 28] on icon at bounding box center [1395, 30] width 8 height 5
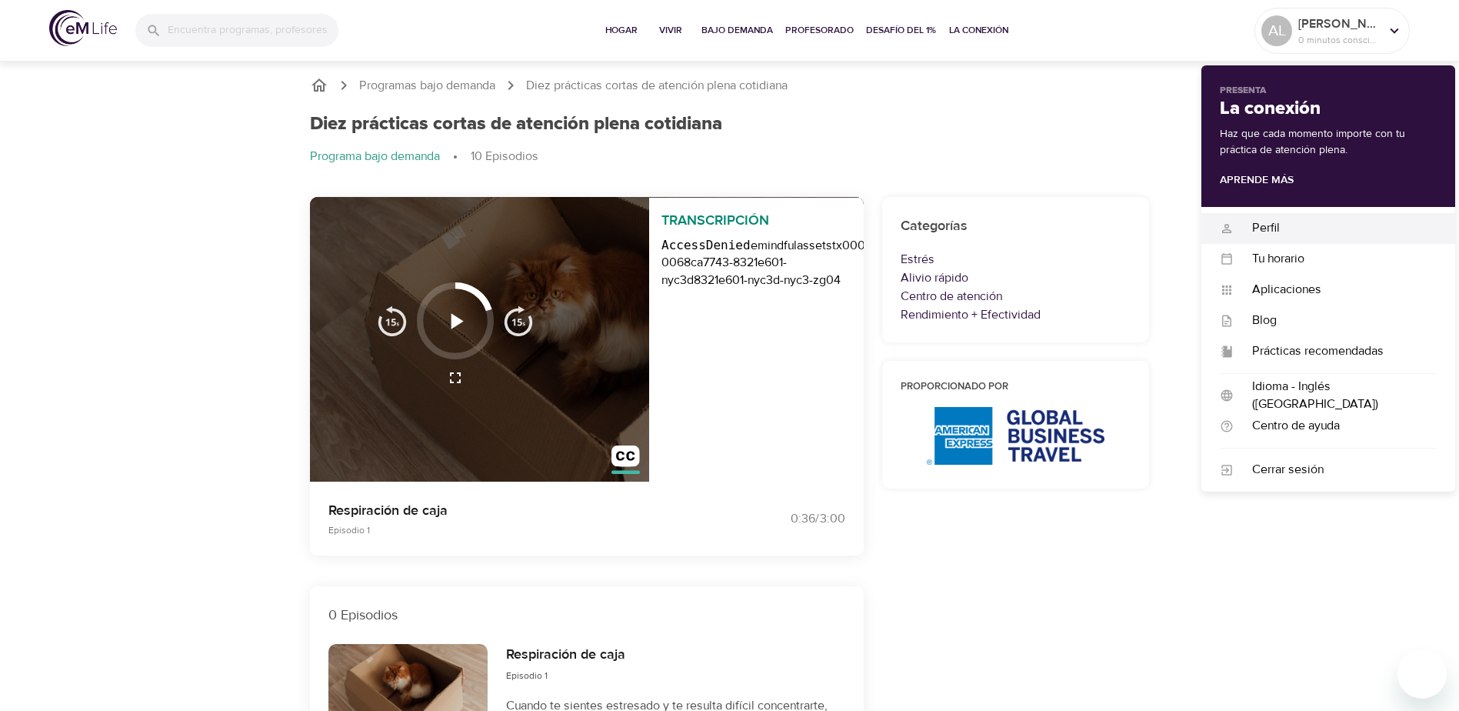
click at [1262, 222] on div "Perfil" at bounding box center [1335, 228] width 203 height 18
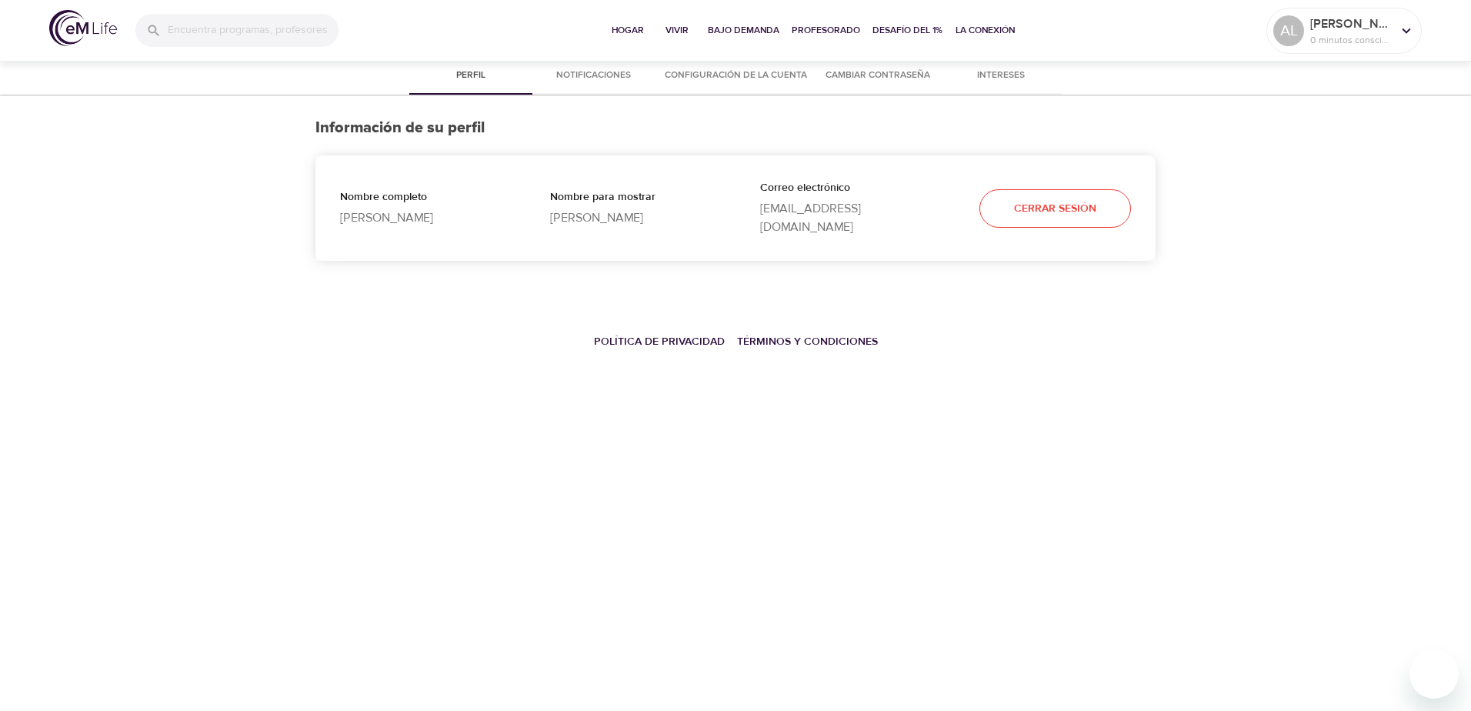
select select "10"
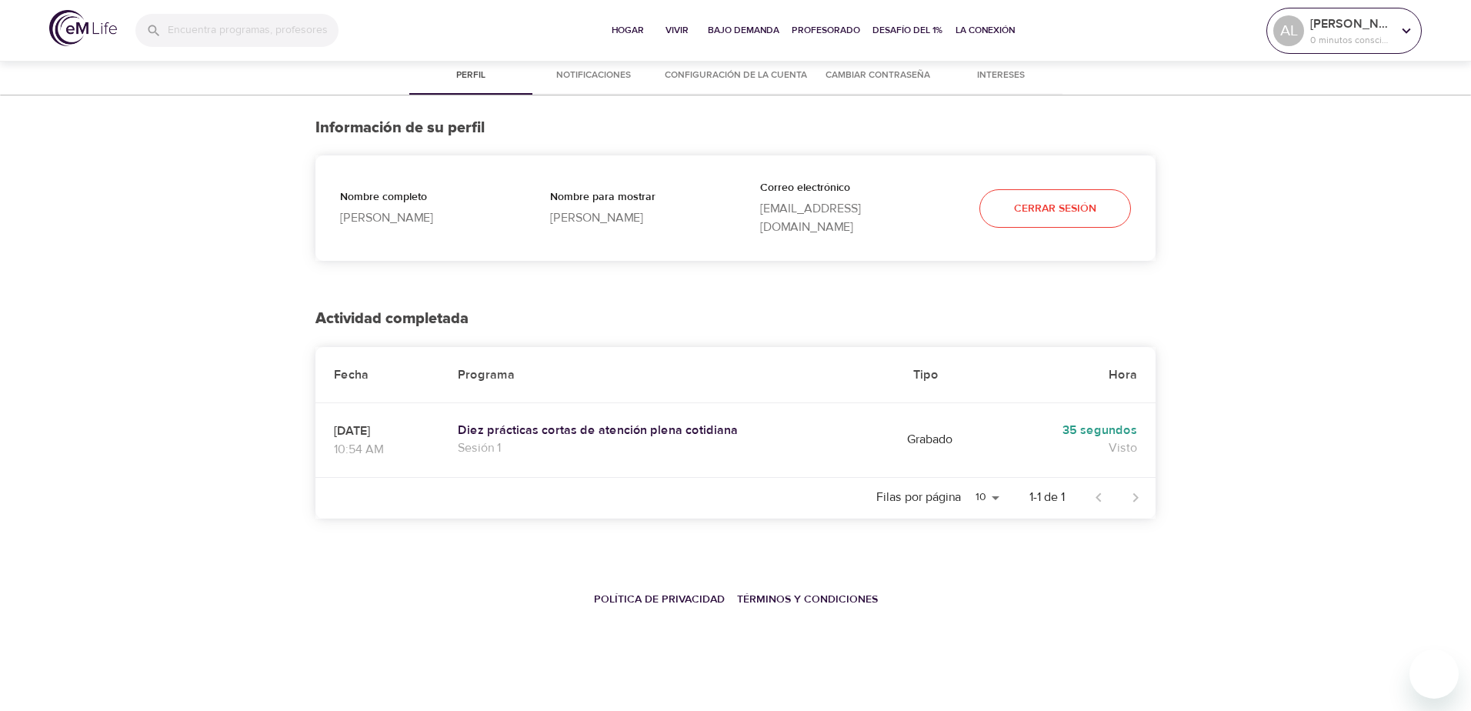
click at [1405, 31] on icon at bounding box center [1406, 30] width 8 height 5
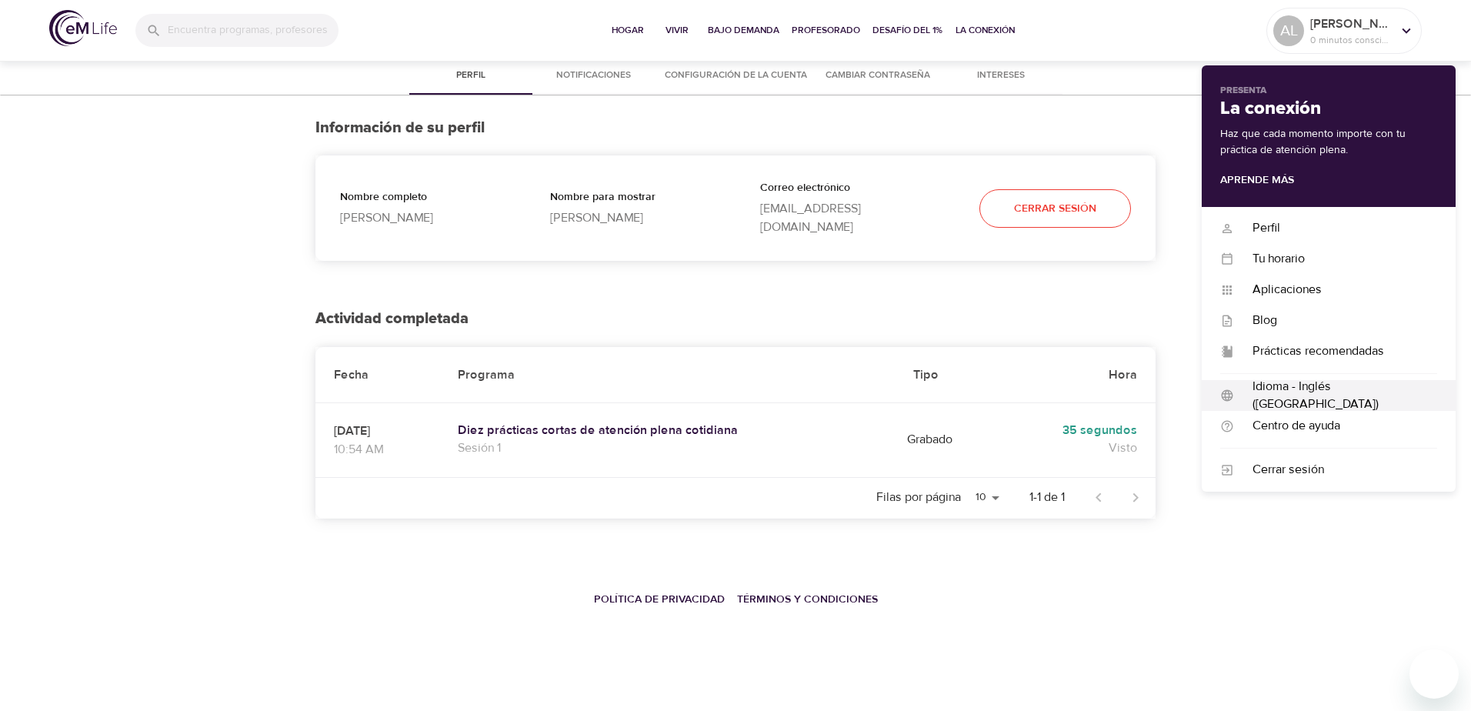
click at [1228, 395] on icon "Idioma - Inglés ([GEOGRAPHIC_DATA])" at bounding box center [1227, 395] width 14 height 14
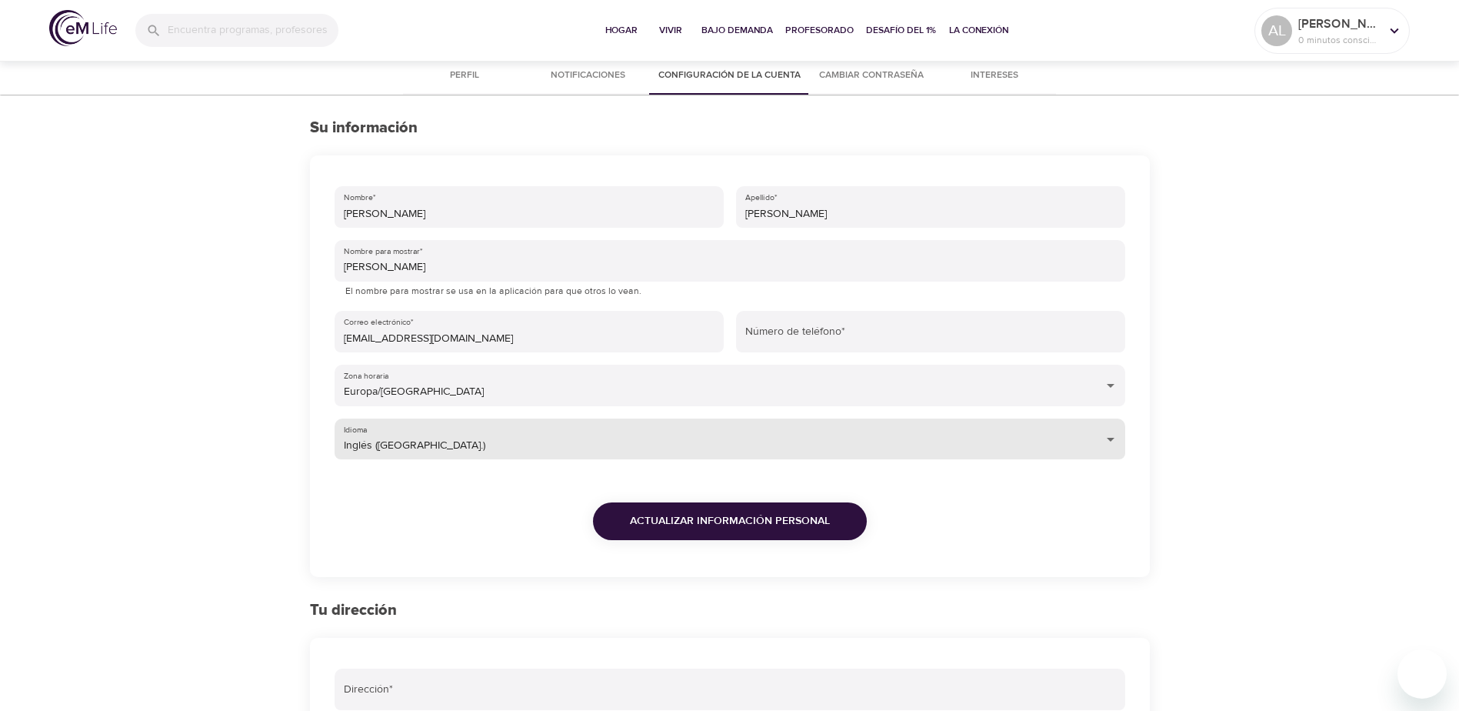
click at [375, 441] on body "Hogar Vivir Bajo demanda Profesorado Desafío del 1% La conexión AL [PERSON_NAME…" at bounding box center [729, 572] width 1459 height 1145
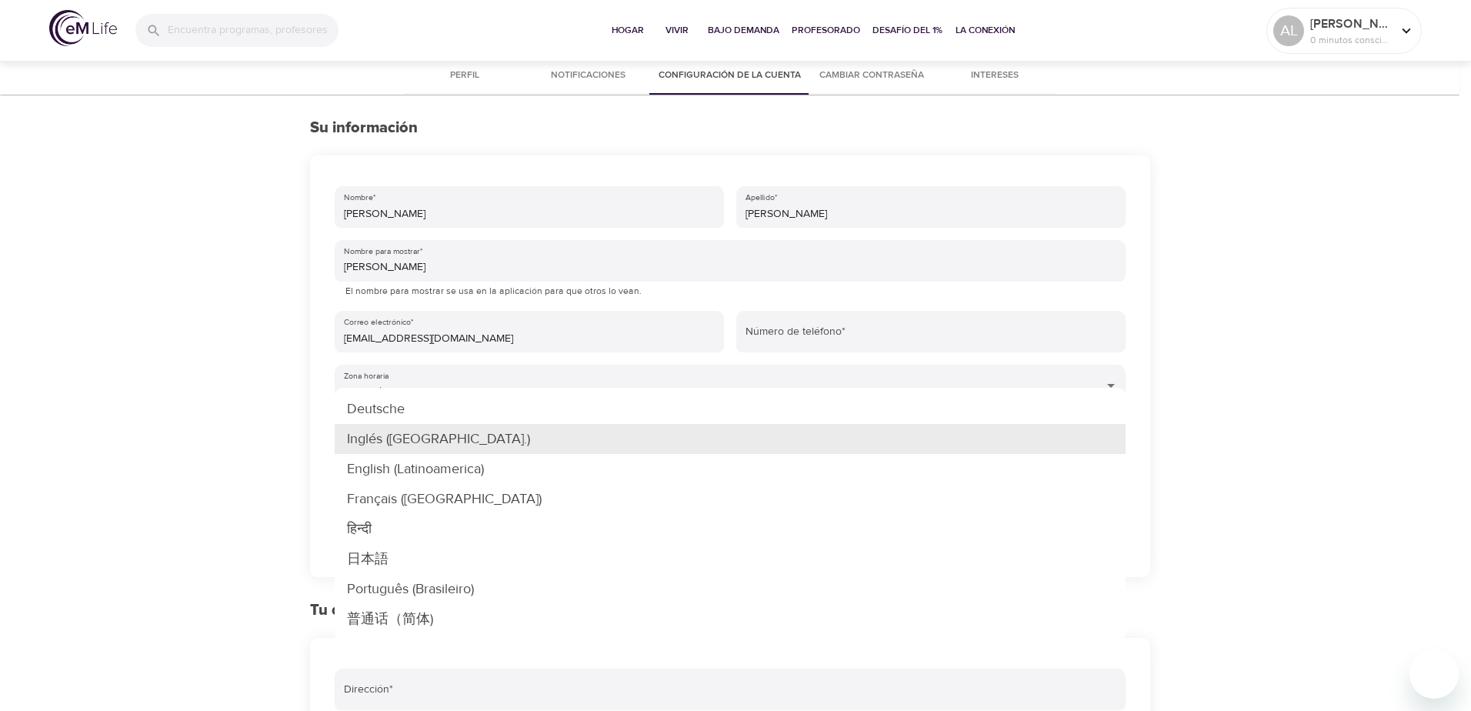
click at [146, 354] on div at bounding box center [735, 355] width 1471 height 711
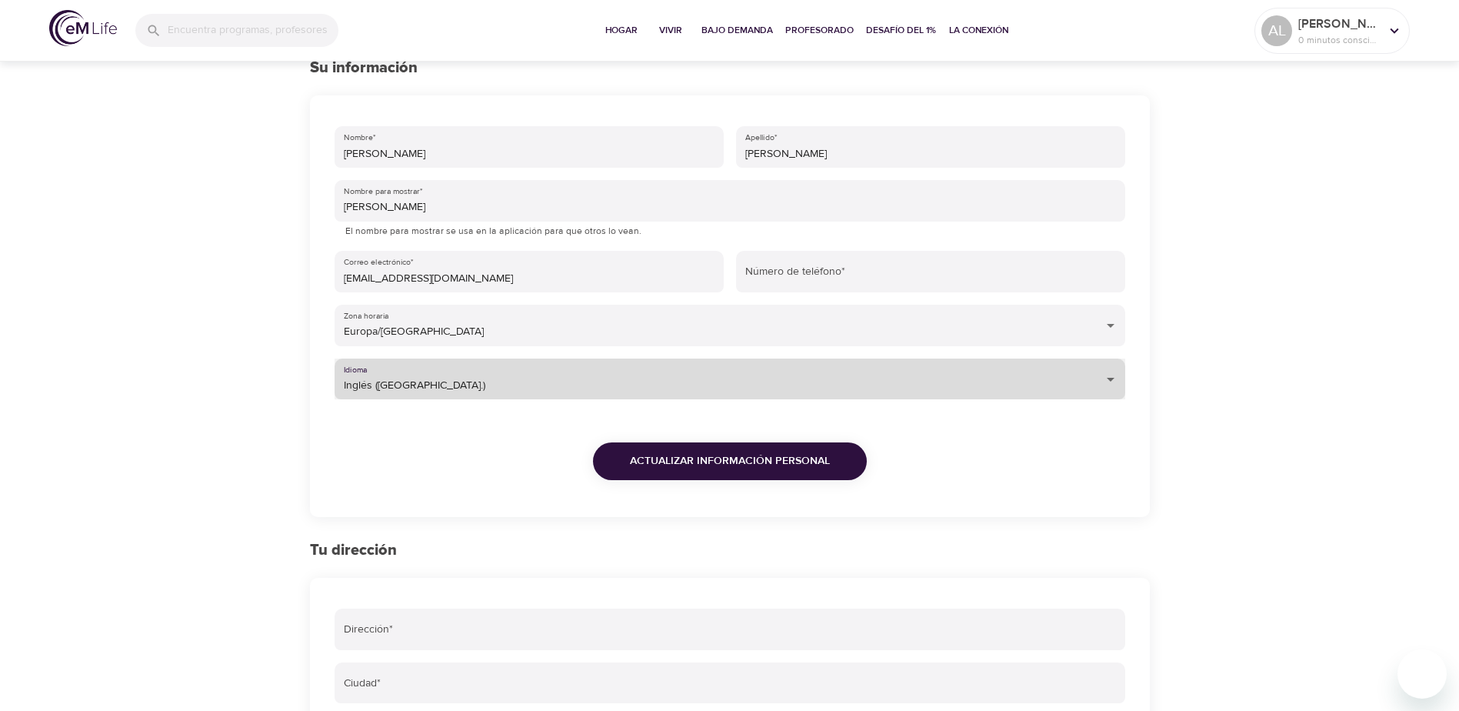
scroll to position [154, 0]
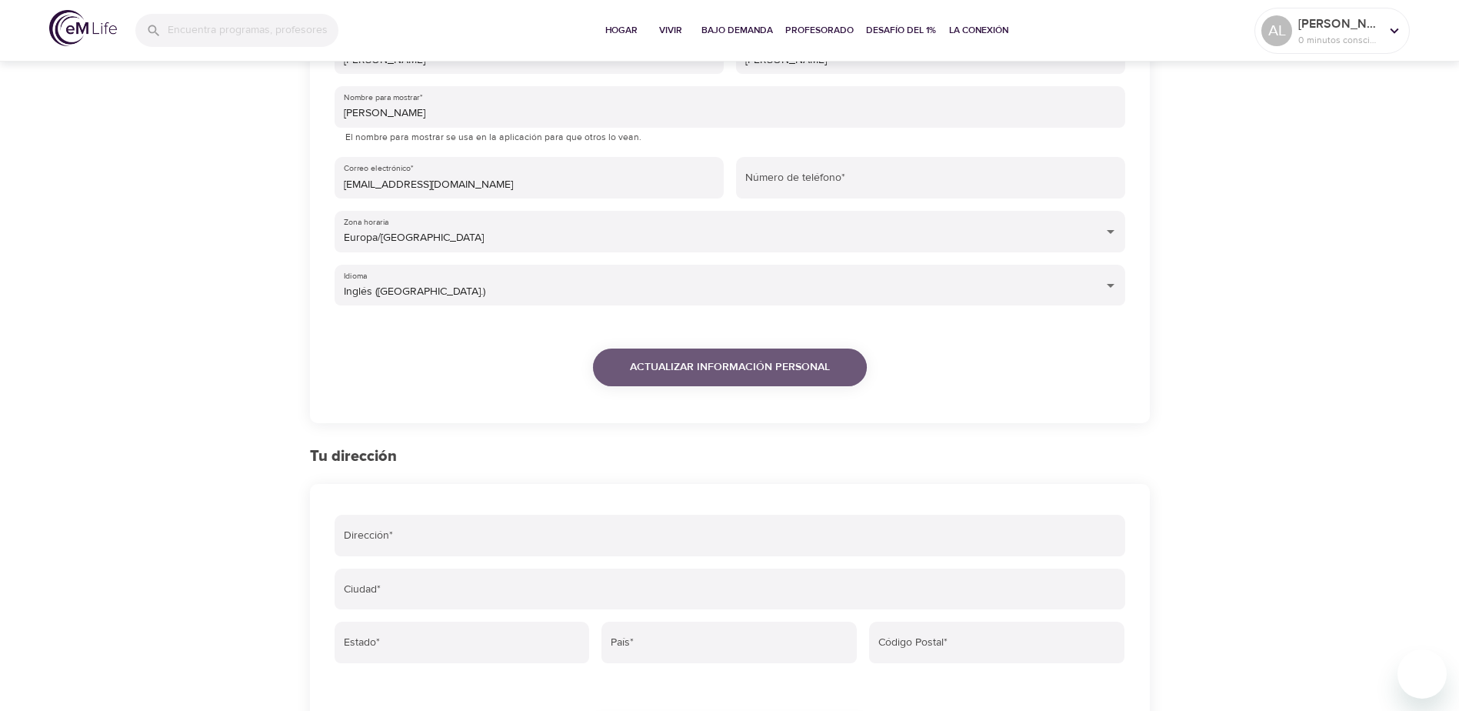
click at [685, 372] on span "Actualizar información personal" at bounding box center [730, 367] width 200 height 19
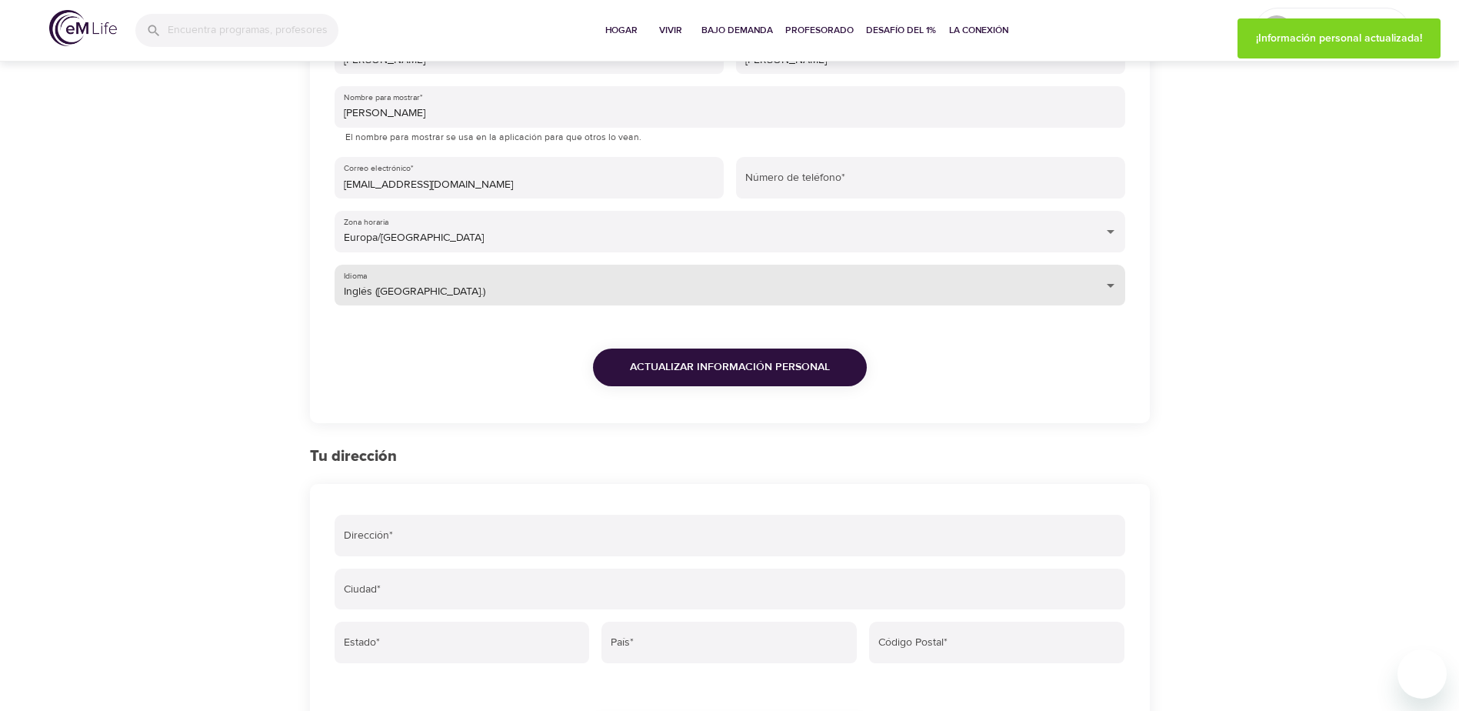
click at [1111, 288] on body "Hogar Vivir Bajo demanda Profesorado Desafío del 1% La conexión AL Anuska 0 min…" at bounding box center [729, 418] width 1459 height 1145
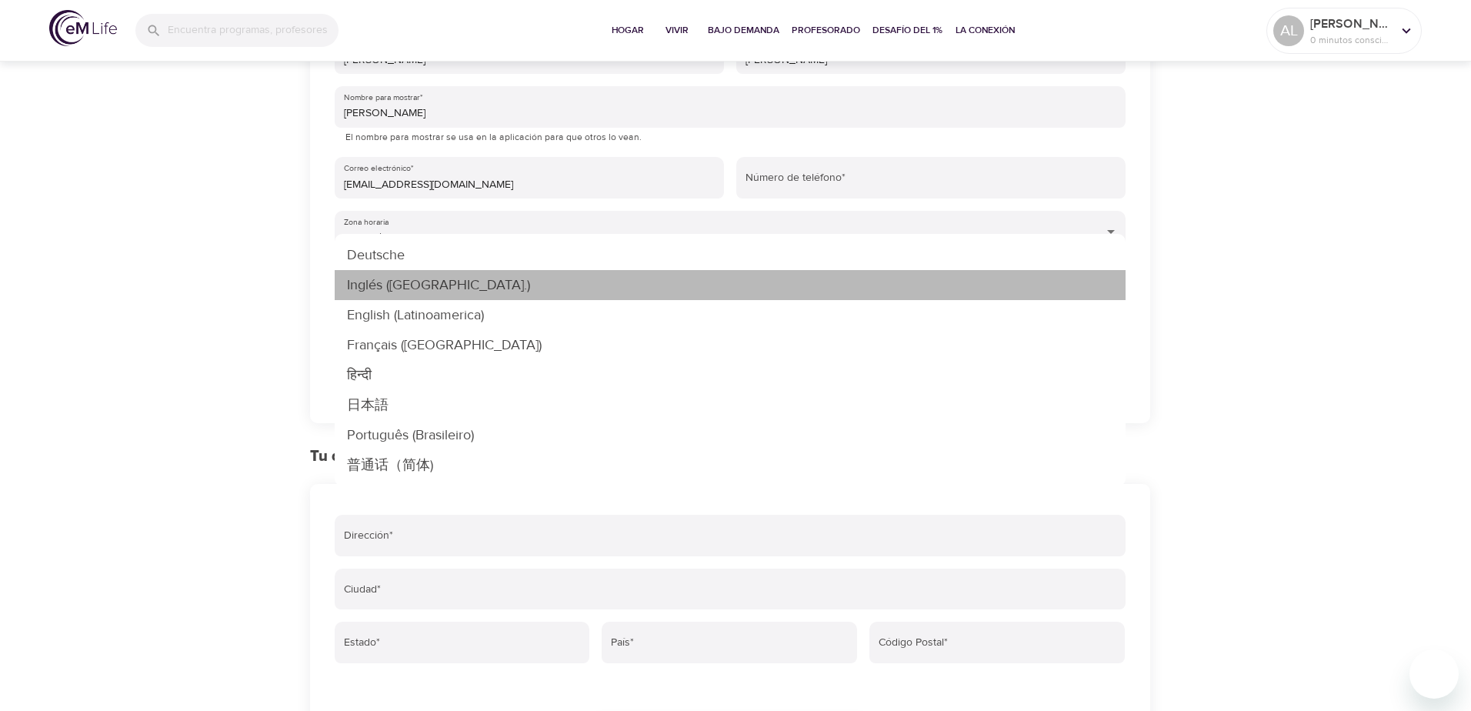
click at [1111, 288] on li "Inglés ([GEOGRAPHIC_DATA].)" at bounding box center [730, 285] width 791 height 30
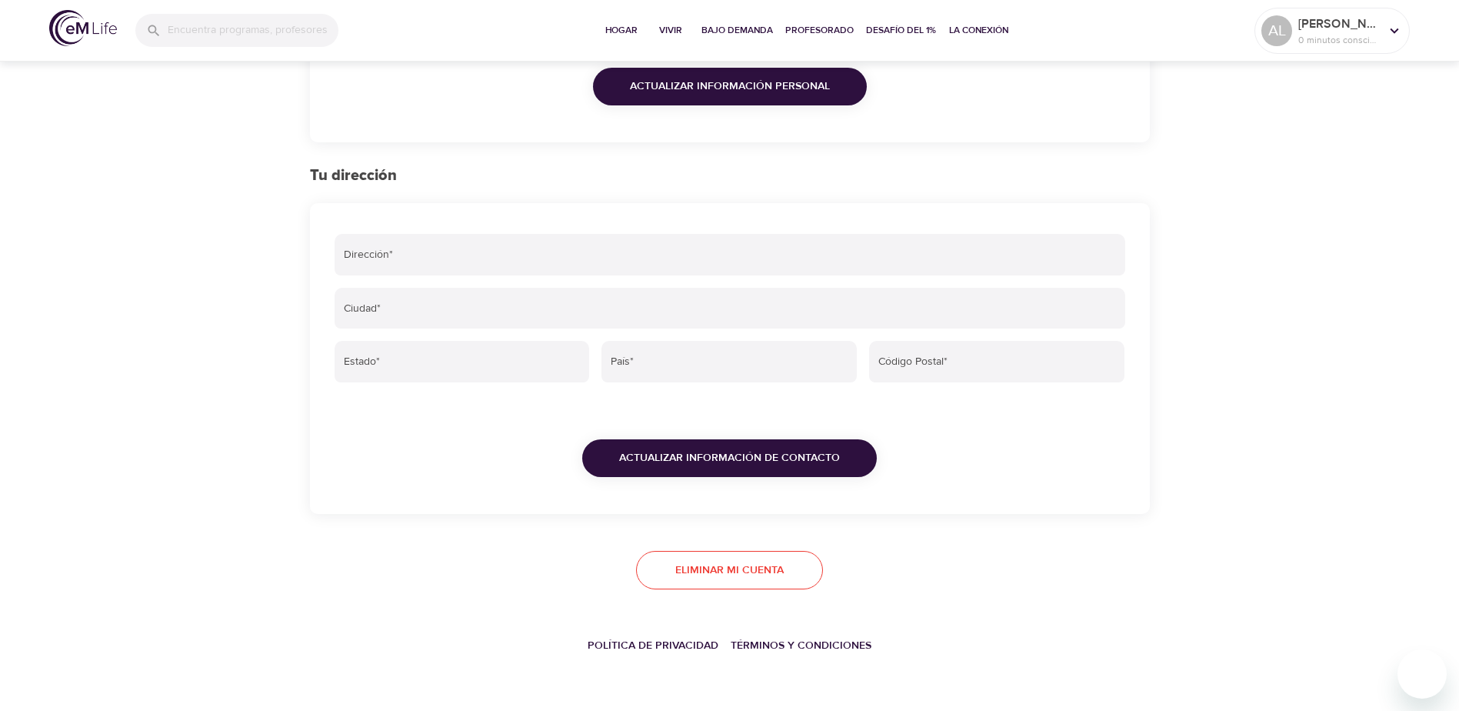
scroll to position [0, 0]
